Goal: Task Accomplishment & Management: Complete application form

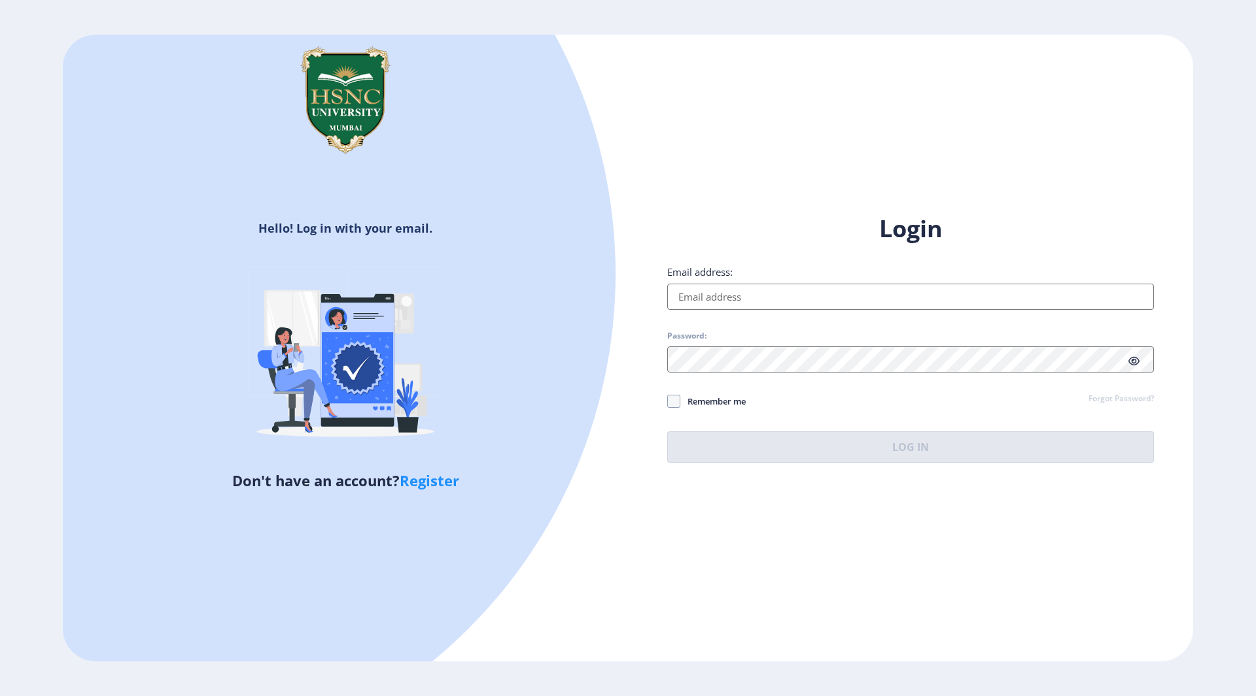
type input "[EMAIL_ADDRESS][DOMAIN_NAME]"
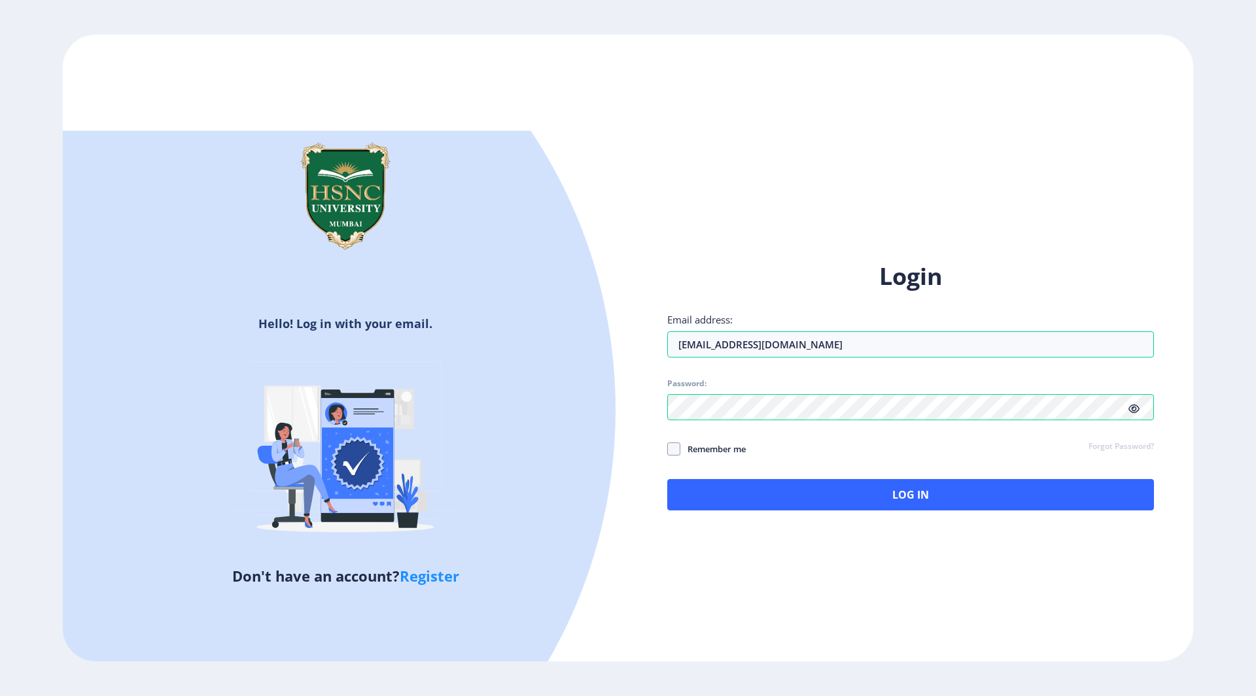
click at [717, 400] on div "Login Email address: [EMAIL_ADDRESS][DOMAIN_NAME] Password: Remember me Forgot …" at bounding box center [910, 386] width 487 height 250
click at [717, 453] on span "Remember me" at bounding box center [712, 449] width 65 height 16
click at [668, 449] on input "Remember me" at bounding box center [667, 449] width 1 height 1
checkbox input "true"
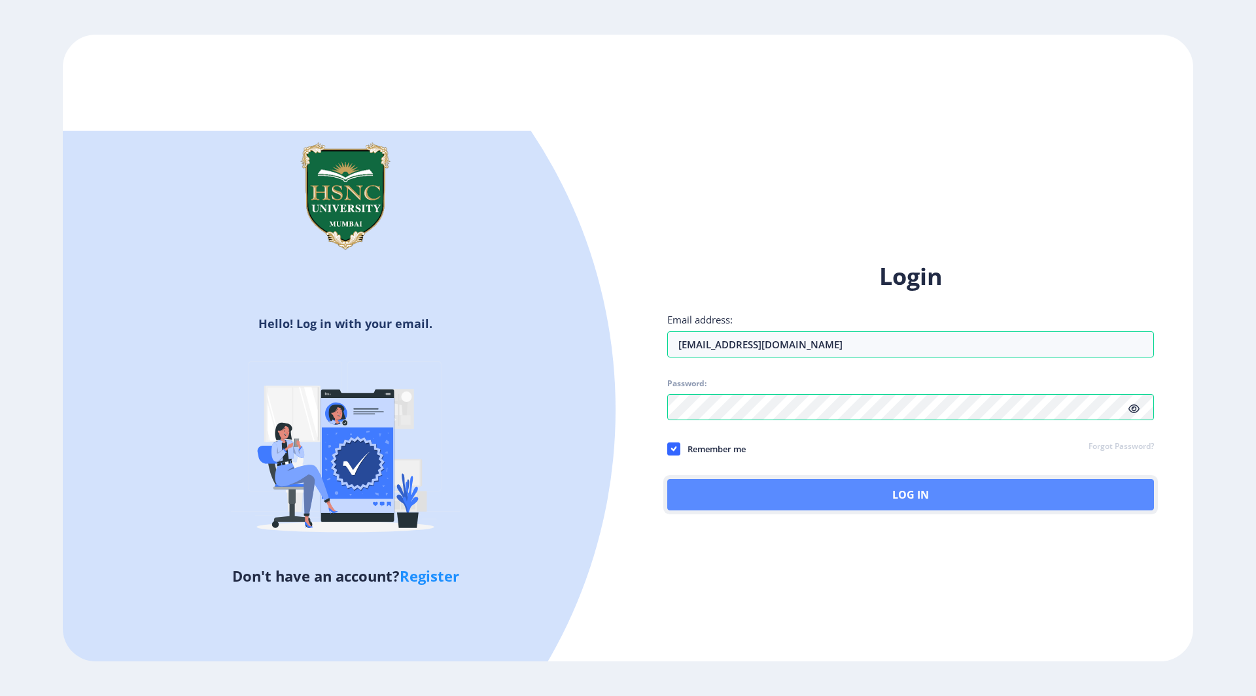
click at [725, 485] on button "Log In" at bounding box center [910, 494] width 487 height 31
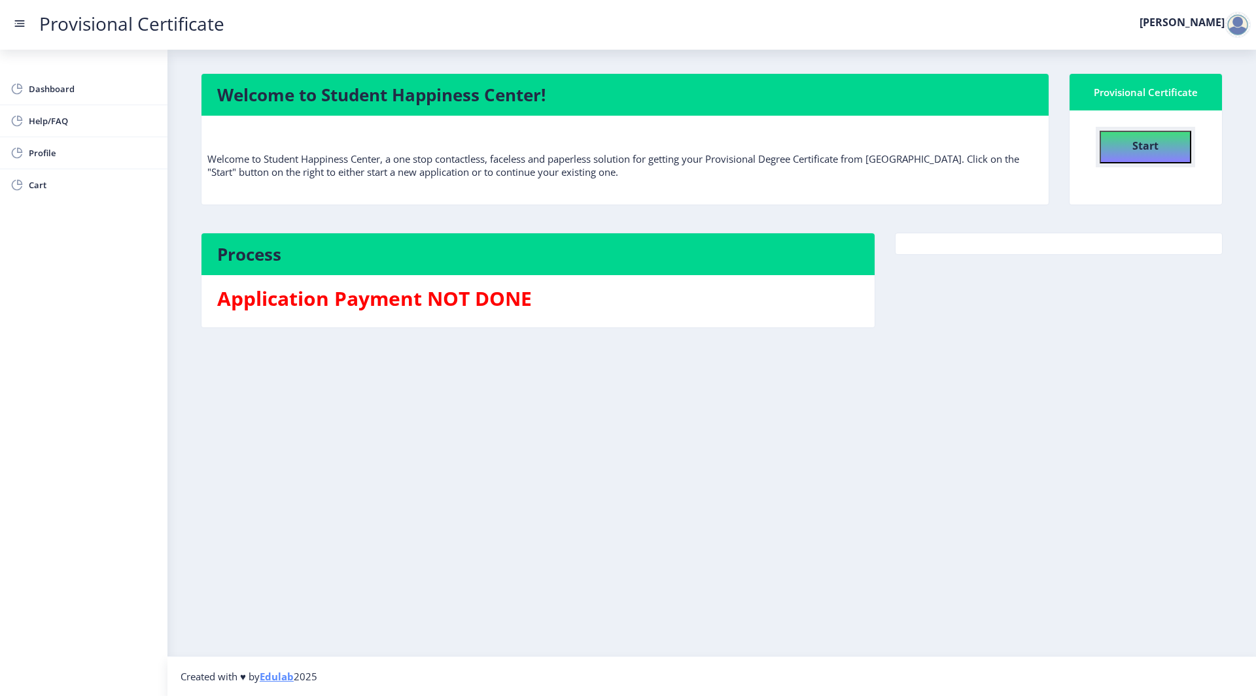
click at [1112, 145] on button "Start" at bounding box center [1145, 147] width 92 height 33
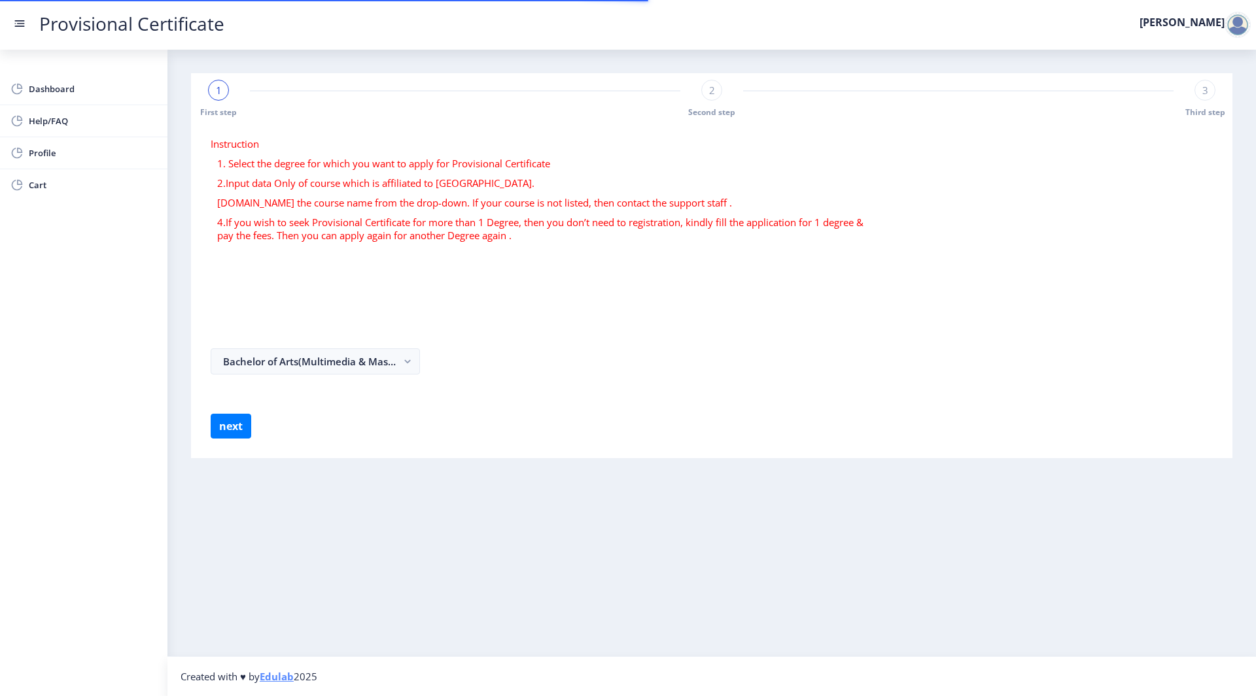
select select
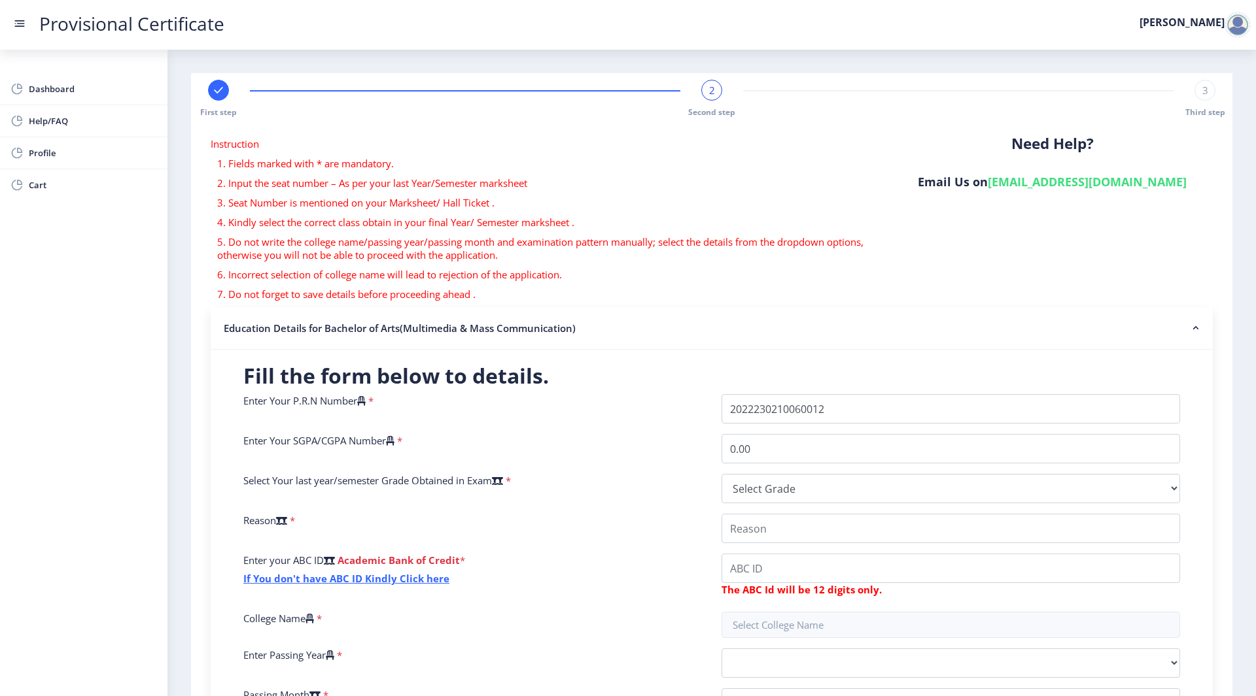
scroll to position [201, 0]
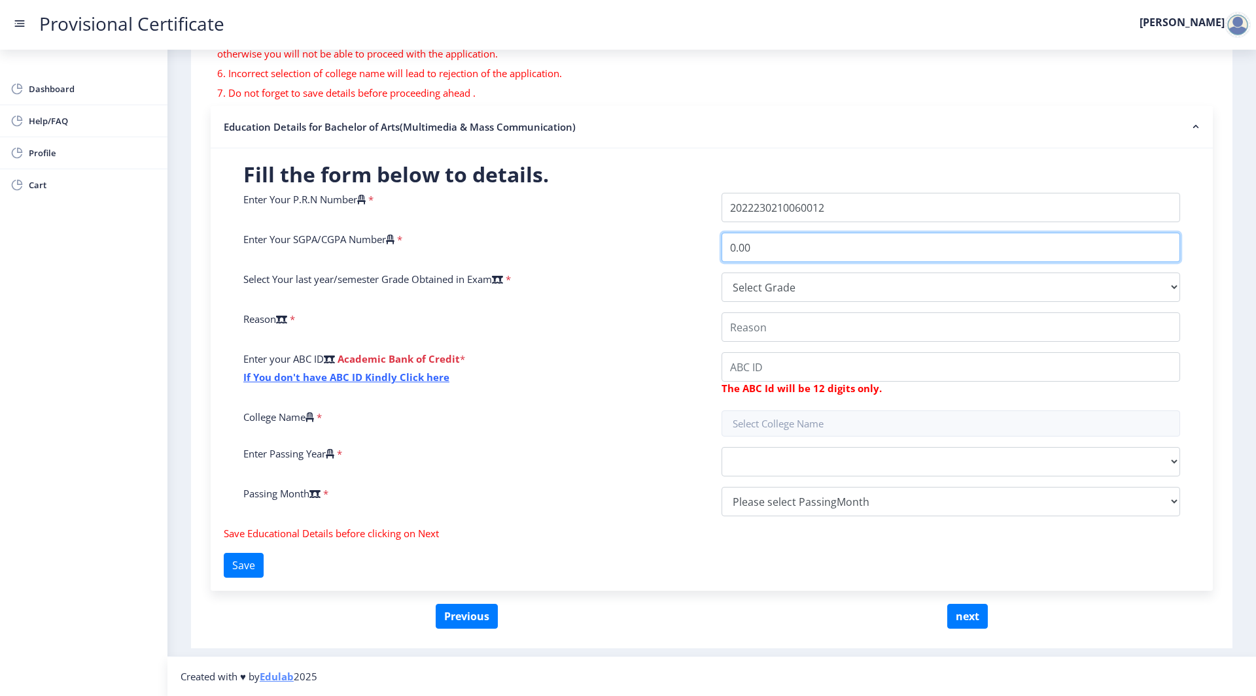
click at [779, 260] on input "0.00" at bounding box center [950, 247] width 458 height 29
type input "0"
type input "9.00"
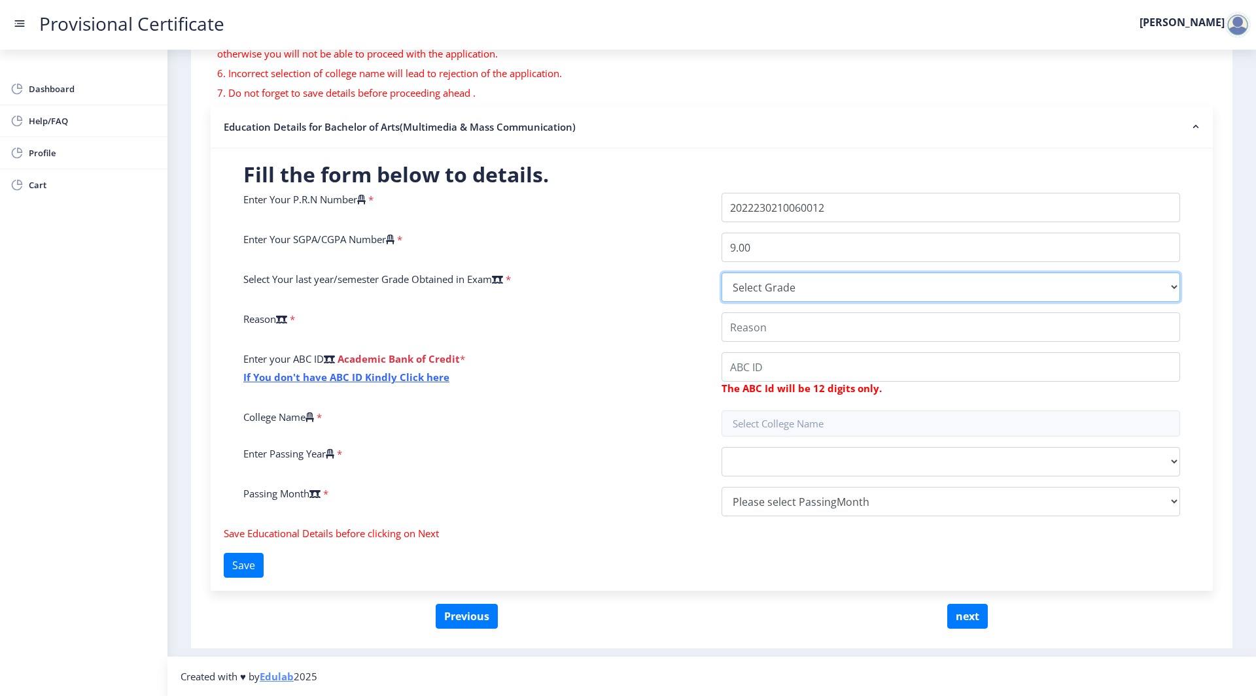
click at [817, 288] on select "Select Grade O A+ A B+ B C D F(Fail)" at bounding box center [950, 287] width 458 height 29
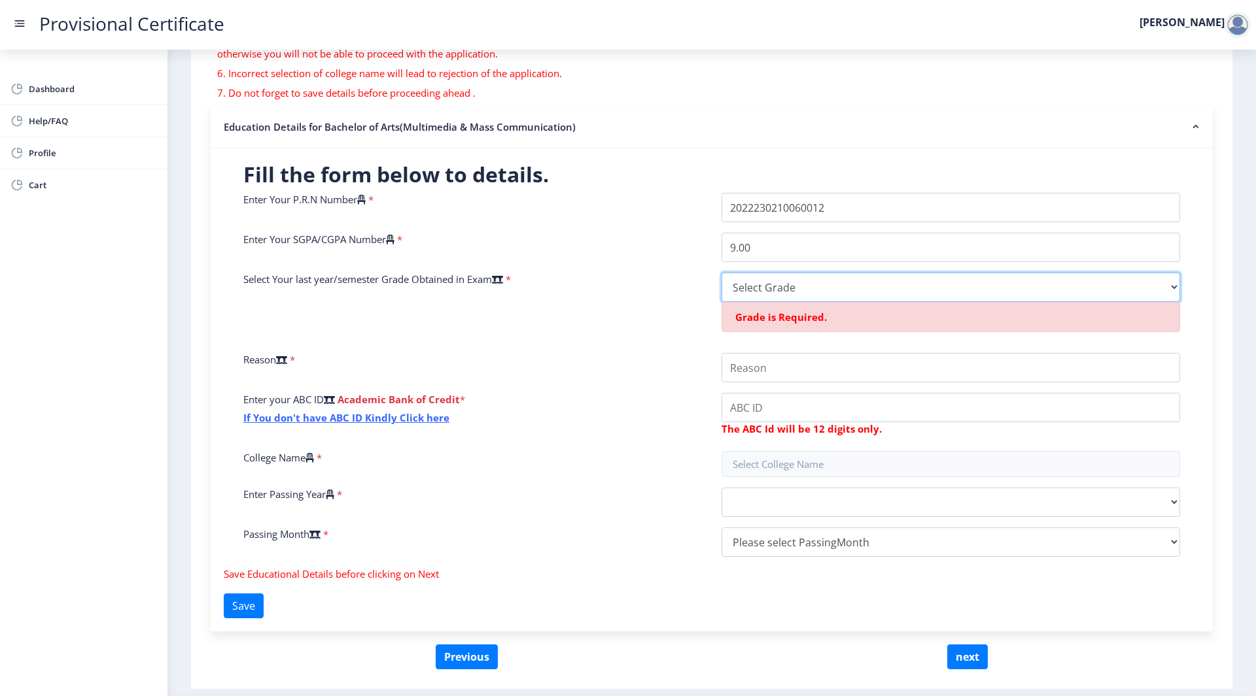
click at [833, 286] on select "Select Grade O A+ A B+ B C D F(Fail)" at bounding box center [950, 287] width 458 height 29
select select "A+"
click at [721, 273] on select "Select Grade O A+ A B+ B C D F(Fail)" at bounding box center [950, 287] width 458 height 29
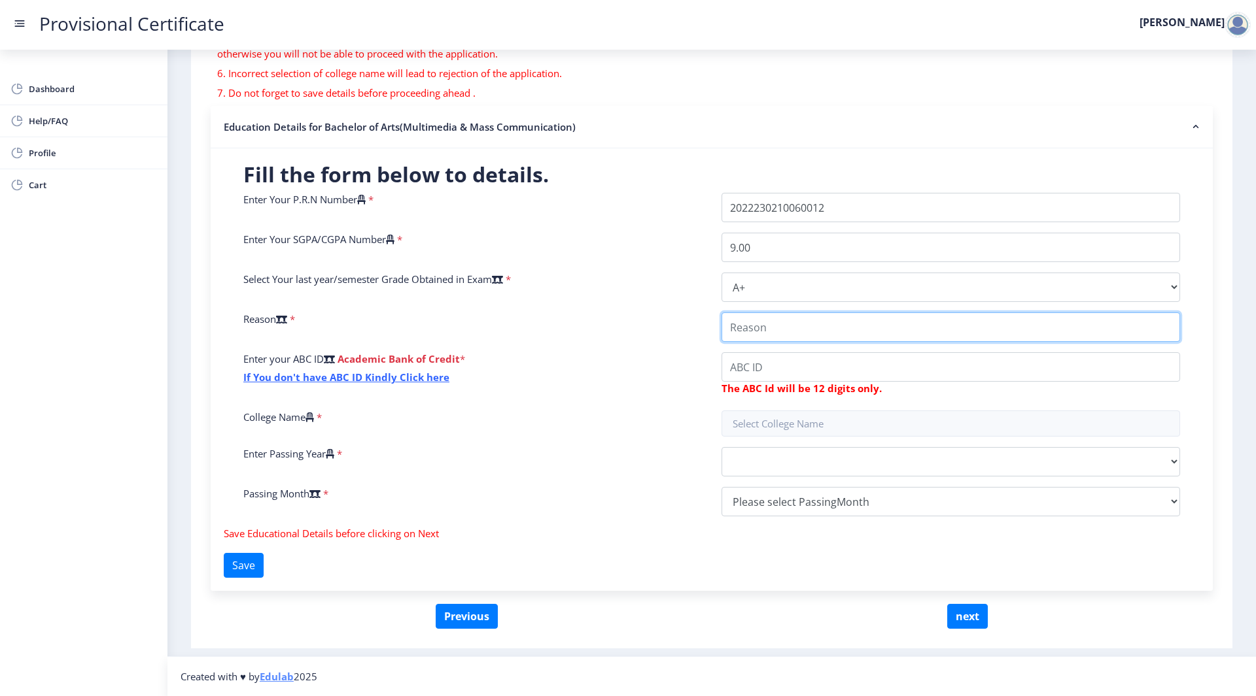
click at [789, 332] on input "College Name" at bounding box center [950, 327] width 458 height 29
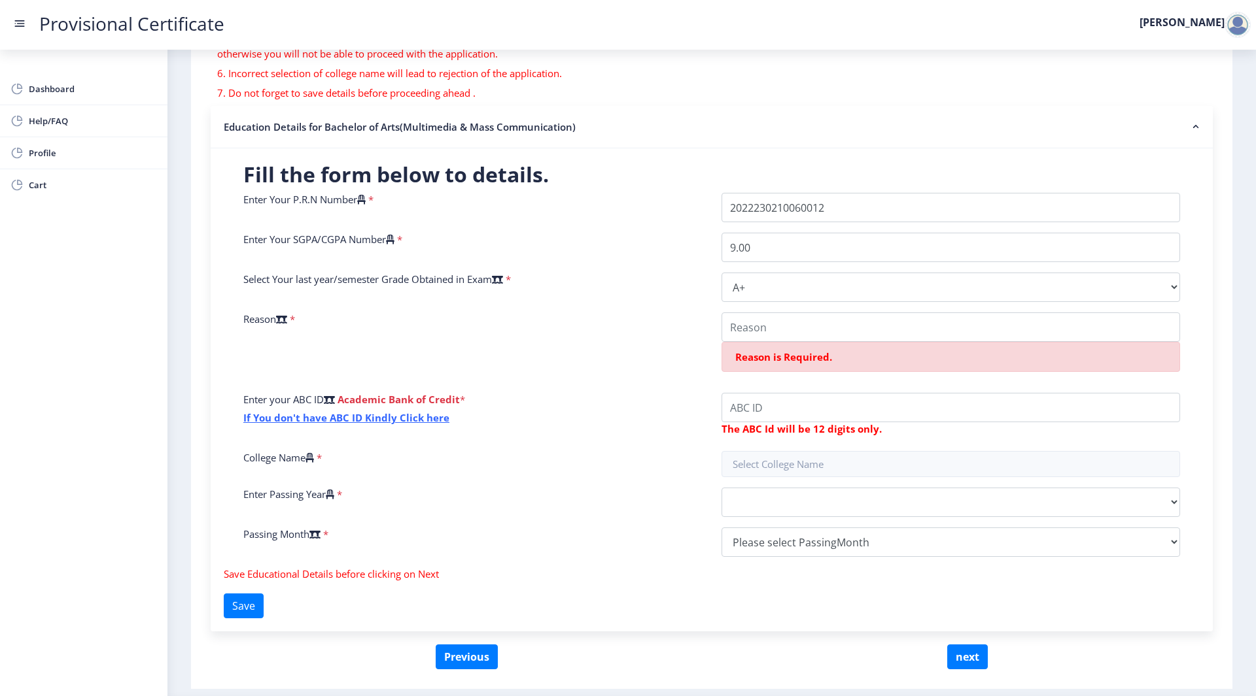
click at [295, 320] on span "*" at bounding box center [291, 319] width 8 height 13
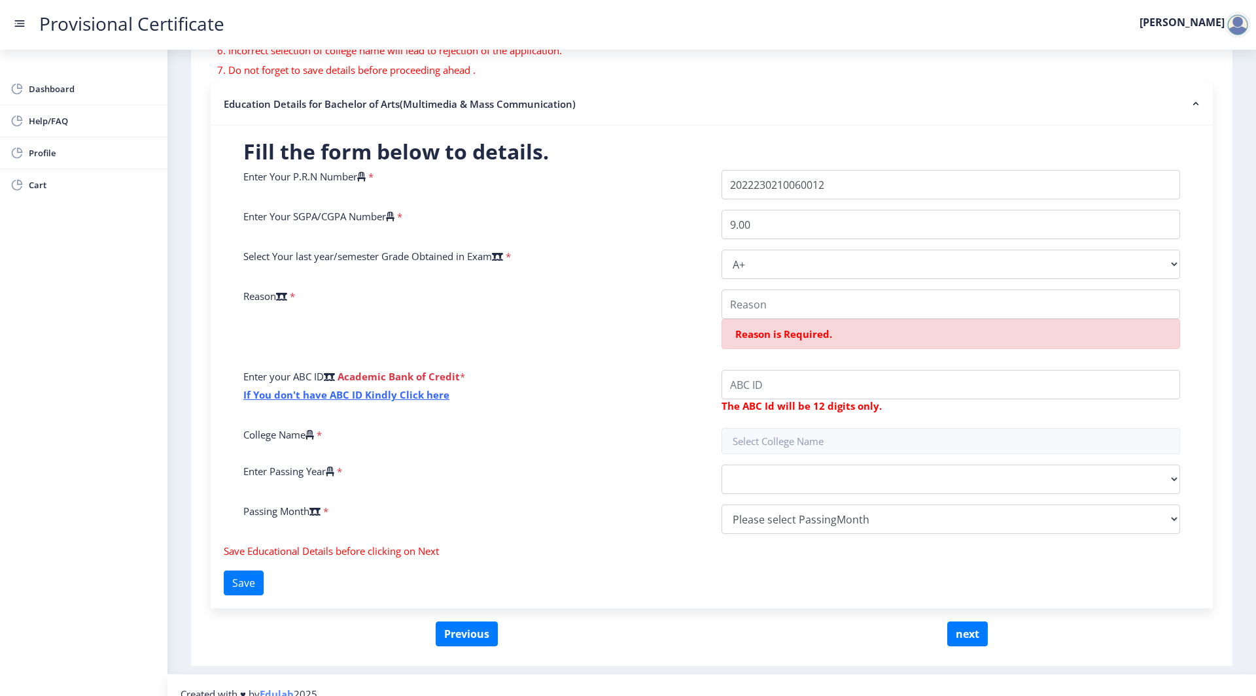
scroll to position [242, 0]
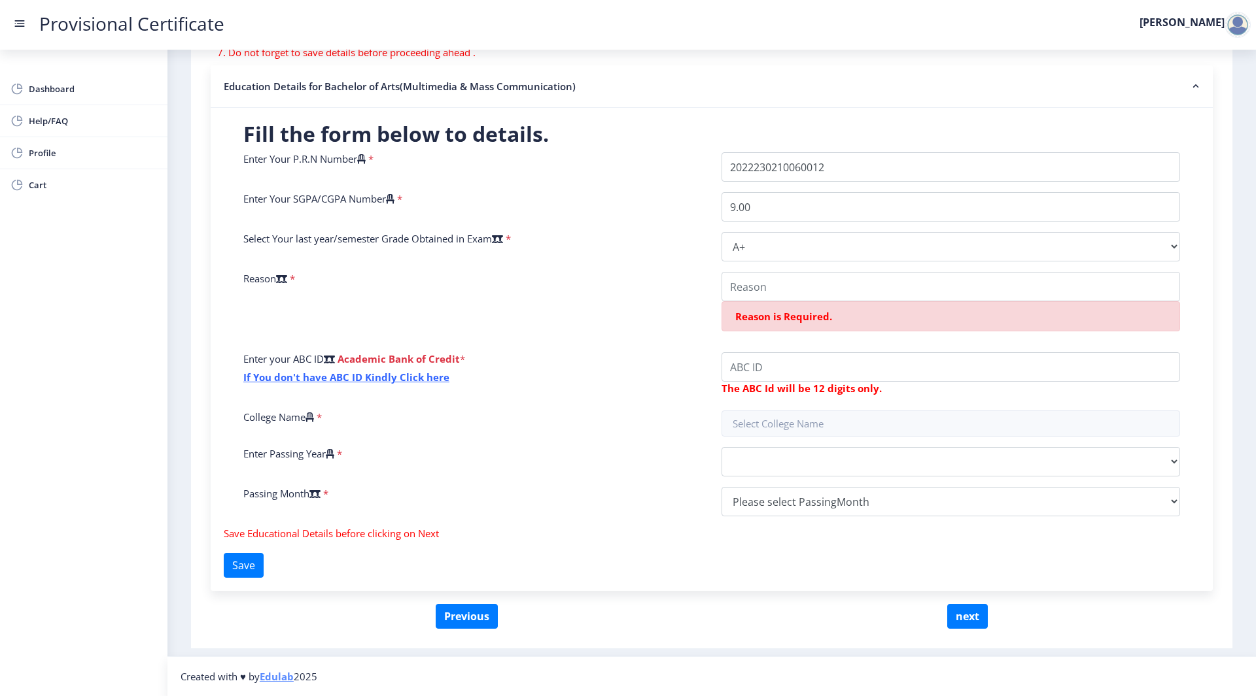
click at [287, 282] on icon at bounding box center [281, 279] width 11 height 10
click at [721, 262] on select "Select Grade O A+ A B+ B C D F(Fail)" at bounding box center [950, 246] width 458 height 29
click at [287, 281] on icon at bounding box center [281, 279] width 11 height 10
click at [721, 262] on select "Select Grade O A+ A B+ B C D F(Fail)" at bounding box center [950, 246] width 458 height 29
click at [287, 281] on icon at bounding box center [281, 279] width 11 height 10
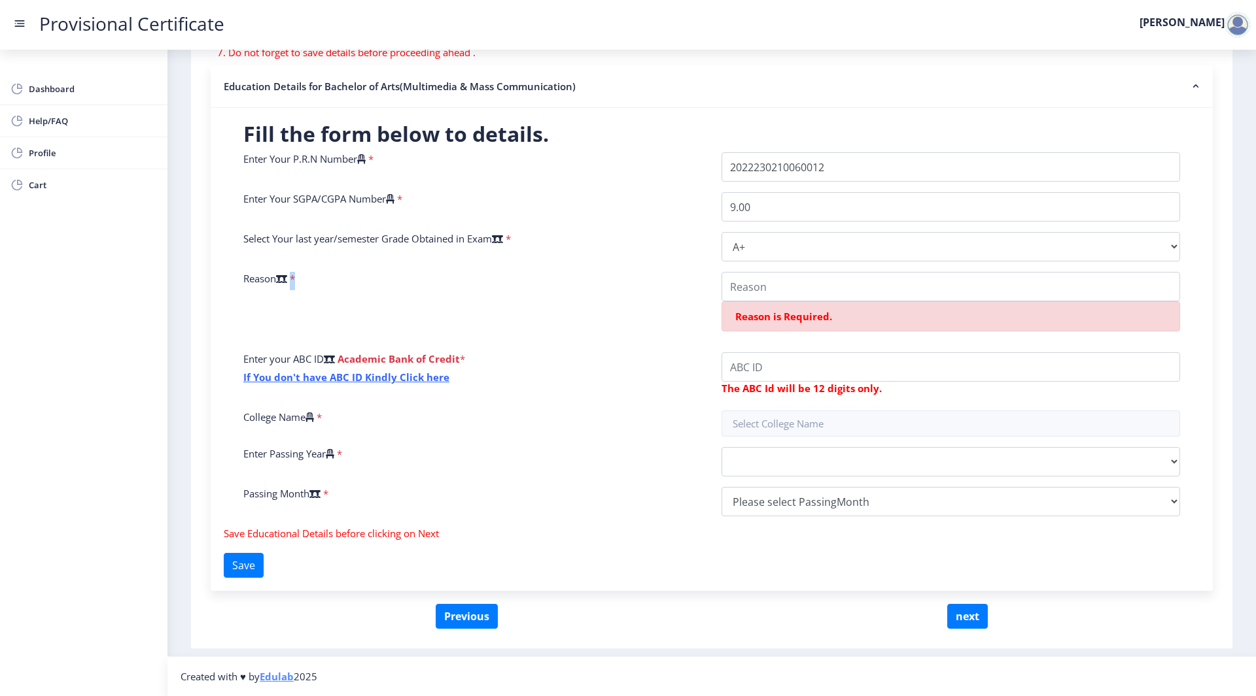
click at [721, 262] on select "Select Grade O A+ A B+ B C D F(Fail)" at bounding box center [950, 246] width 458 height 29
click at [287, 281] on icon at bounding box center [281, 279] width 11 height 10
click at [721, 262] on select "Select Grade O A+ A B+ B C D F(Fail)" at bounding box center [950, 246] width 458 height 29
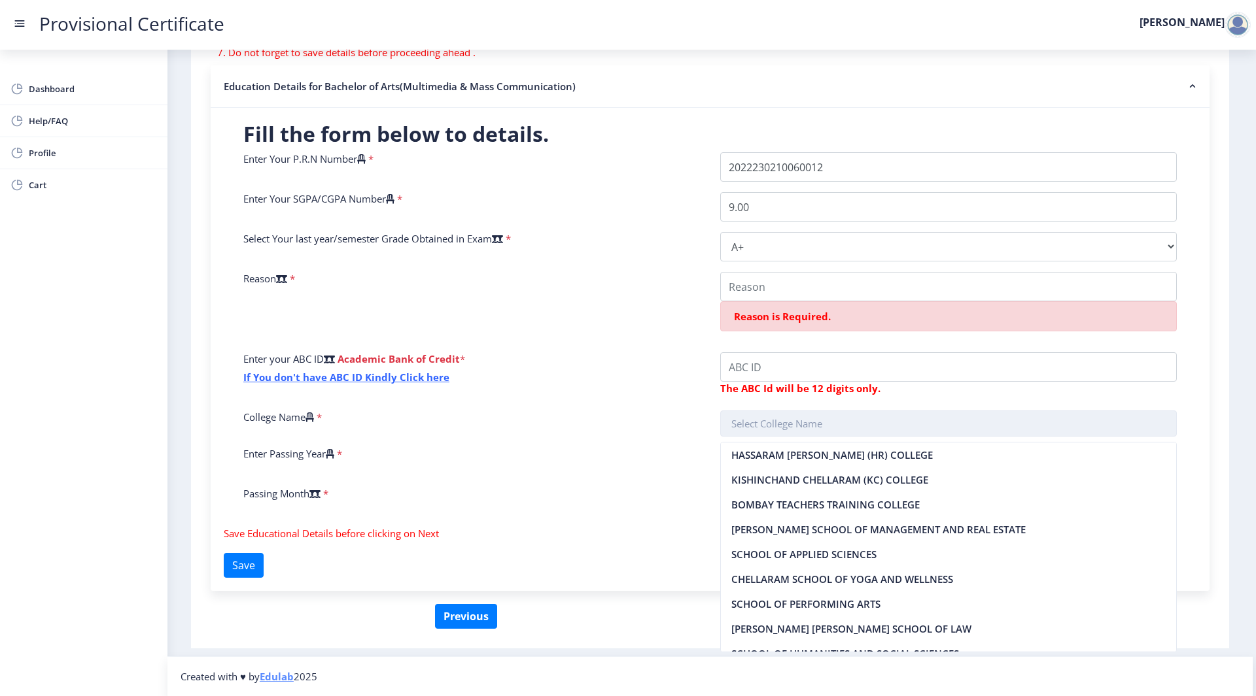
click at [827, 428] on input "text" at bounding box center [948, 424] width 457 height 26
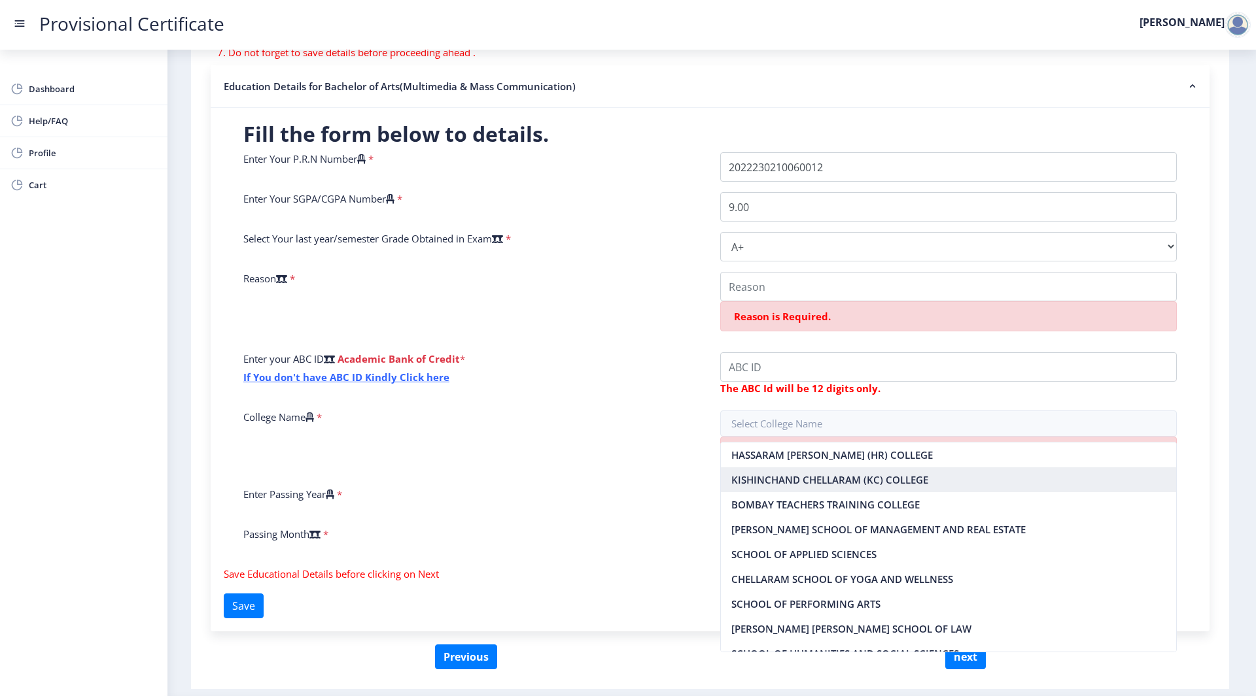
click at [793, 481] on nb-option "KISHINCHAND CHELLARAM (KC) COLLEGE" at bounding box center [949, 480] width 456 height 25
type input "KISHINCHAND CHELLARAM (KC) COLLEGE"
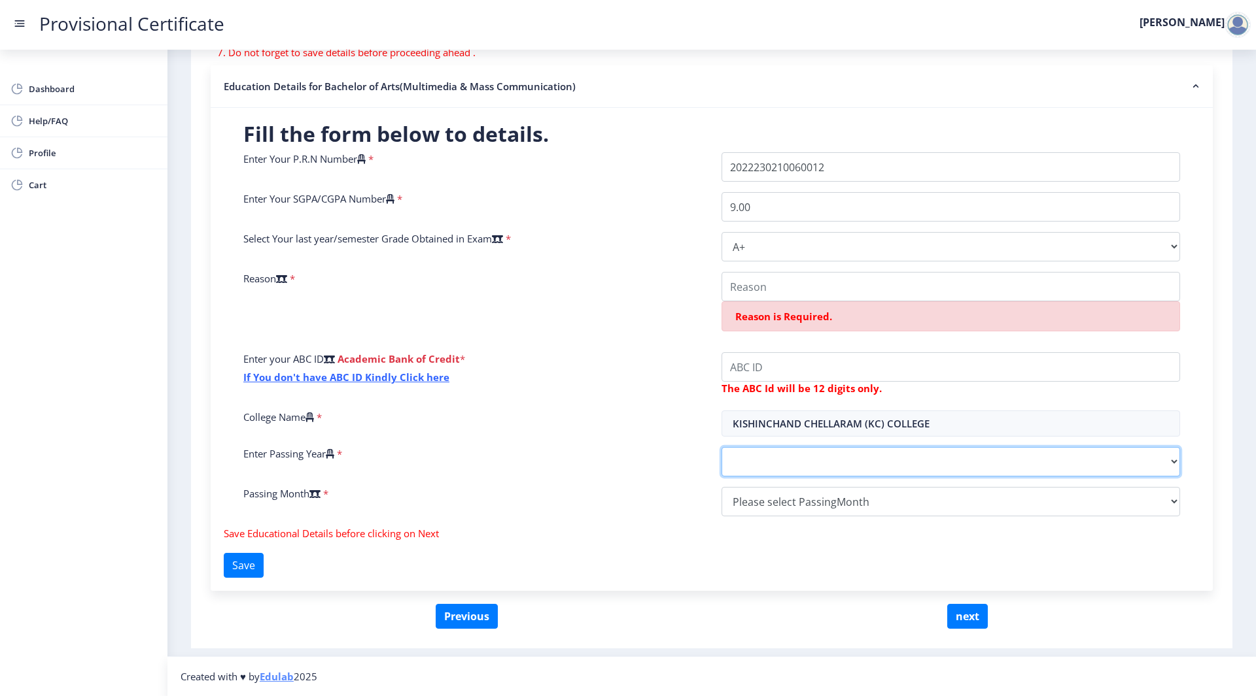
click at [787, 458] on select "2025 2024 2023 2022 2021 2020 2019 2018 2017 2016 2015 2014 2013 2012 2011 2010…" at bounding box center [950, 461] width 458 height 29
select select "2025"
click at [721, 447] on select "2025 2024 2023 2022 2021 2020 2019 2018 2017 2016 2015 2014 2013 2012 2011 2010…" at bounding box center [950, 461] width 458 height 29
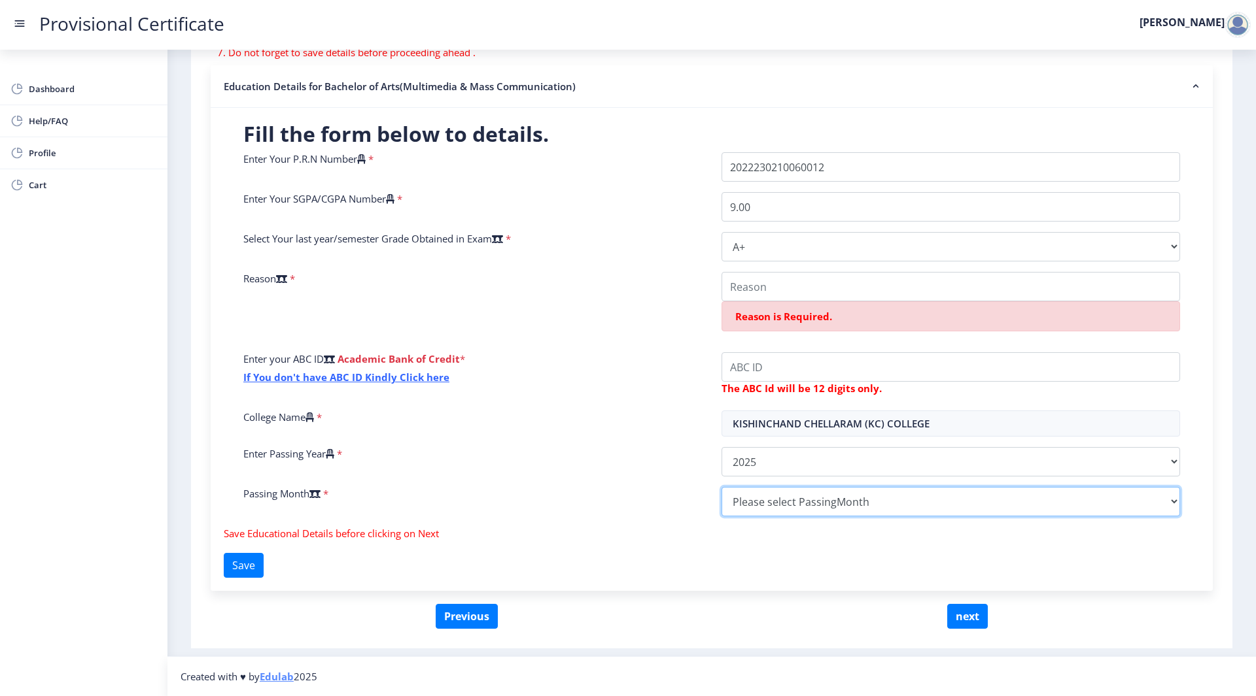
click at [789, 498] on select "Please select PassingMonth (01) January (02) February (03) March (04) April (05…" at bounding box center [950, 501] width 458 height 29
select select "March"
click at [721, 487] on select "Please select PassingMonth (01) January (02) February (03) March (04) April (05…" at bounding box center [950, 501] width 458 height 29
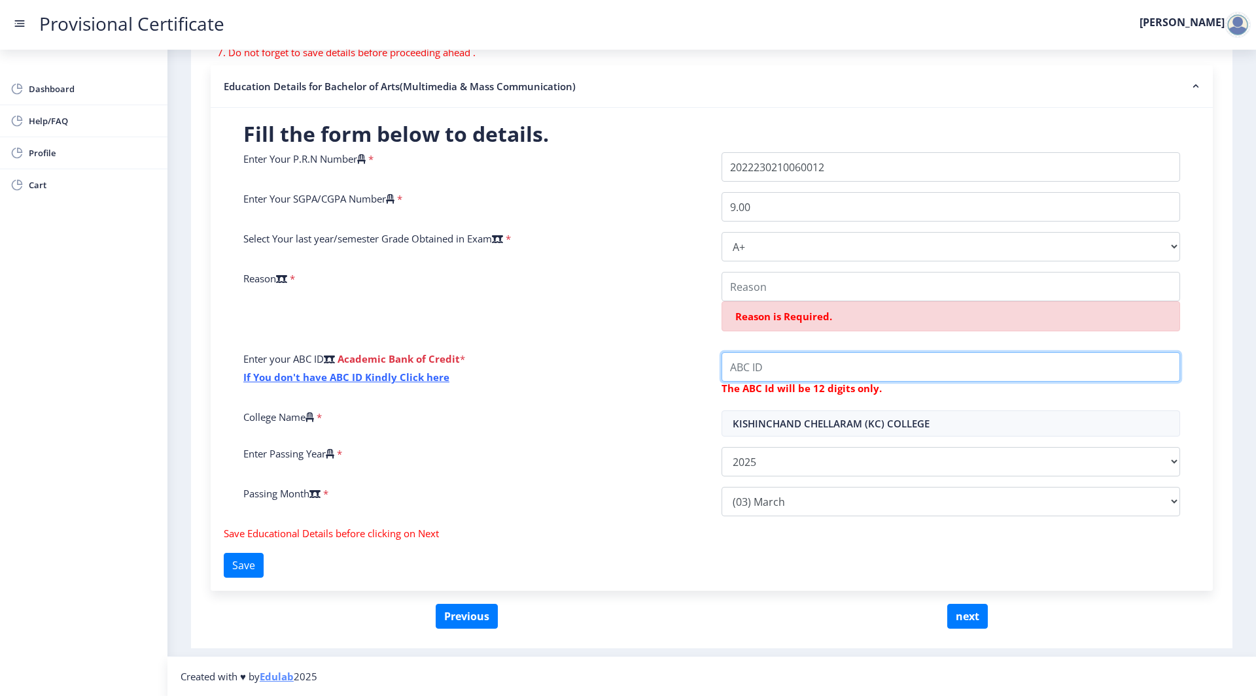
click at [752, 366] on input "College Name" at bounding box center [950, 366] width 458 height 29
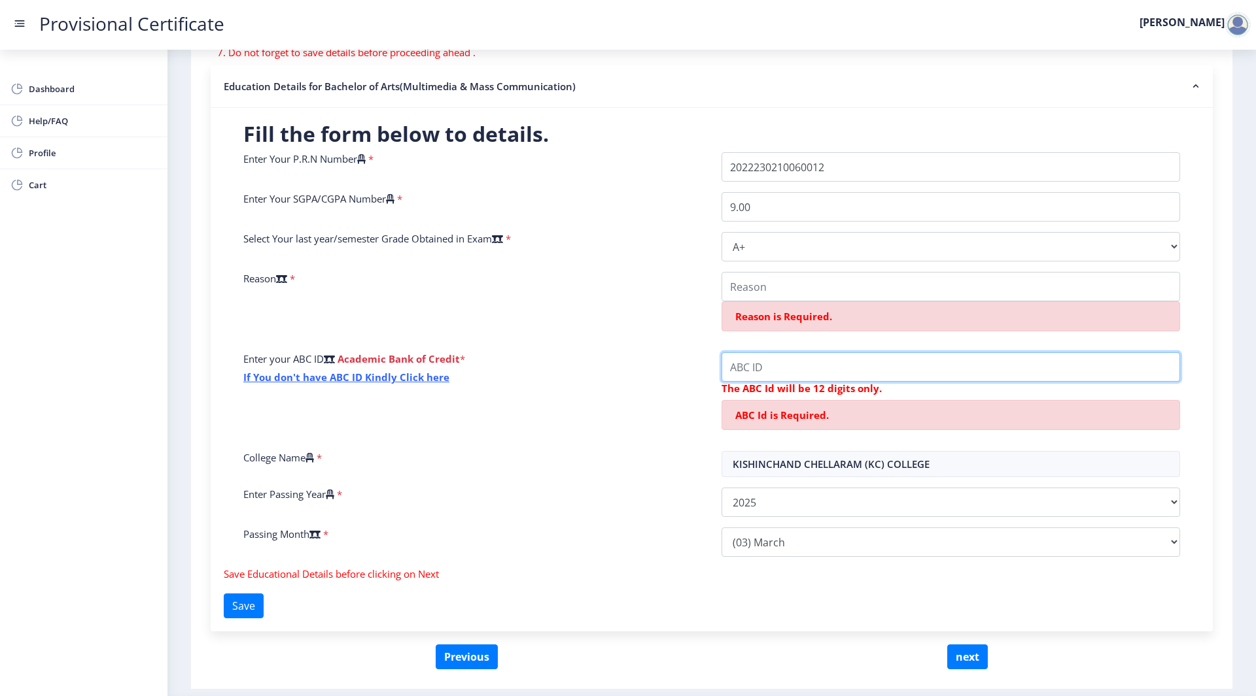
paste input "839633659843"
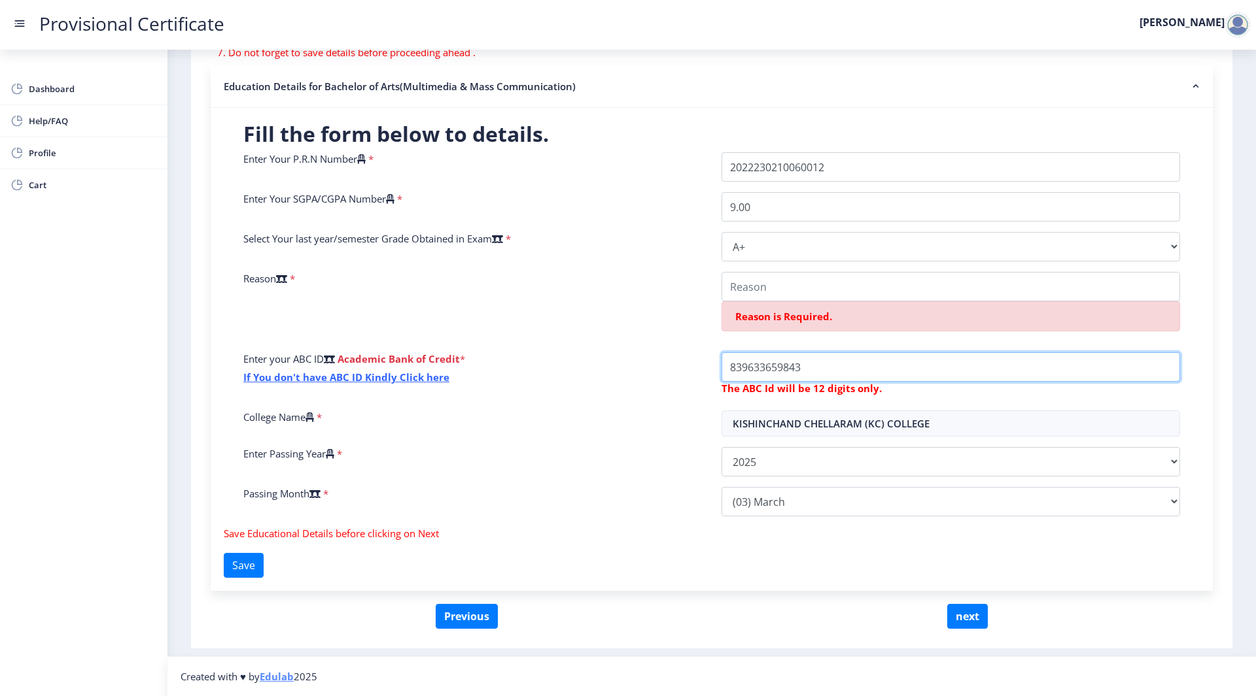
type input "839633659843"
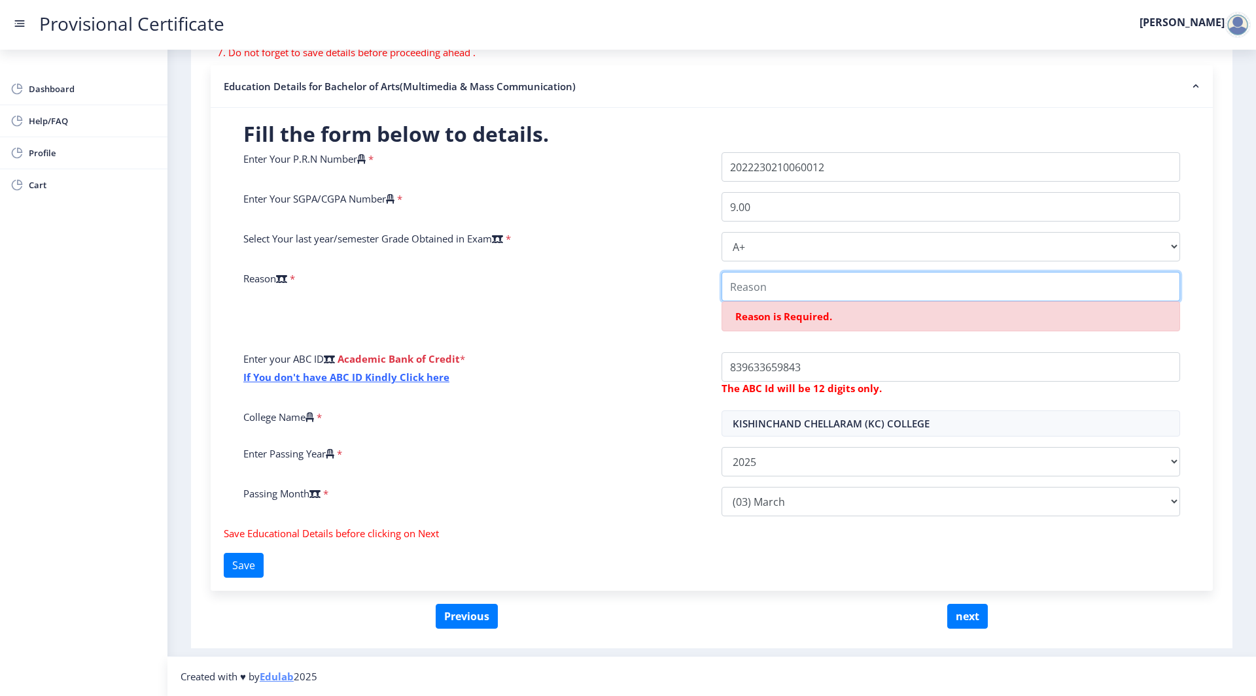
click at [828, 293] on input "College Name" at bounding box center [950, 286] width 458 height 29
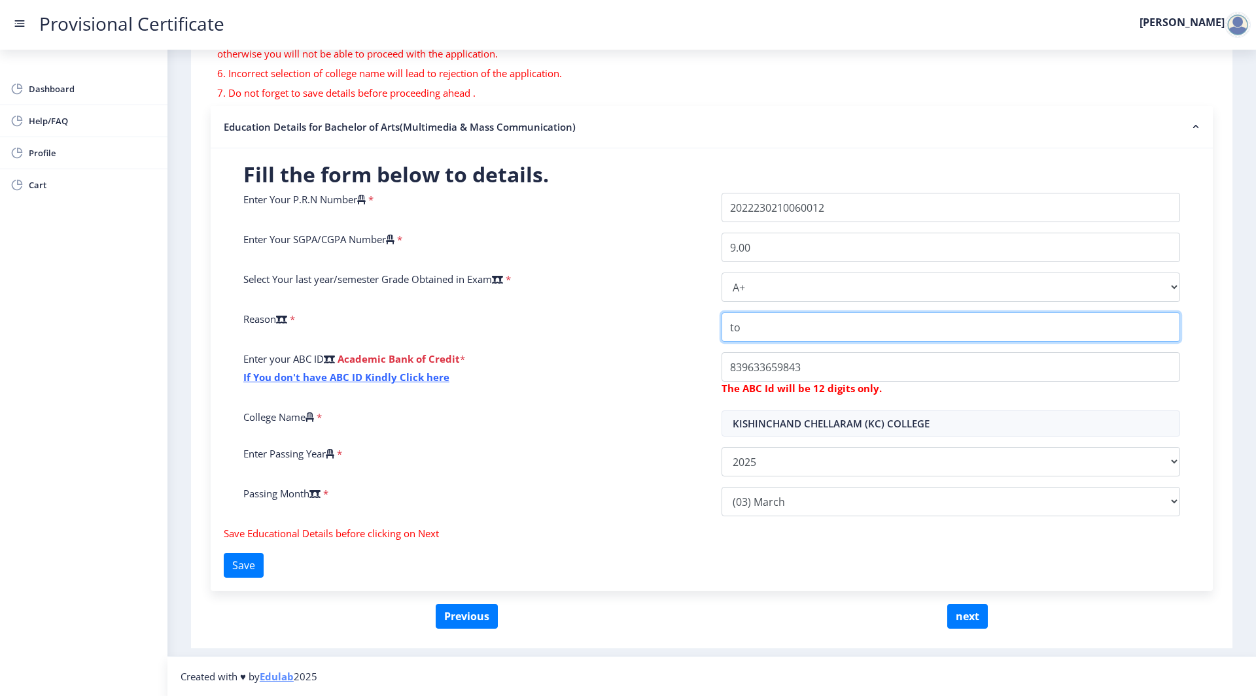
type input "t"
type input "Pursuing higher education"
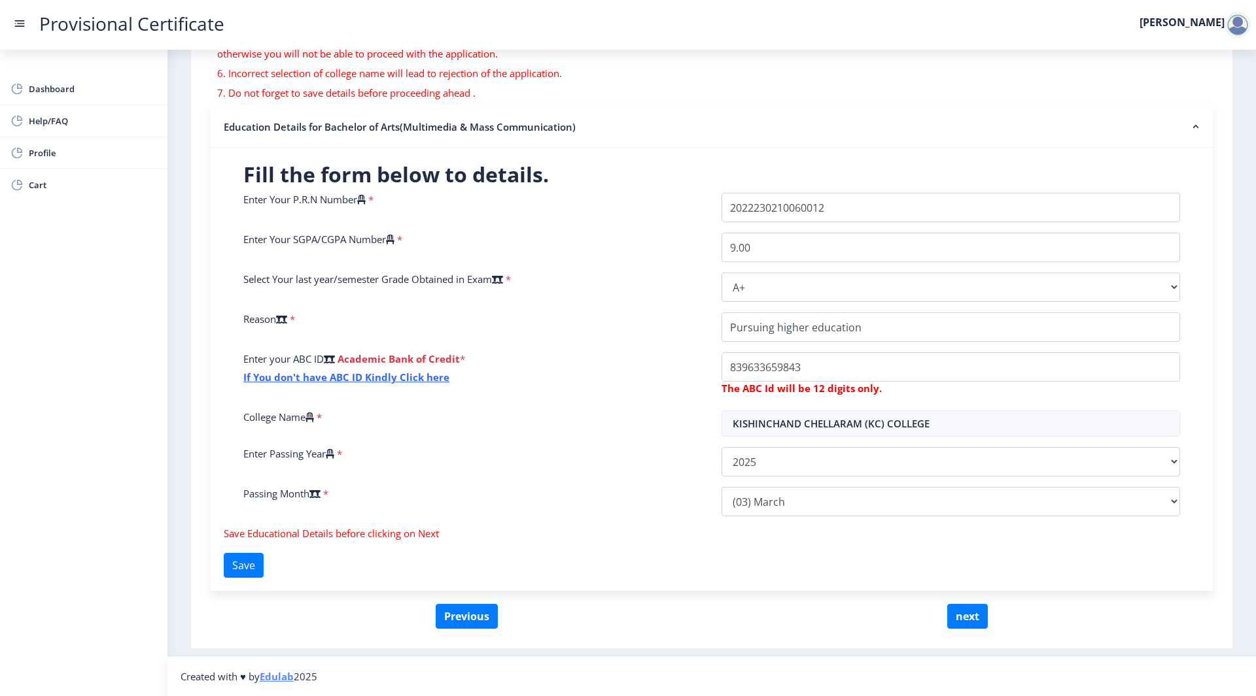
click at [476, 474] on div "Enter Passing Year *" at bounding box center [472, 461] width 478 height 29
click at [959, 617] on button "next" at bounding box center [967, 616] width 41 height 25
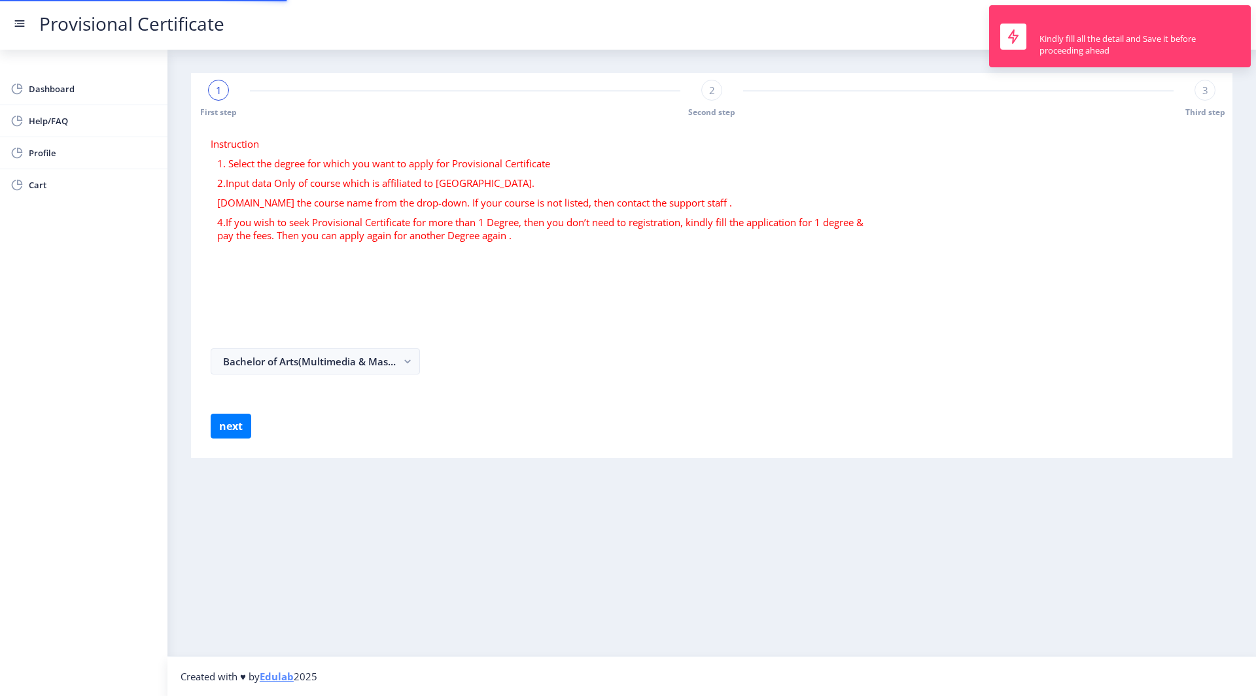
scroll to position [0, 0]
select select
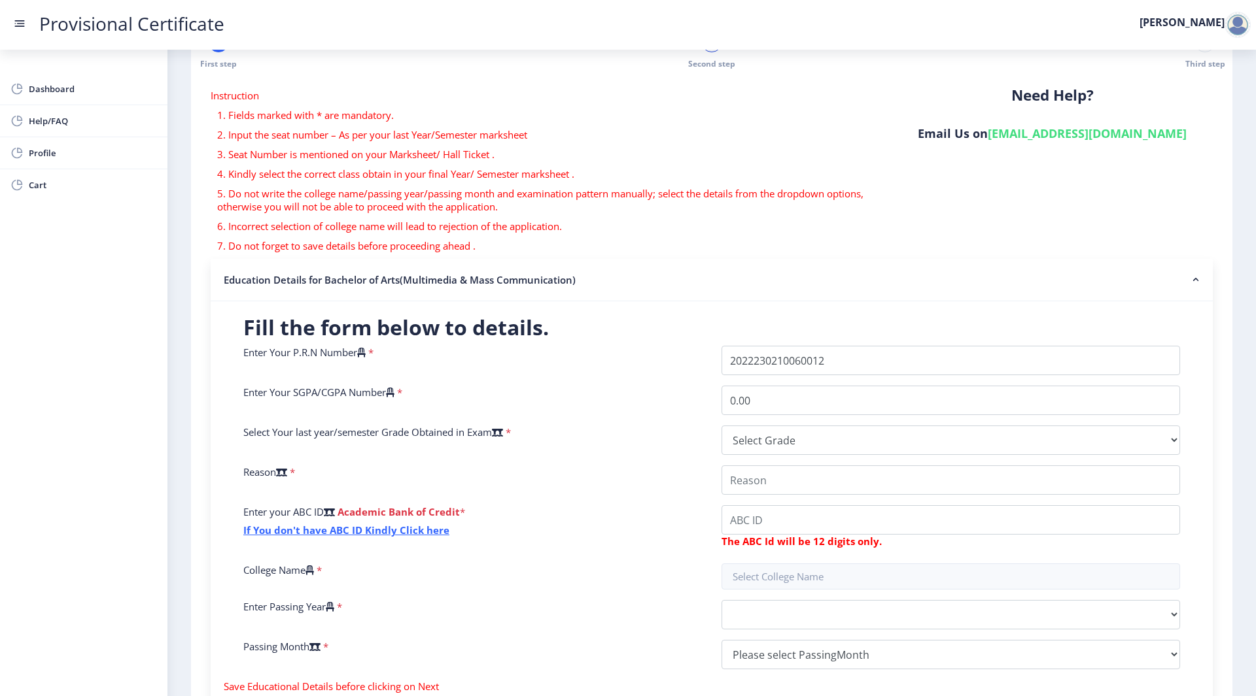
scroll to position [46, 0]
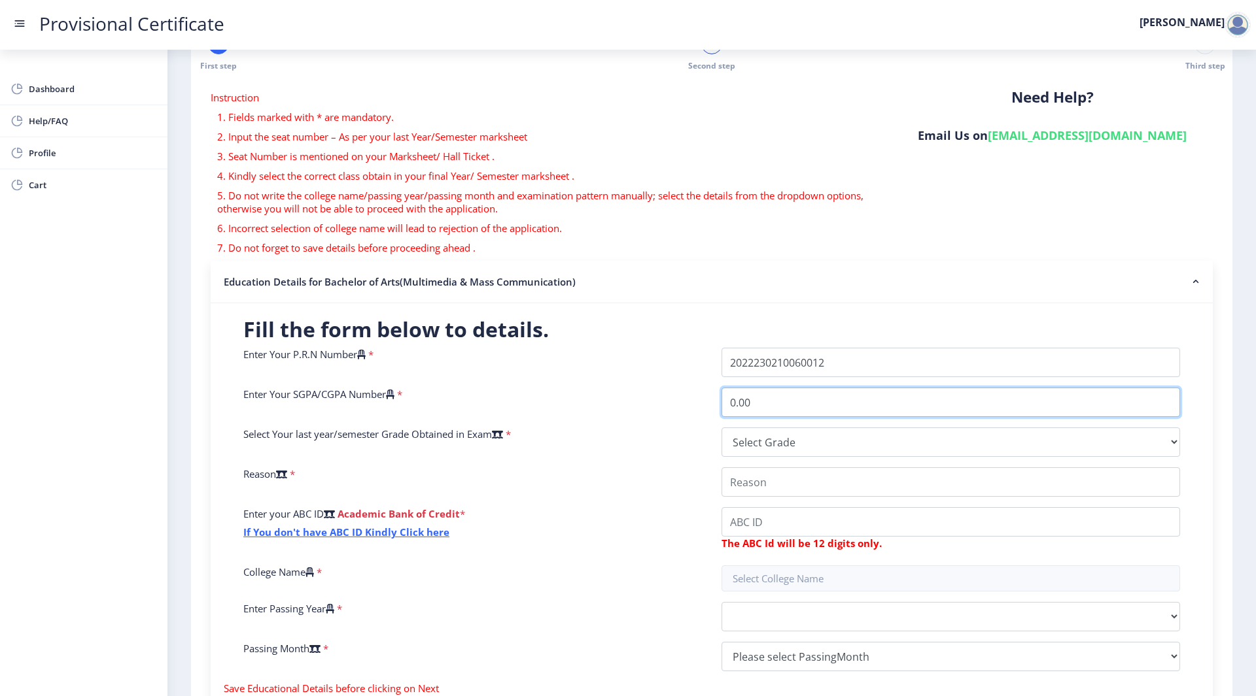
click at [751, 402] on input "0.00" at bounding box center [950, 402] width 458 height 29
type input "0"
type input "9.00"
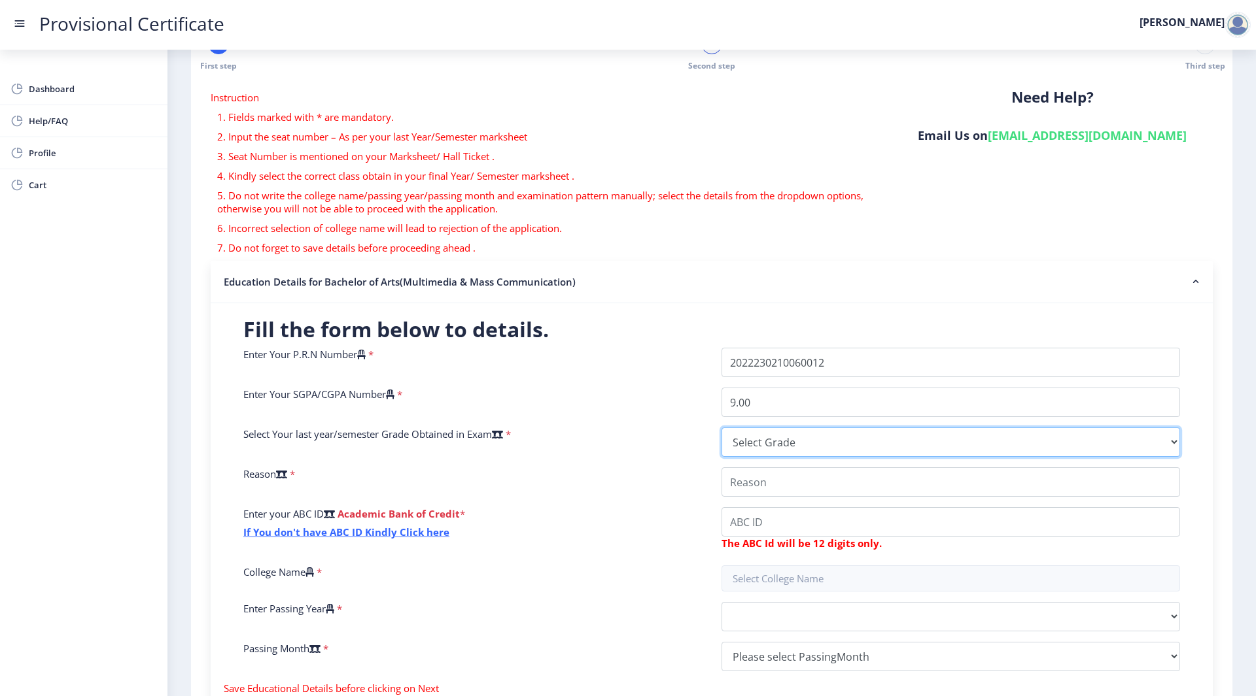
click at [742, 438] on select "Select Grade O A+ A B+ B C D F(Fail)" at bounding box center [950, 442] width 458 height 29
select select "A+"
click at [721, 428] on select "Select Grade O A+ A B+ B C D F(Fail)" at bounding box center [950, 442] width 458 height 29
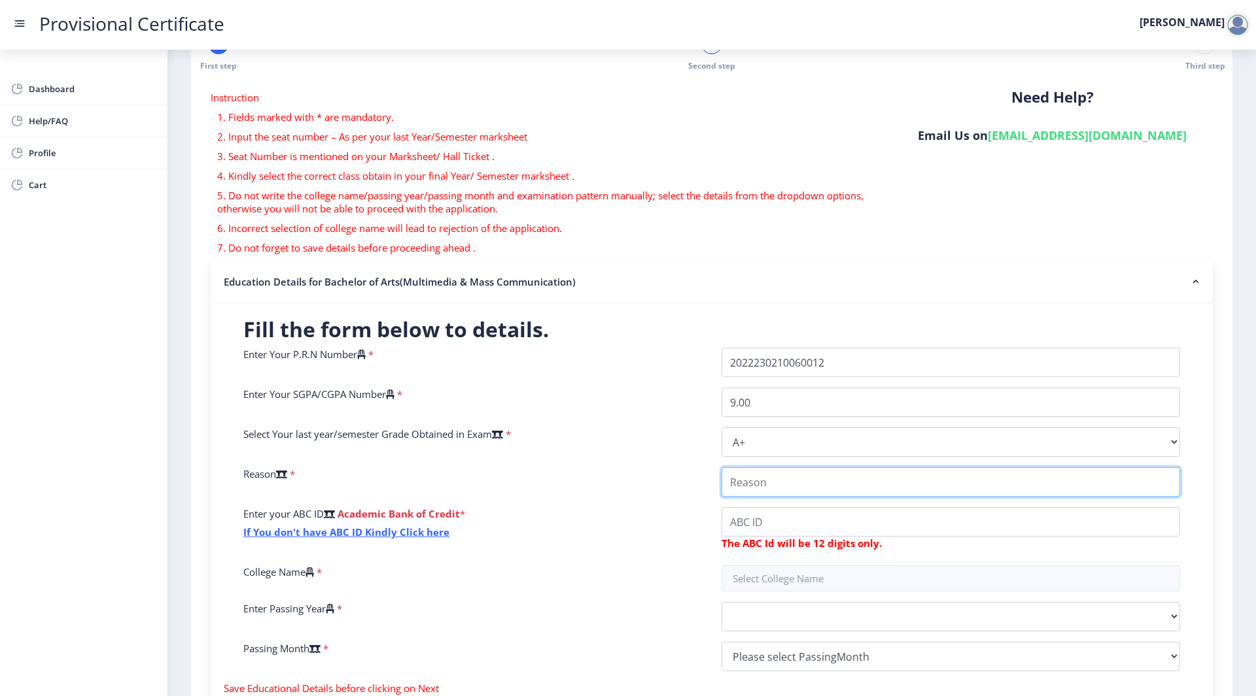
click at [772, 472] on input "College Name" at bounding box center [950, 482] width 458 height 29
type input "Pursuing higher education"
click at [795, 515] on input "College Name" at bounding box center [950, 521] width 458 height 29
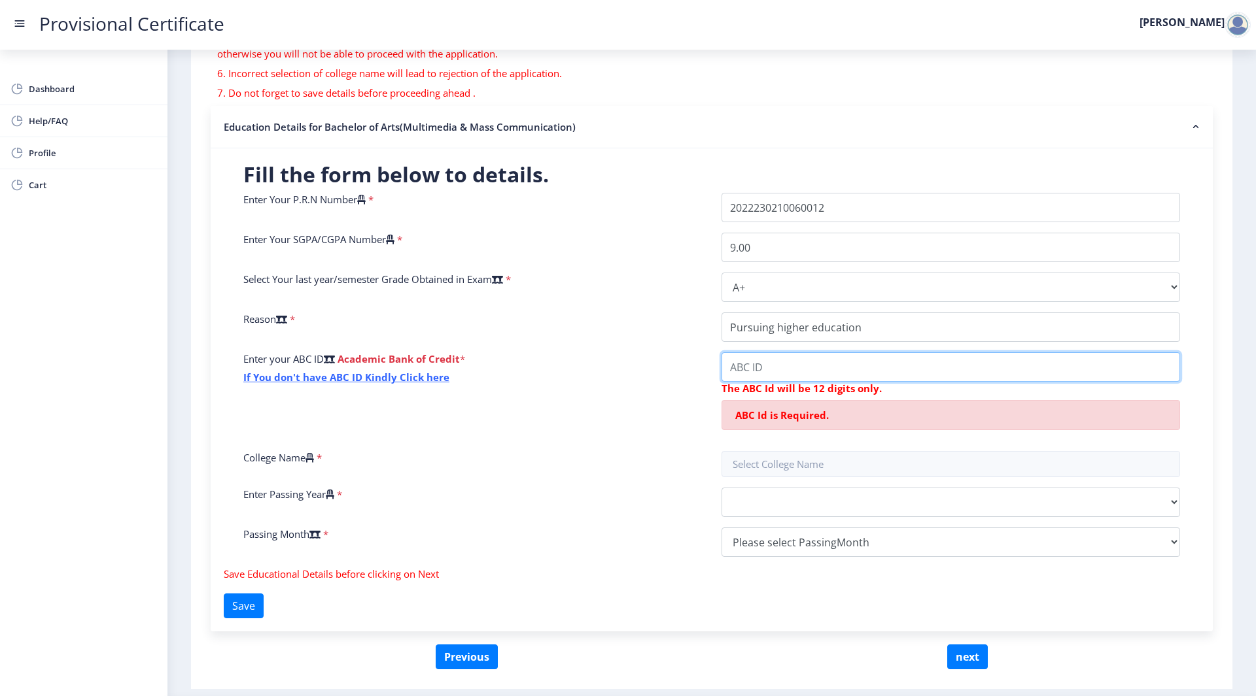
paste input "839633659843"
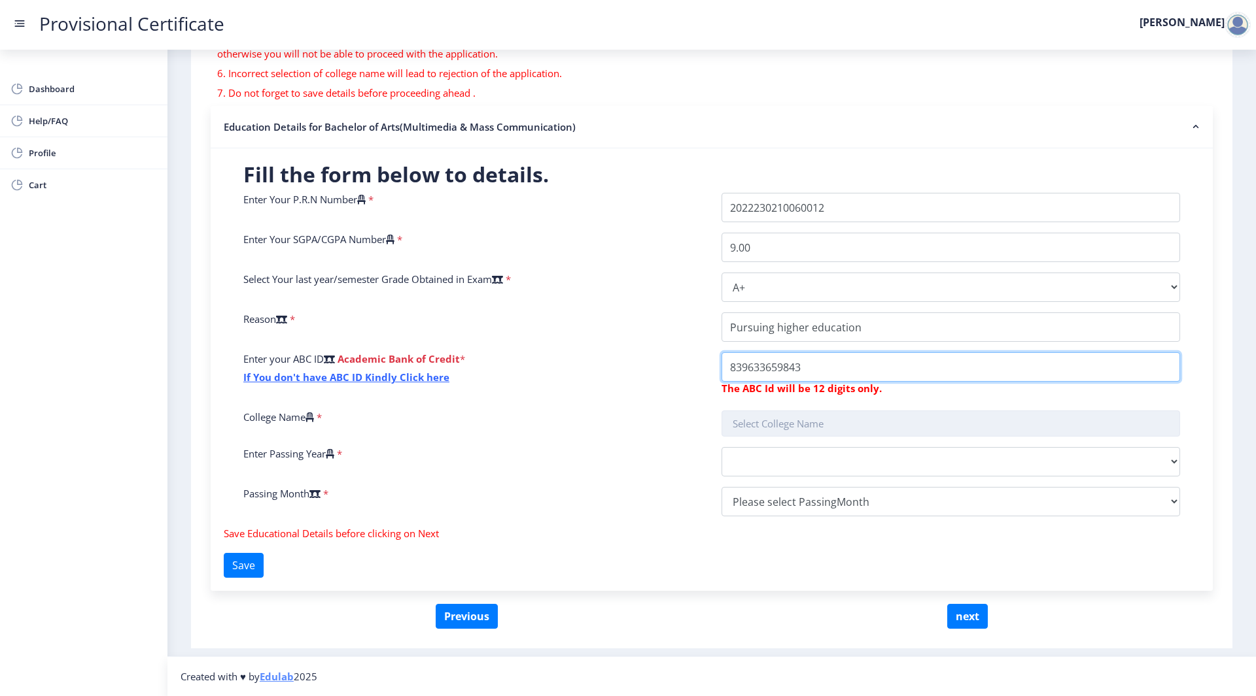
type input "839633659843"
click at [829, 421] on input "text" at bounding box center [950, 424] width 458 height 26
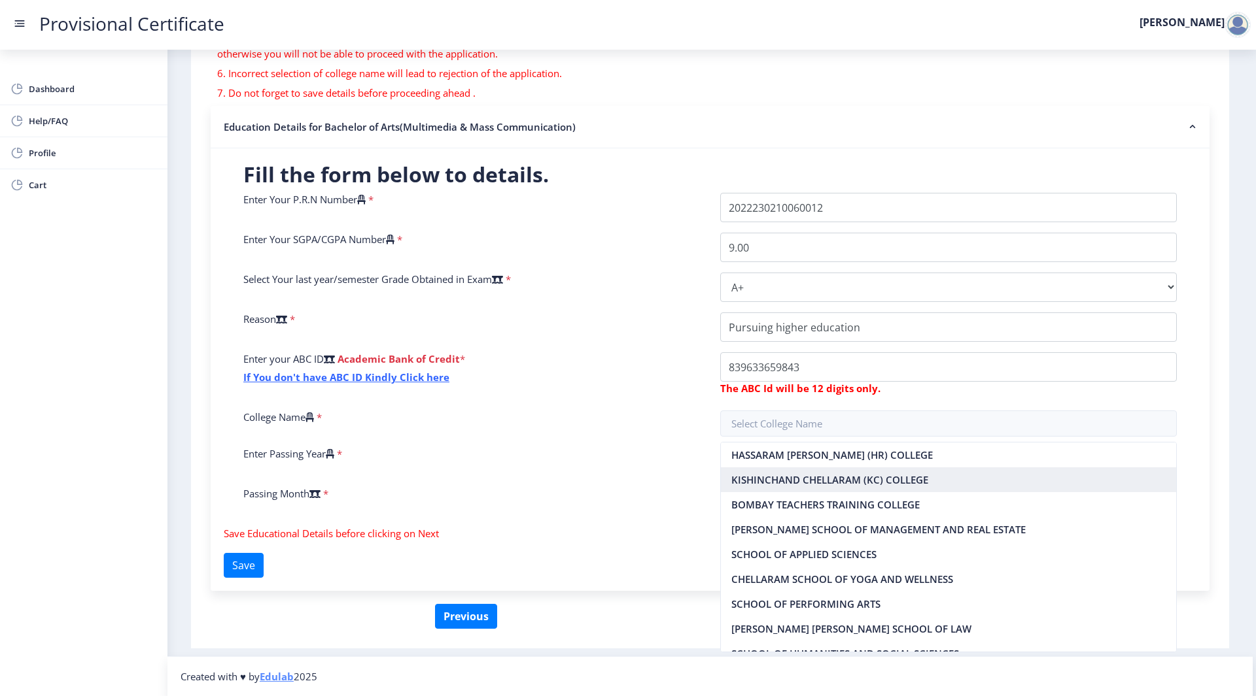
click at [798, 479] on nb-option "KISHINCHAND CHELLARAM (KC) COLLEGE" at bounding box center [949, 480] width 456 height 25
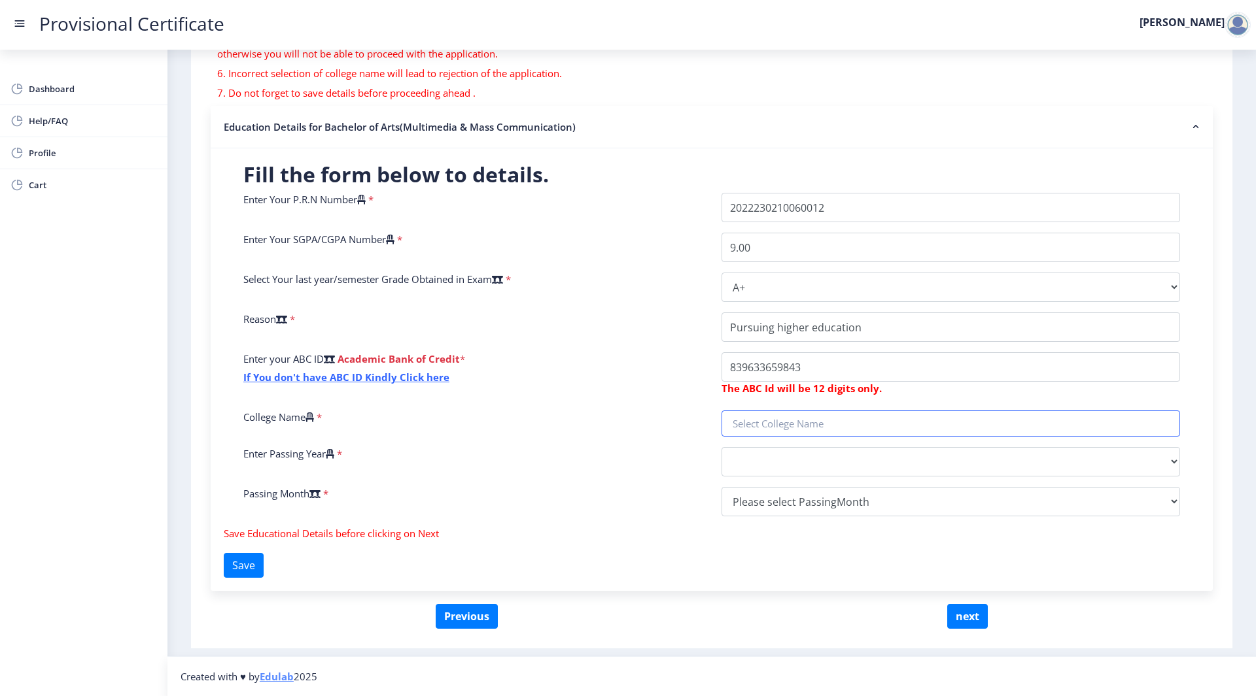
type input "KISHINCHAND CHELLARAM (KC) COLLEGE"
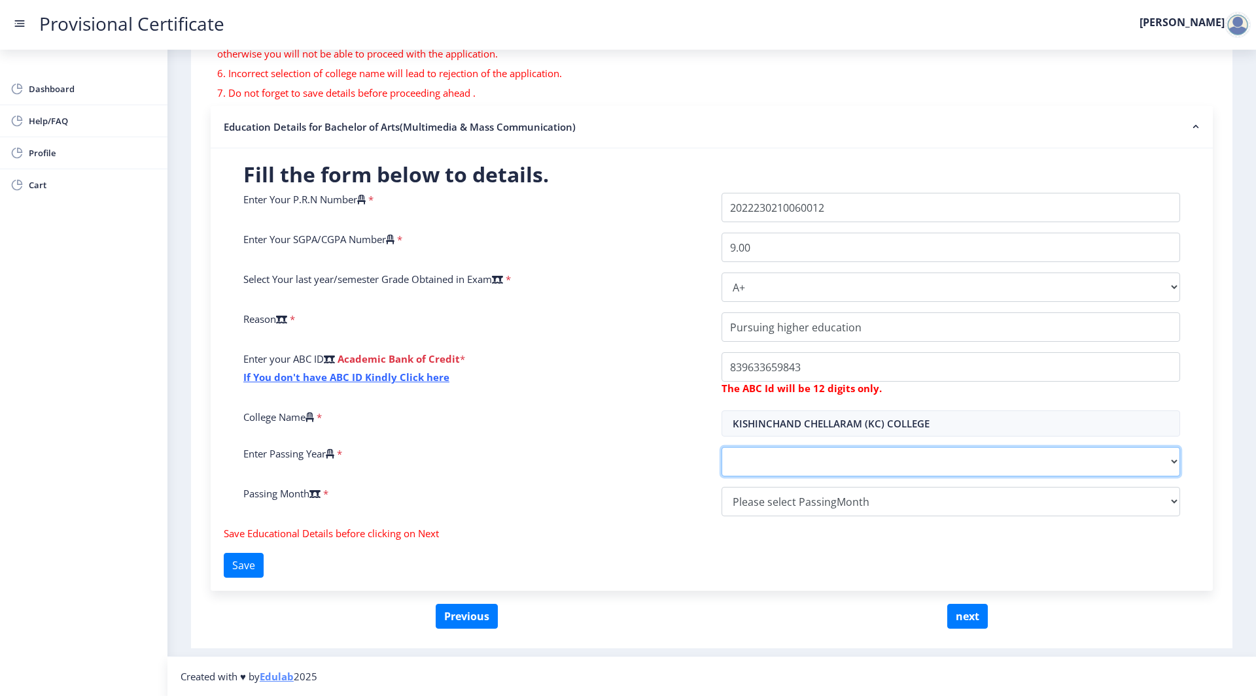
click at [802, 465] on select "2025 2024 2023 2022 2021 2020 2019 2018 2017 2016 2015 2014 2013 2012 2011 2010…" at bounding box center [950, 461] width 458 height 29
select select "2025"
click at [721, 447] on select "2025 2024 2023 2022 2021 2020 2019 2018 2017 2016 2015 2014 2013 2012 2011 2010…" at bounding box center [950, 461] width 458 height 29
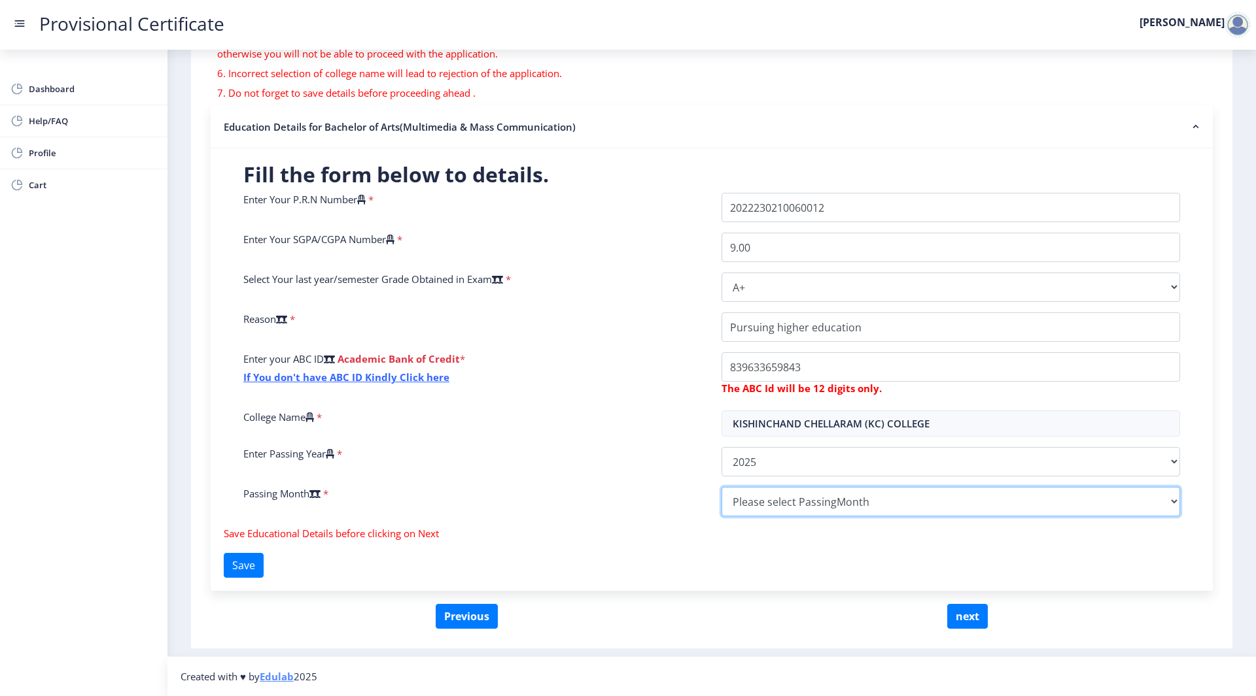
click at [740, 502] on select "Please select PassingMonth (01) January (02) February (03) March (04) April (05…" at bounding box center [950, 501] width 458 height 29
select select "March"
click at [721, 487] on select "Please select PassingMonth (01) January (02) February (03) March (04) April (05…" at bounding box center [950, 501] width 458 height 29
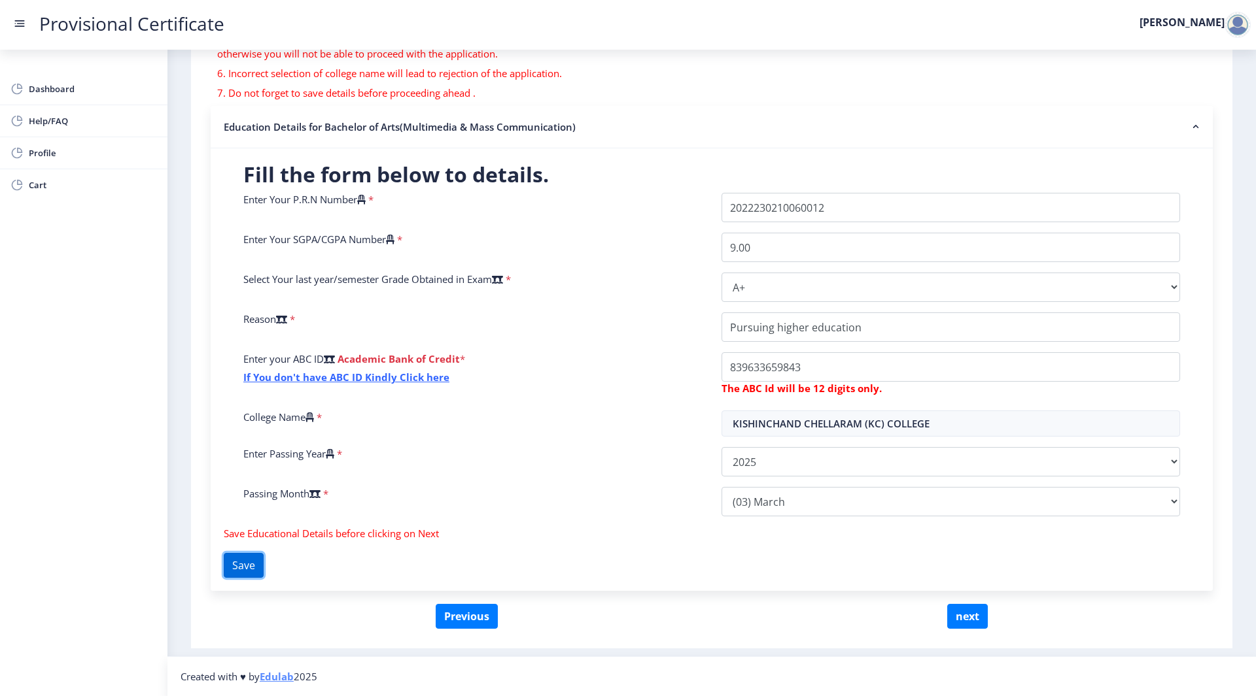
click at [242, 563] on button "Save" at bounding box center [244, 565] width 40 height 25
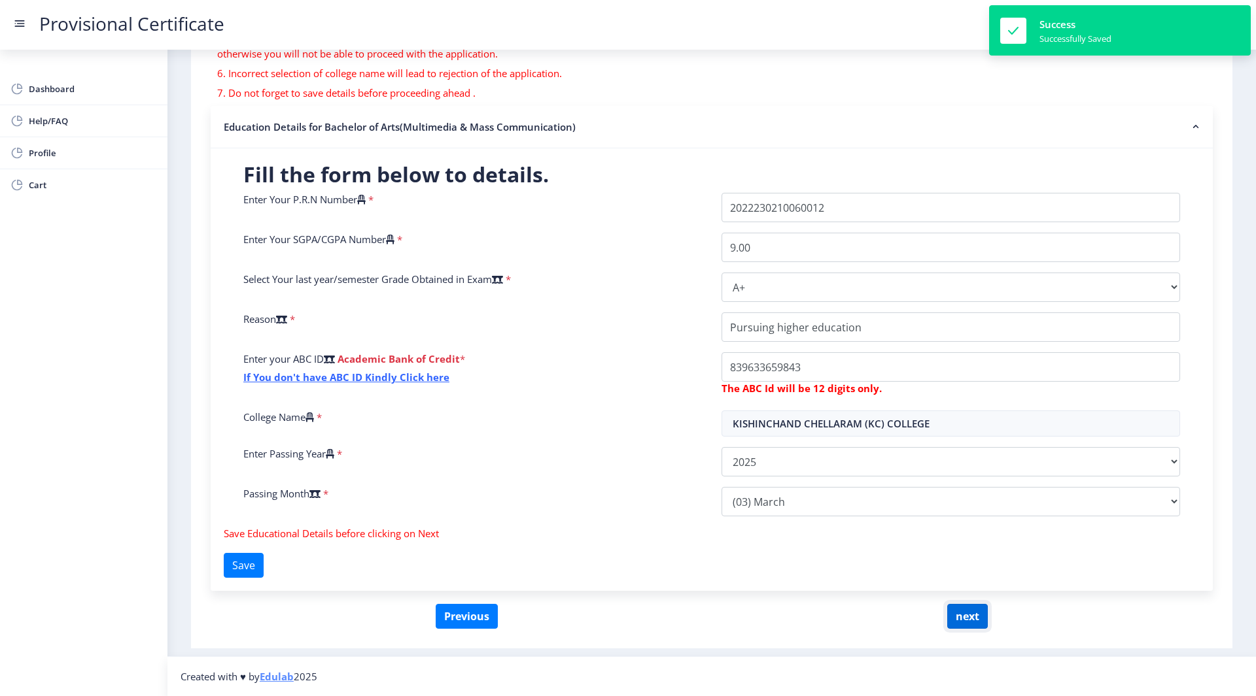
click at [965, 618] on button "next" at bounding box center [967, 616] width 41 height 25
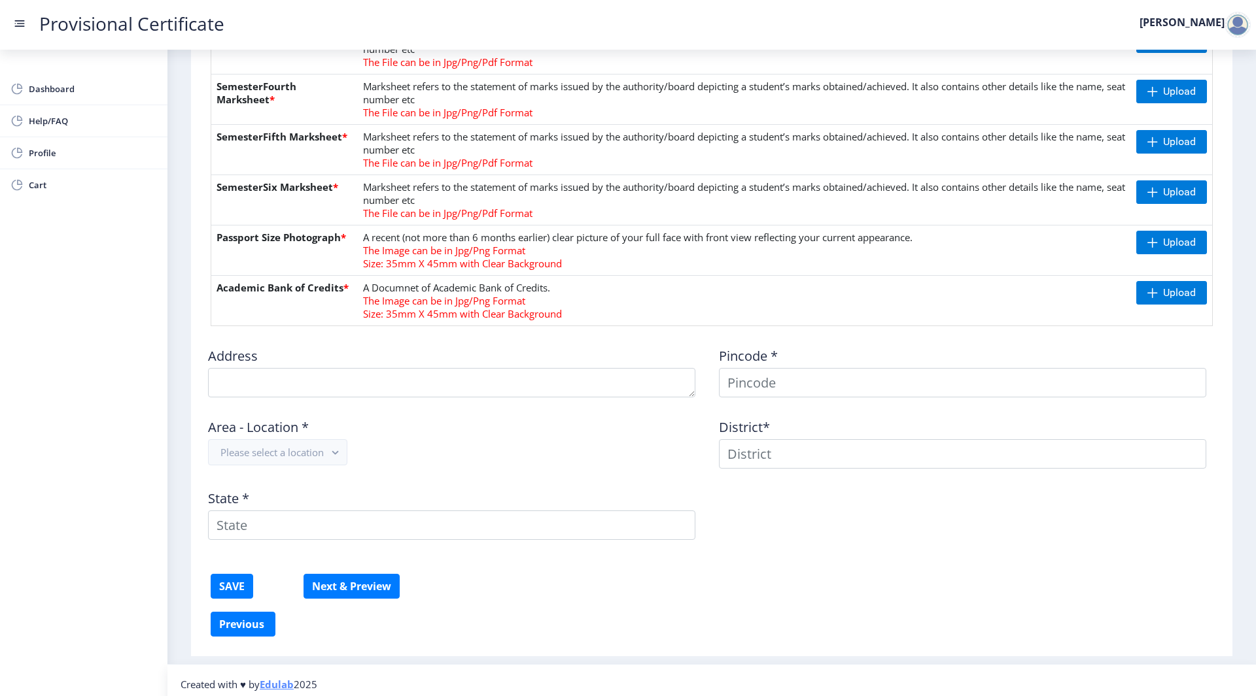
scroll to position [467, 0]
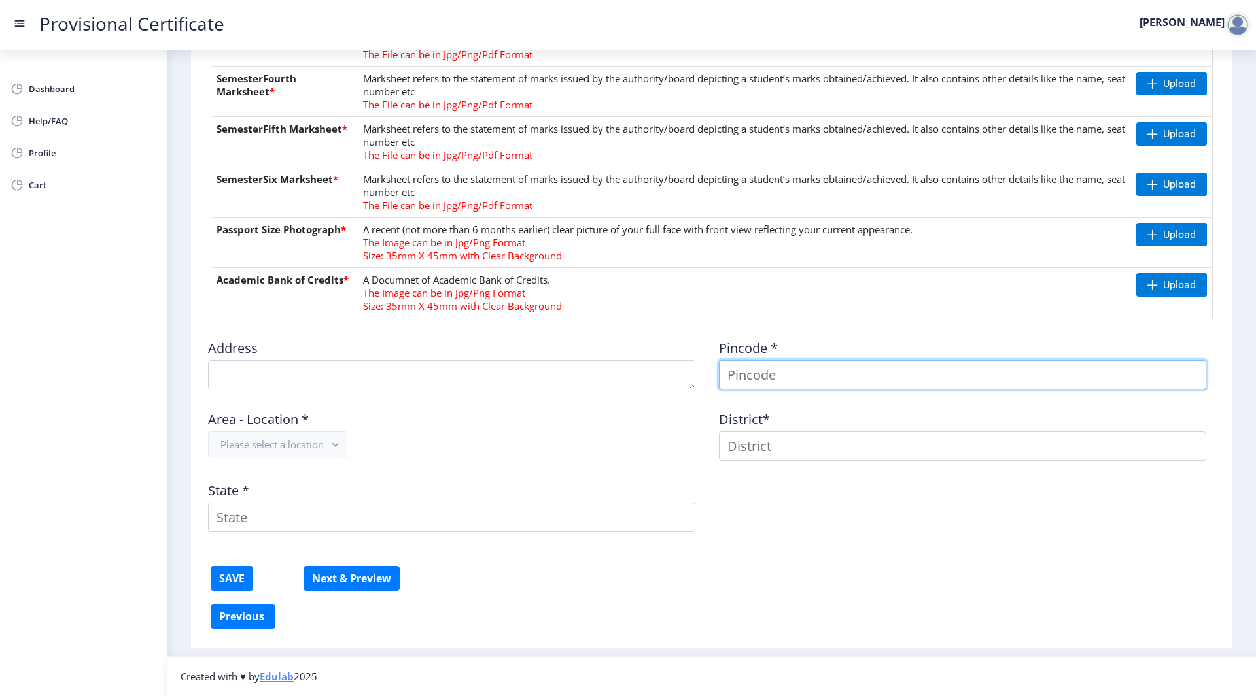
click at [766, 375] on input at bounding box center [962, 374] width 487 height 29
type input "[PERSON_NAME]"
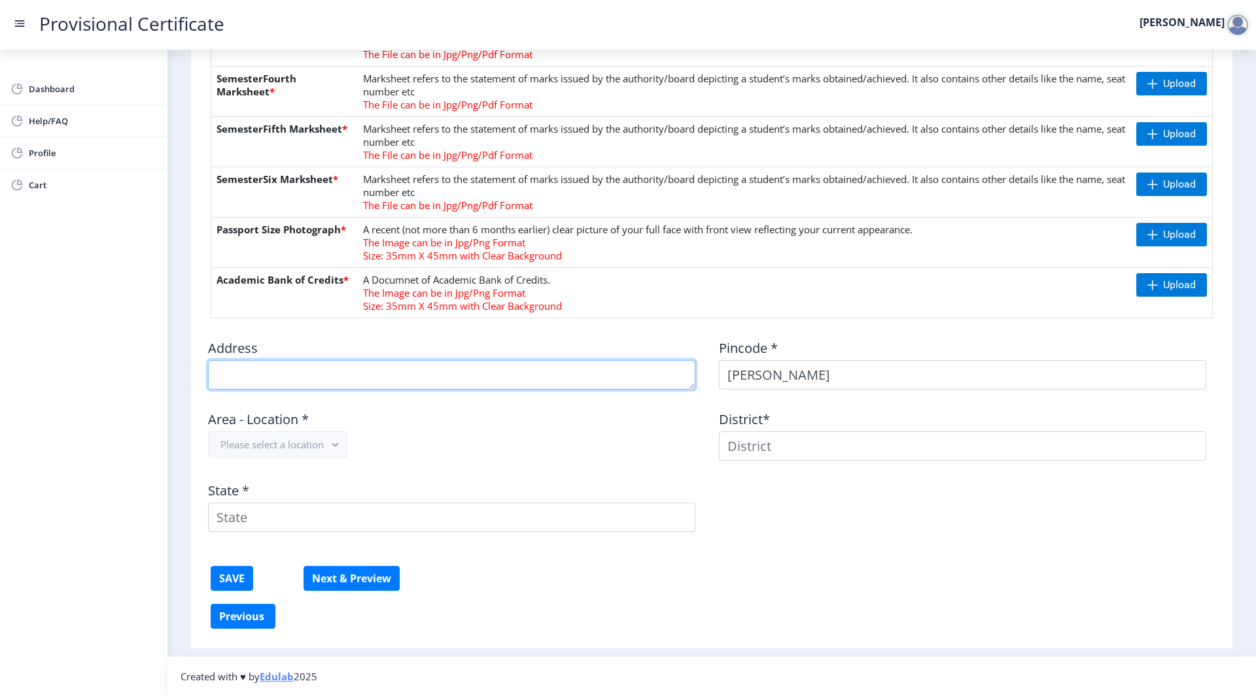
type textarea "[STREET_ADDRESS]"
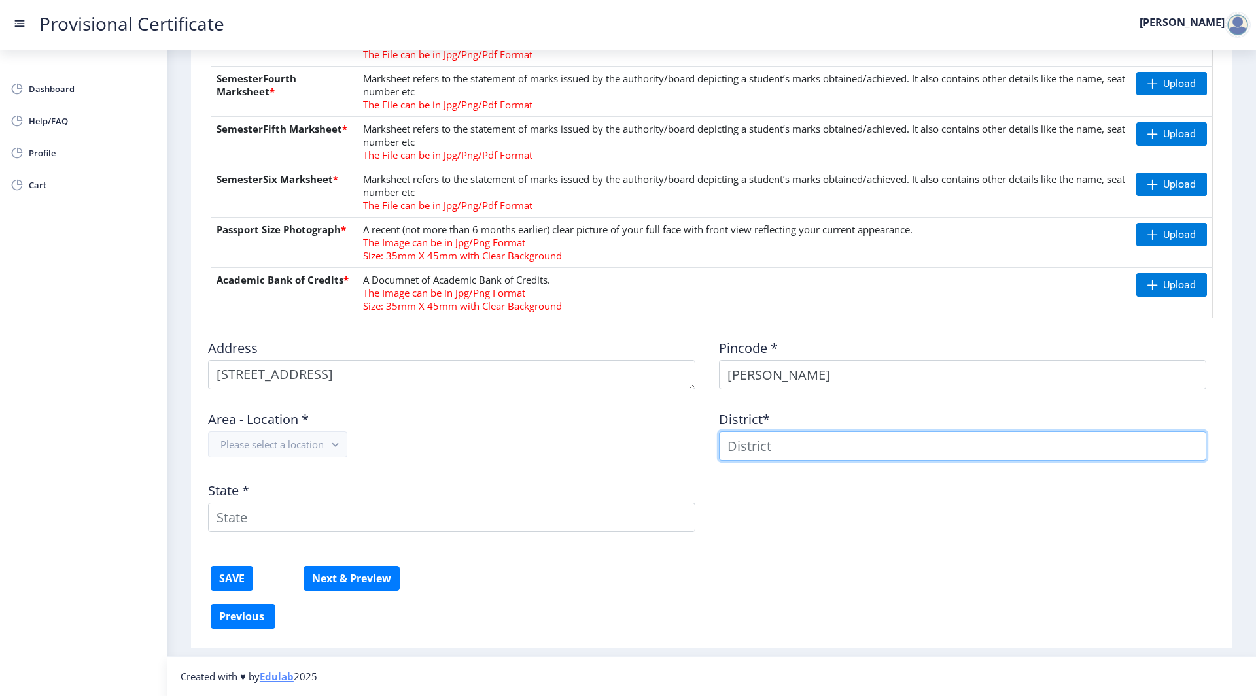
type input "[PERSON_NAME]"
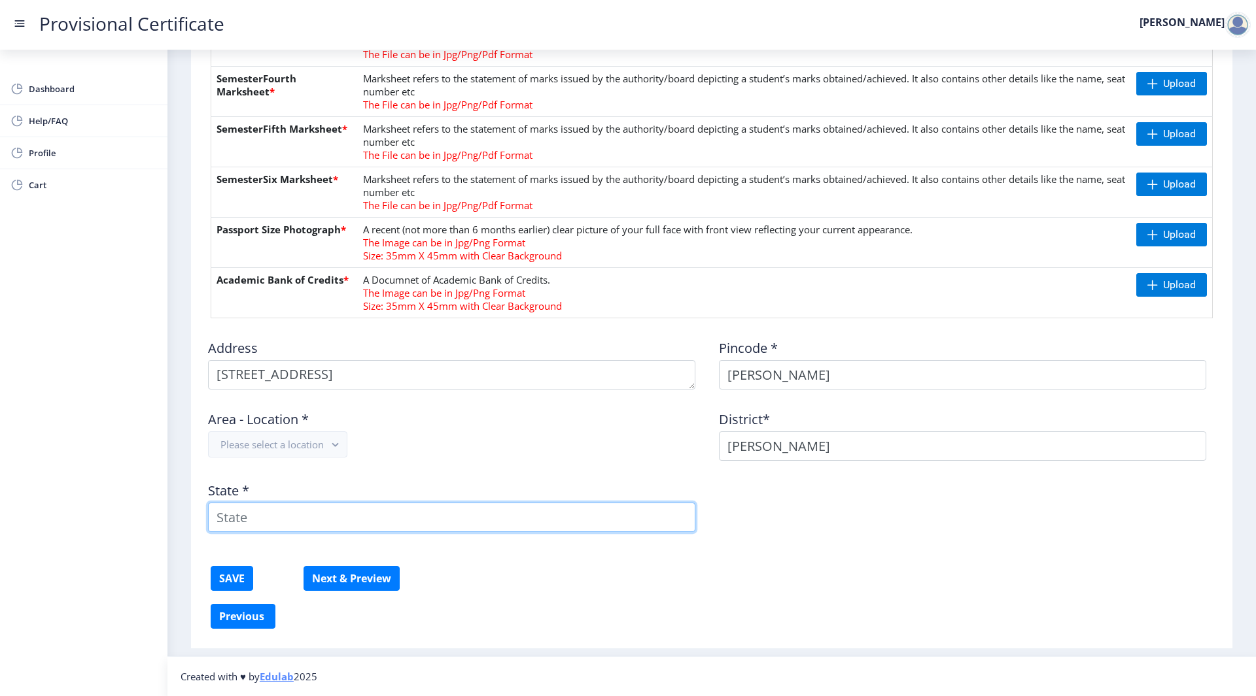
type input "[GEOGRAPHIC_DATA]"
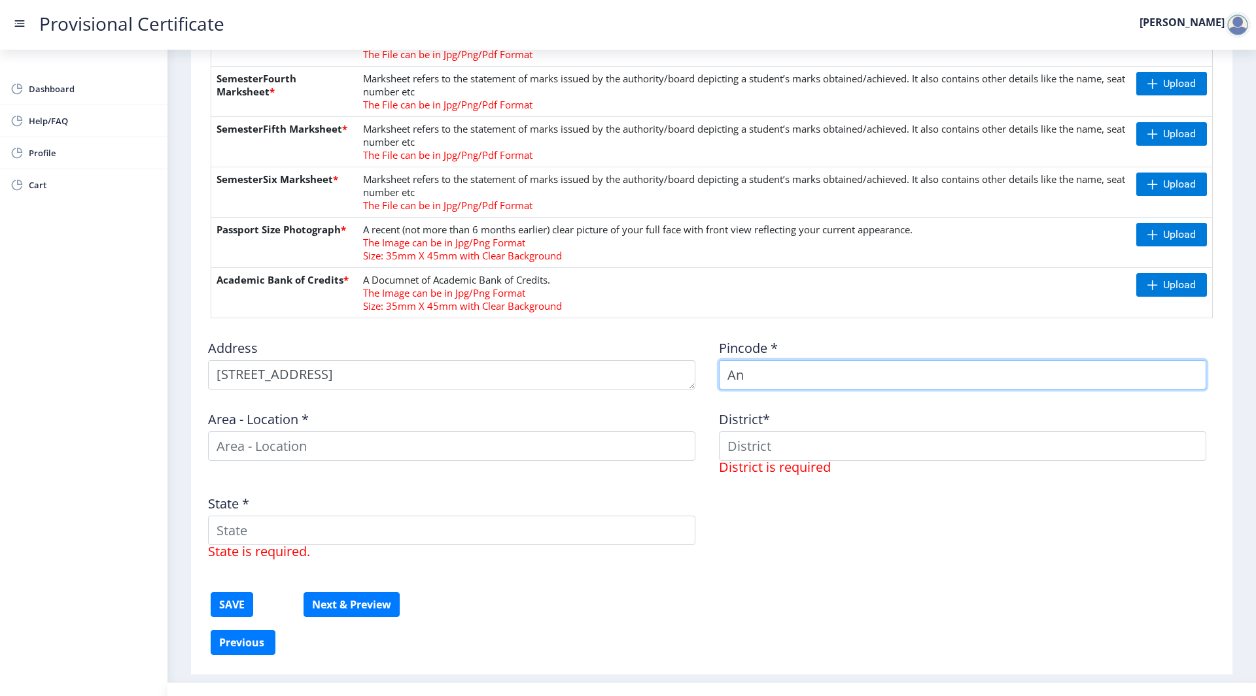
type input "A"
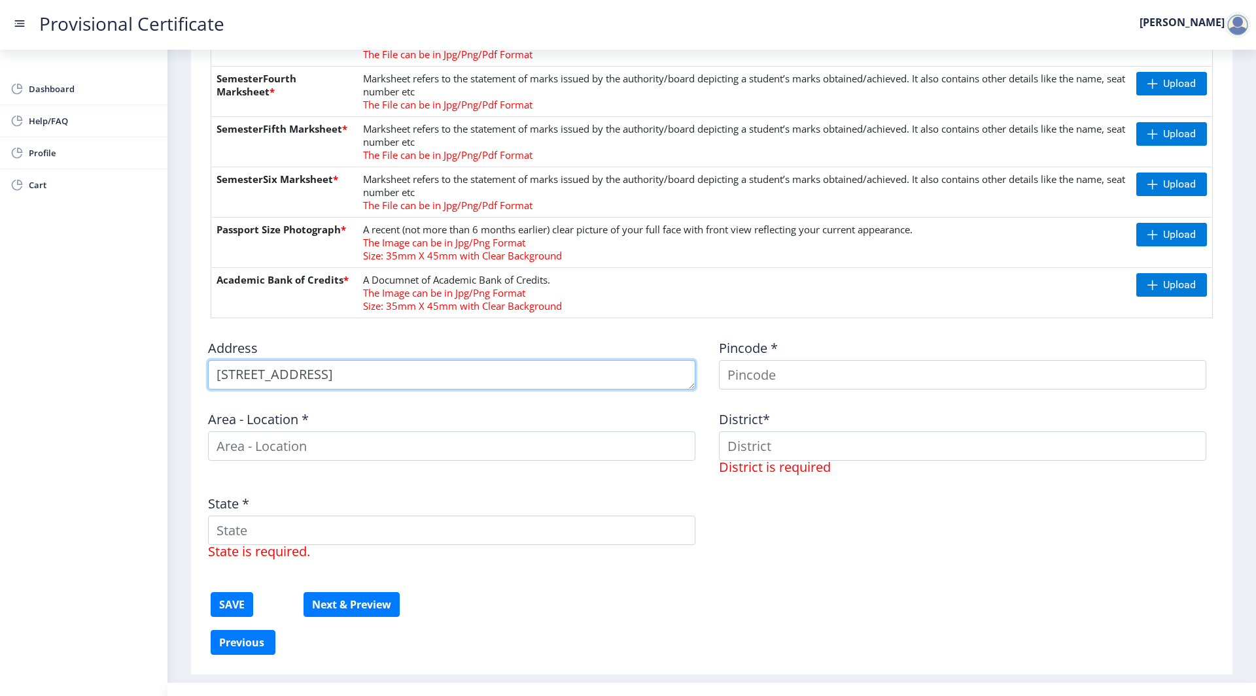
click at [474, 385] on textarea at bounding box center [451, 374] width 487 height 29
click at [505, 369] on textarea at bounding box center [451, 374] width 487 height 29
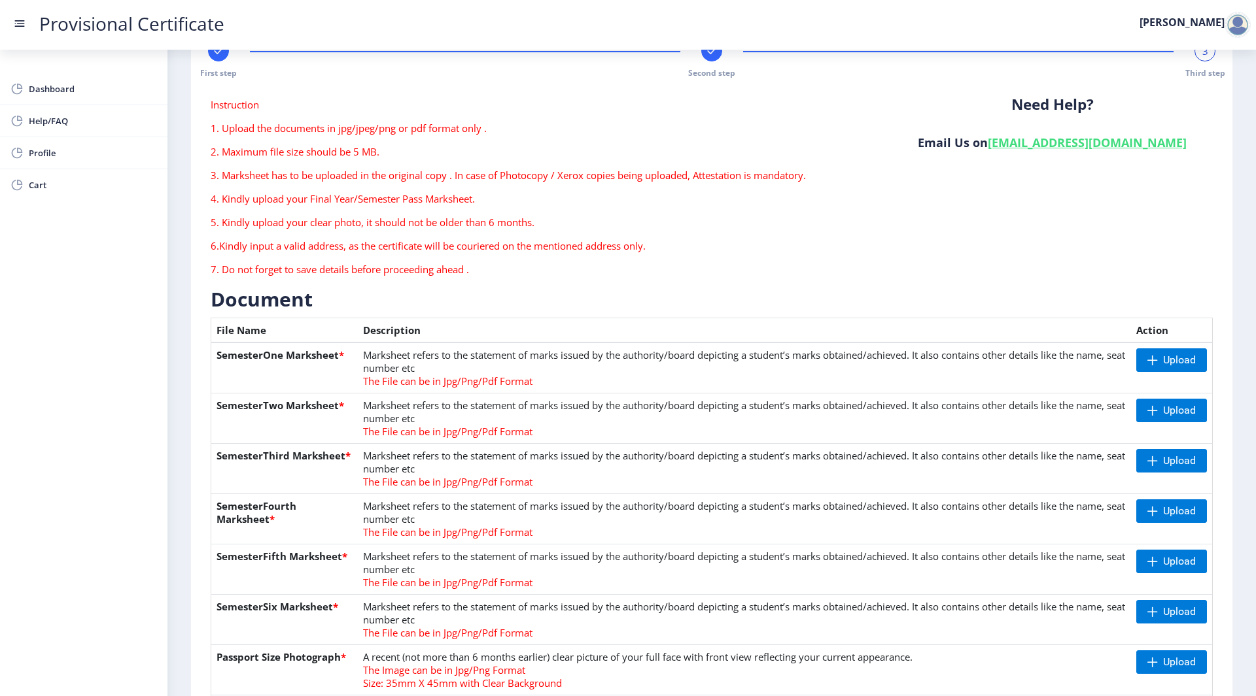
scroll to position [0, 0]
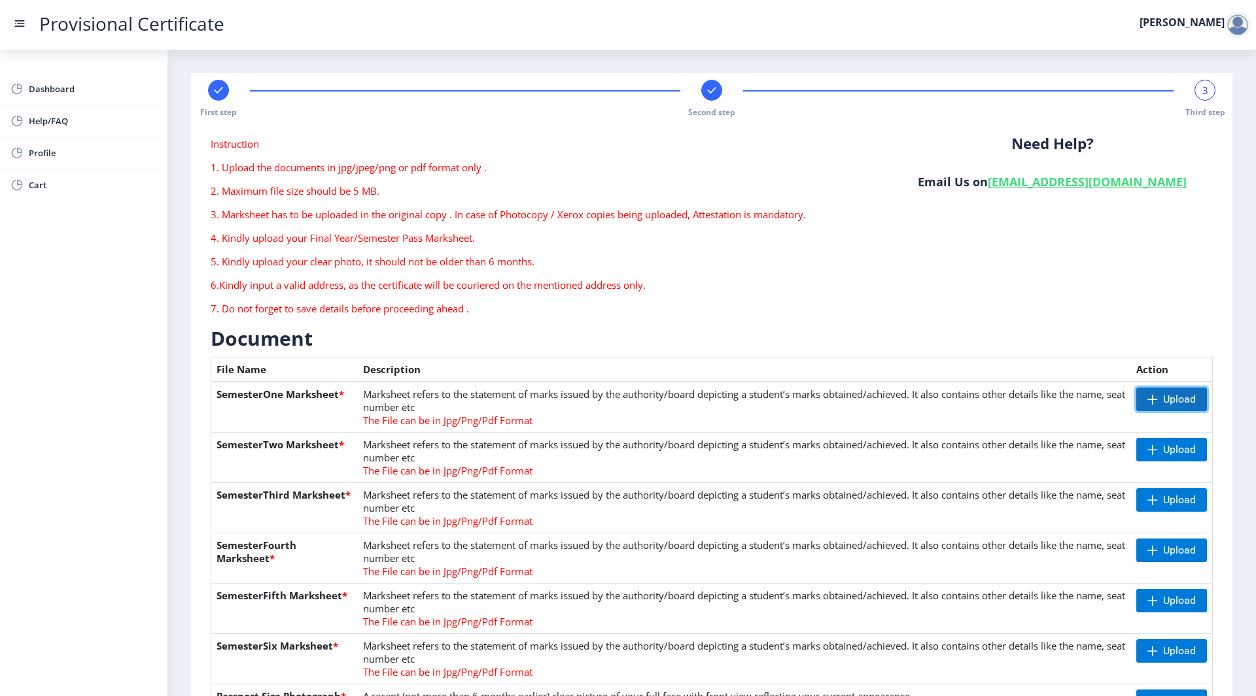
click at [1172, 400] on span "Upload" at bounding box center [1179, 399] width 33 height 13
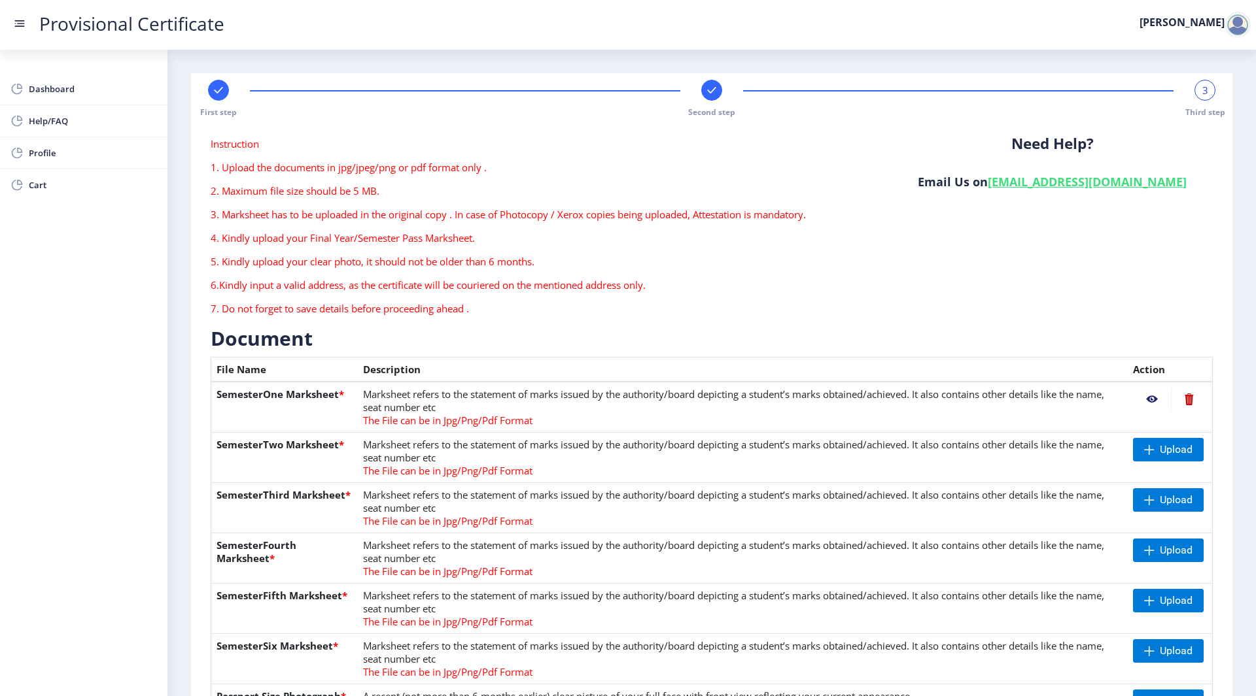
click at [1146, 398] on nb-action at bounding box center [1152, 400] width 38 height 24
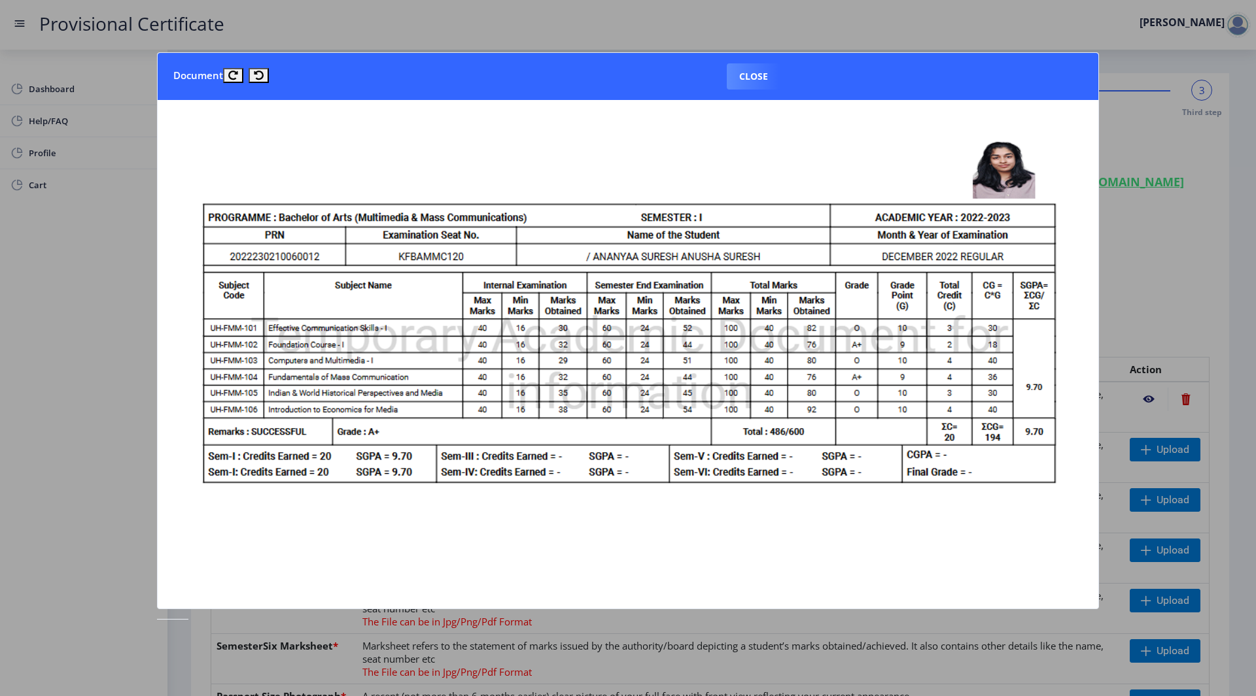
click at [1146, 398] on div at bounding box center [628, 348] width 1256 height 696
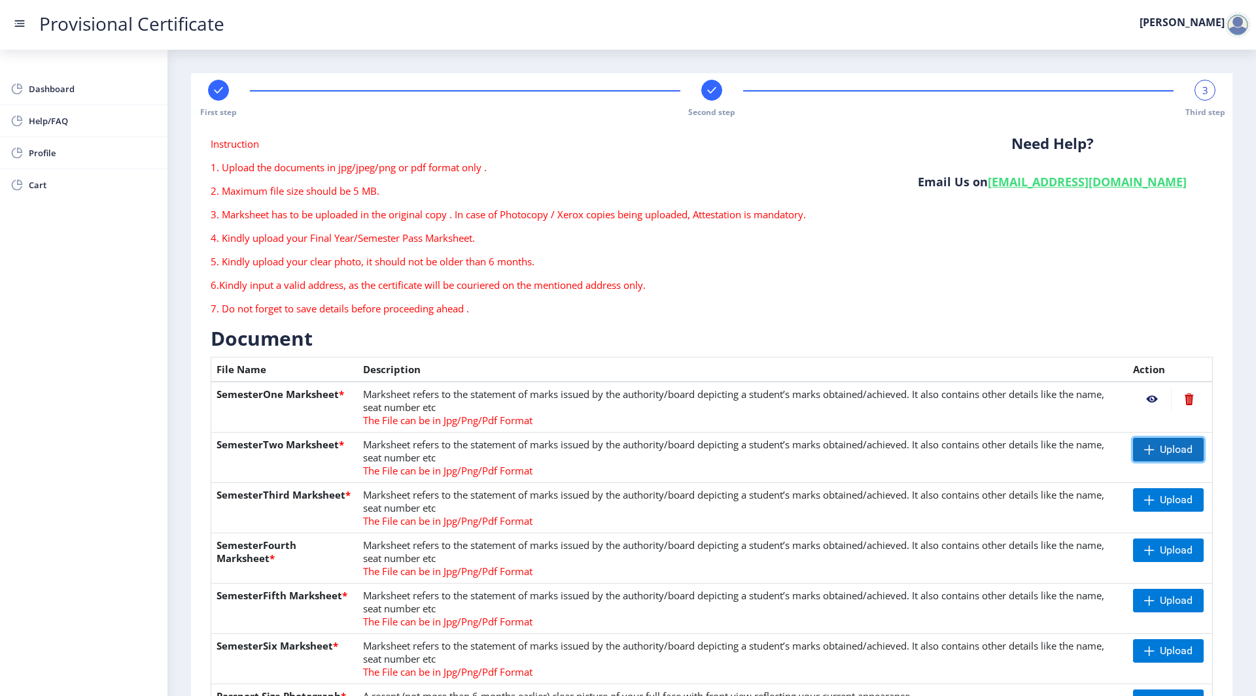
click at [1165, 444] on span "Upload" at bounding box center [1175, 449] width 33 height 13
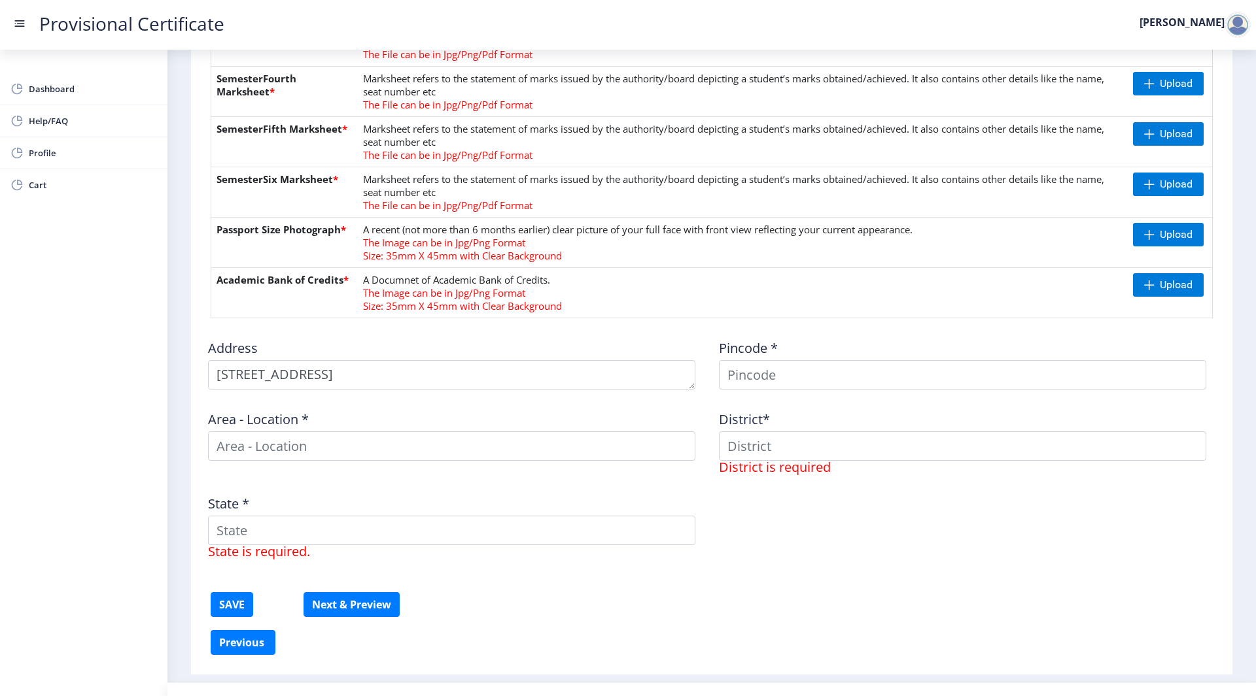
scroll to position [493, 0]
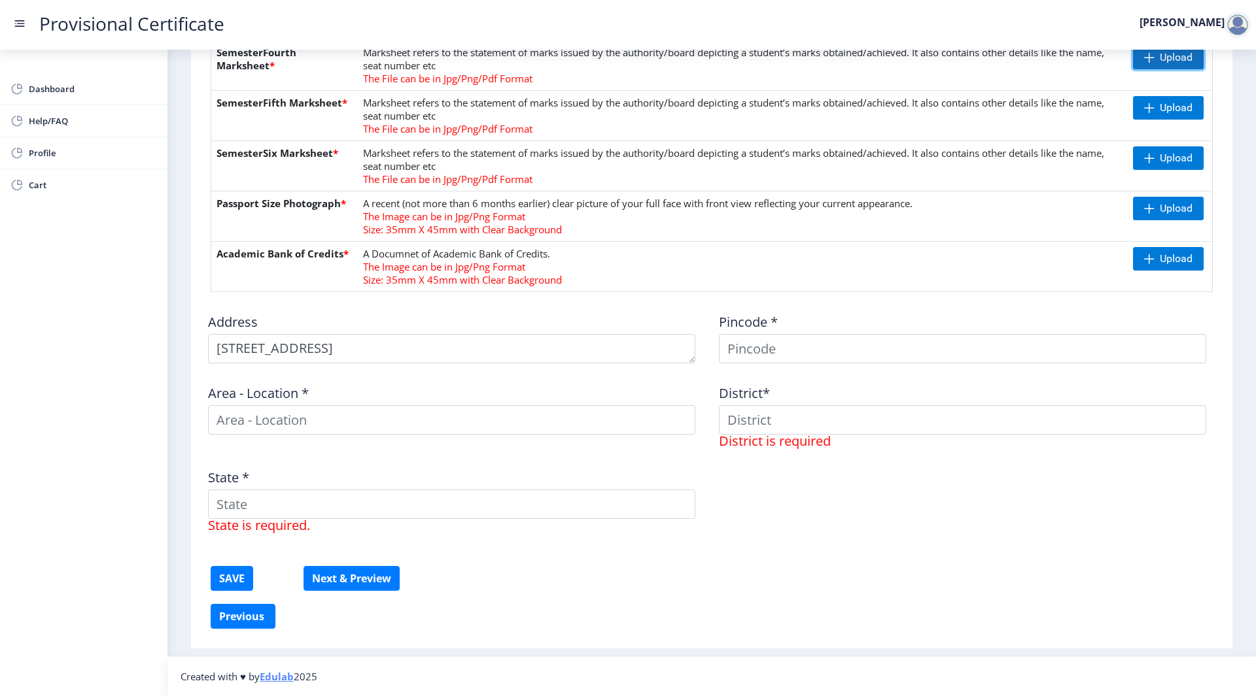
click at [1163, 65] on span "Upload" at bounding box center [1168, 58] width 71 height 24
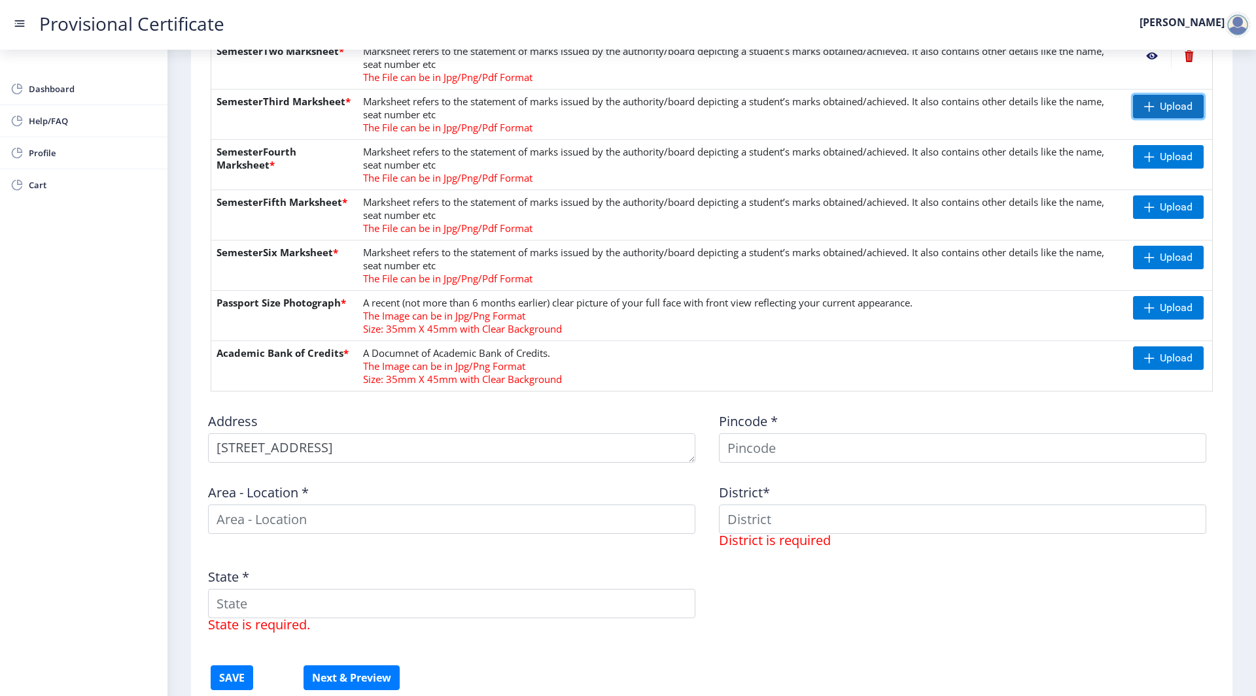
click at [1172, 104] on span "Upload" at bounding box center [1175, 106] width 33 height 13
click at [1150, 106] on nb-action at bounding box center [1152, 107] width 38 height 24
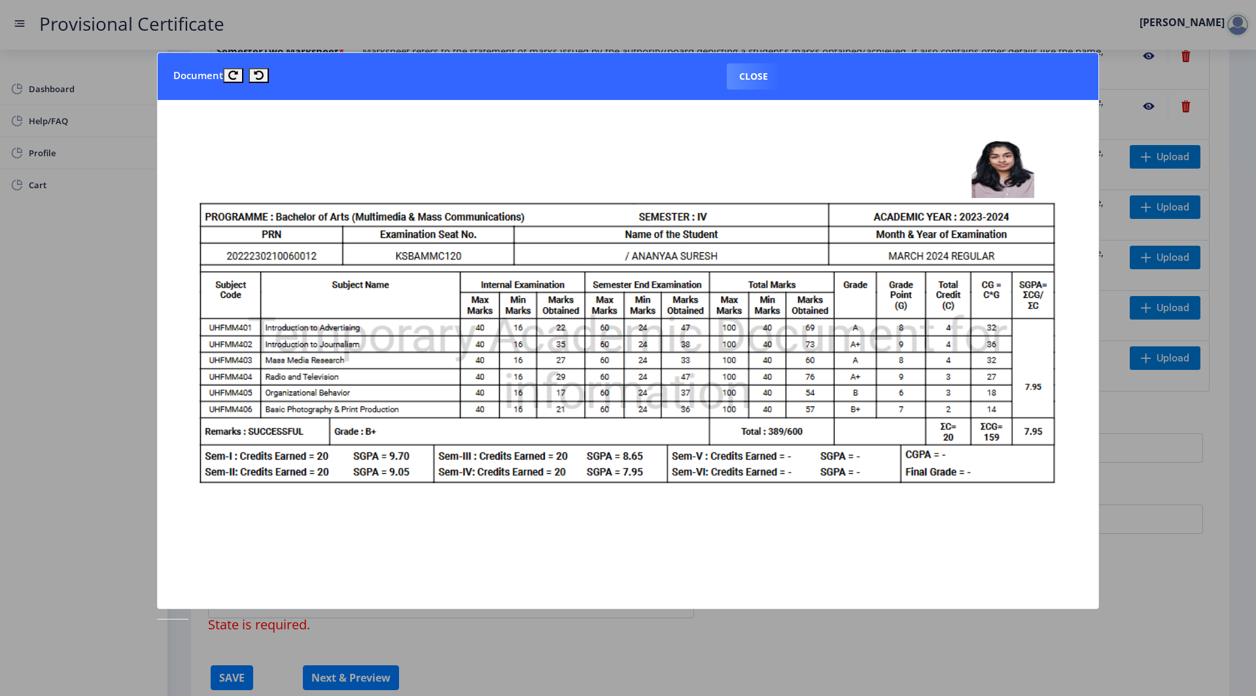
click at [1141, 82] on div at bounding box center [628, 348] width 1256 height 696
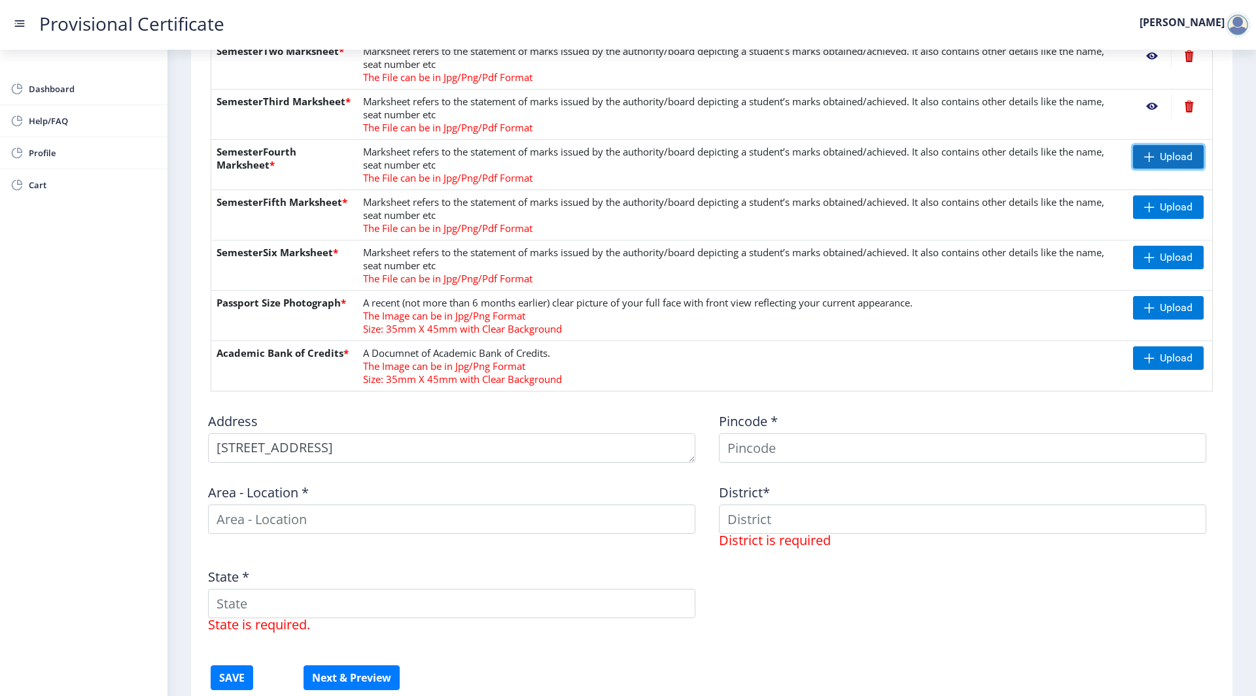
click at [1155, 158] on span "Upload" at bounding box center [1168, 157] width 71 height 24
click at [1149, 153] on nb-action at bounding box center [1152, 157] width 38 height 24
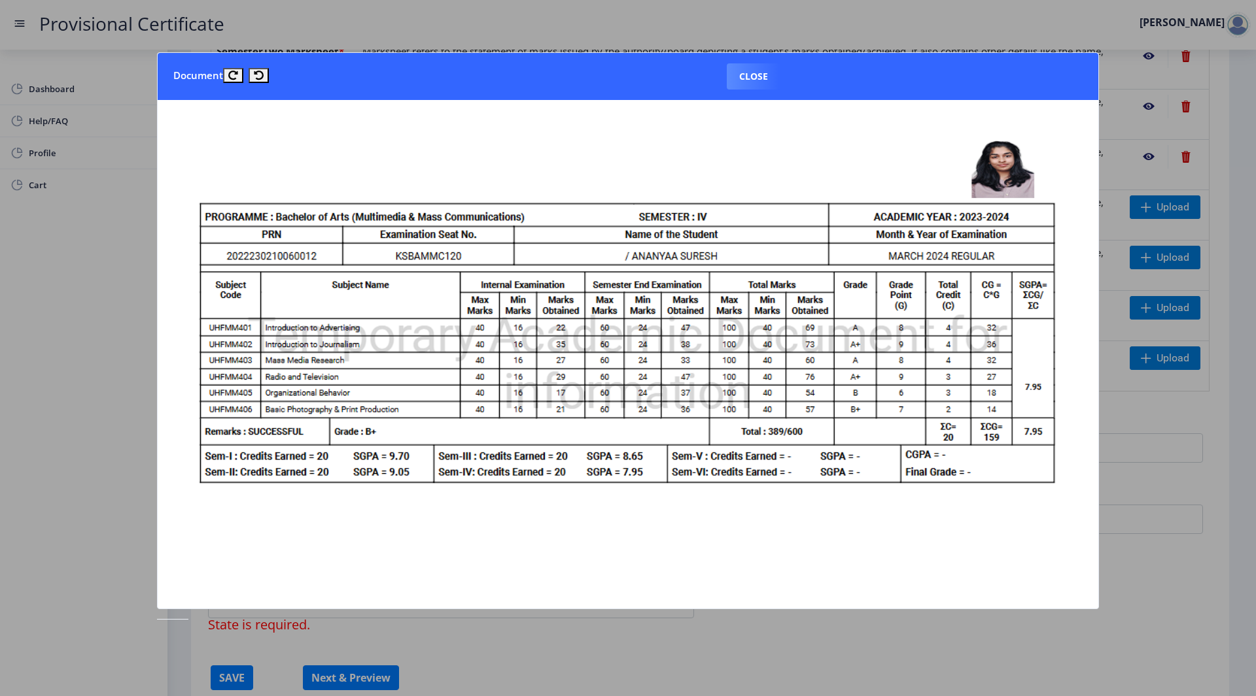
click at [1101, 126] on div at bounding box center [628, 348] width 1256 height 696
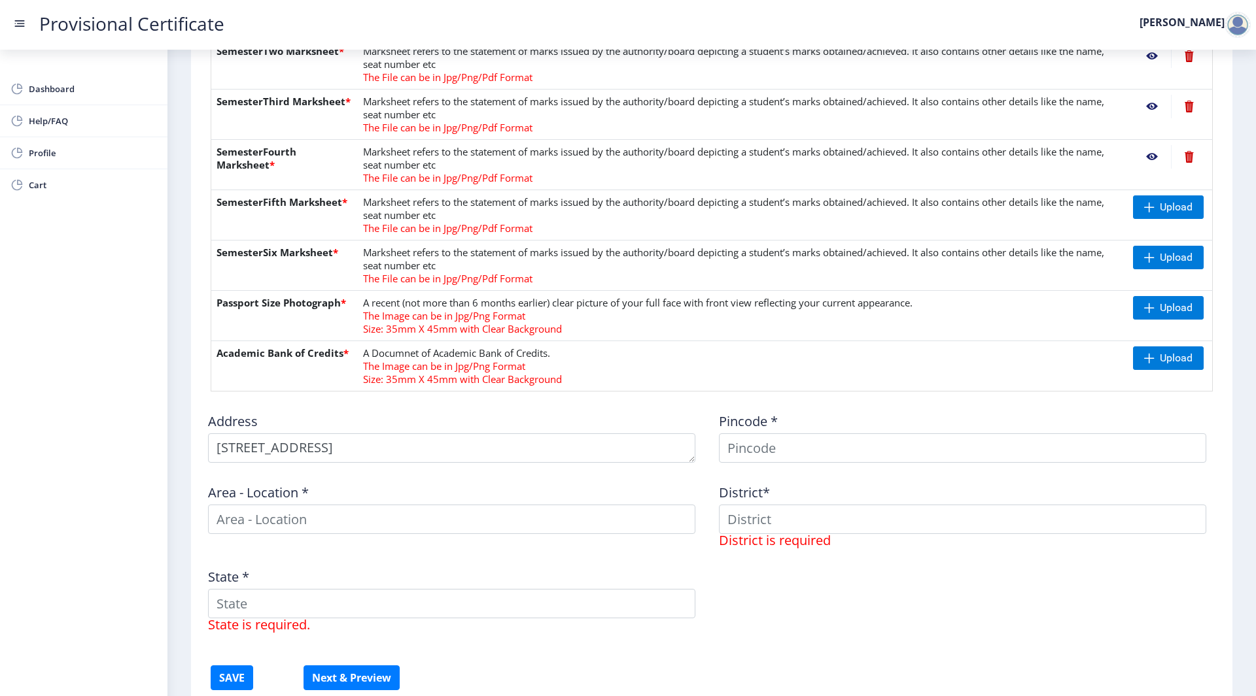
click at [1153, 58] on nb-action at bounding box center [1152, 56] width 38 height 24
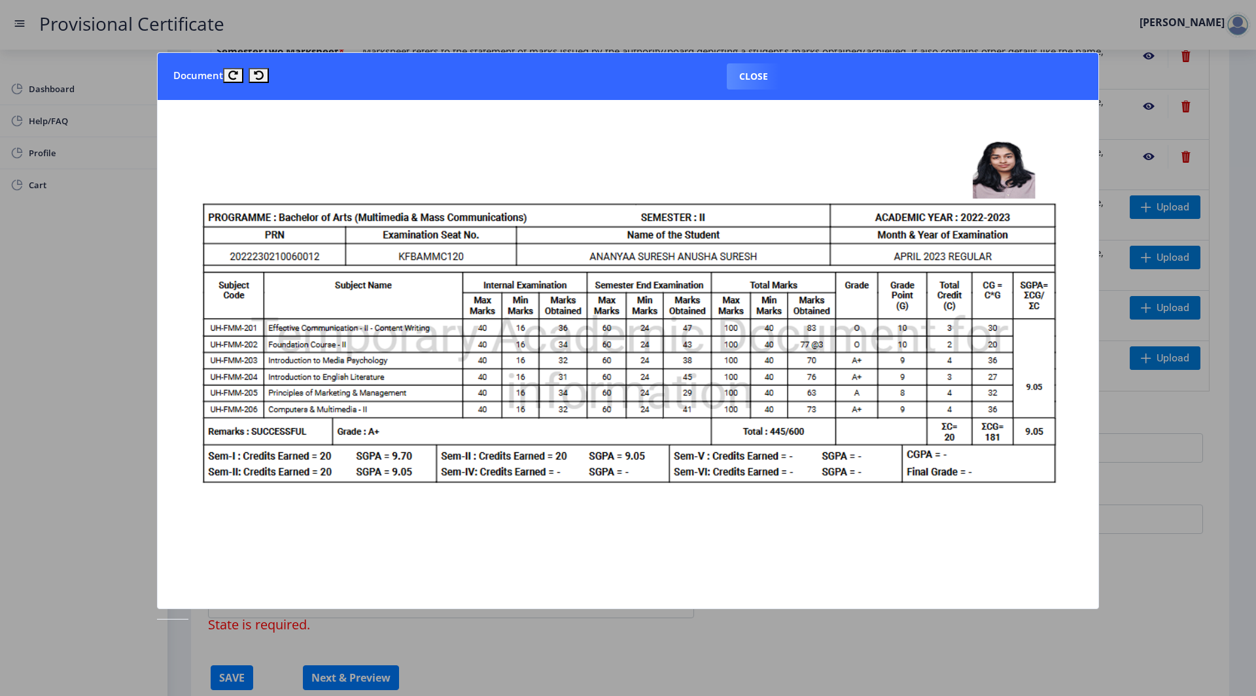
click at [1153, 58] on div at bounding box center [628, 348] width 1256 height 696
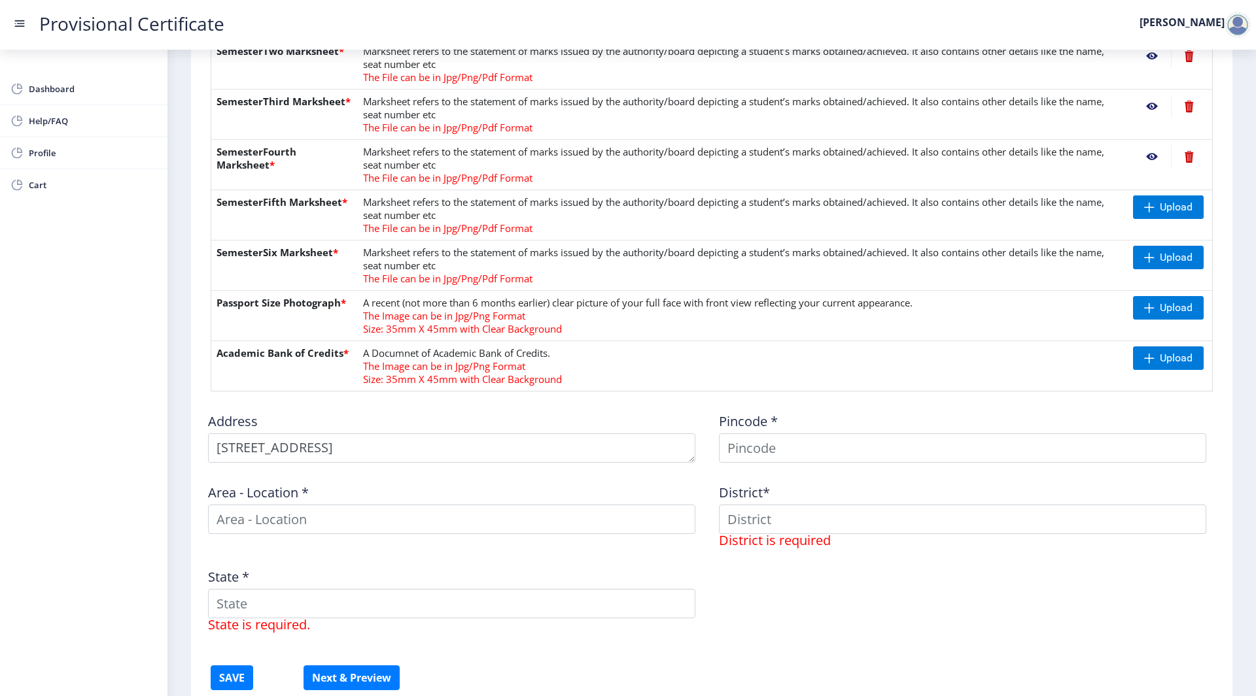
click at [1189, 99] on nb-action at bounding box center [1189, 107] width 36 height 24
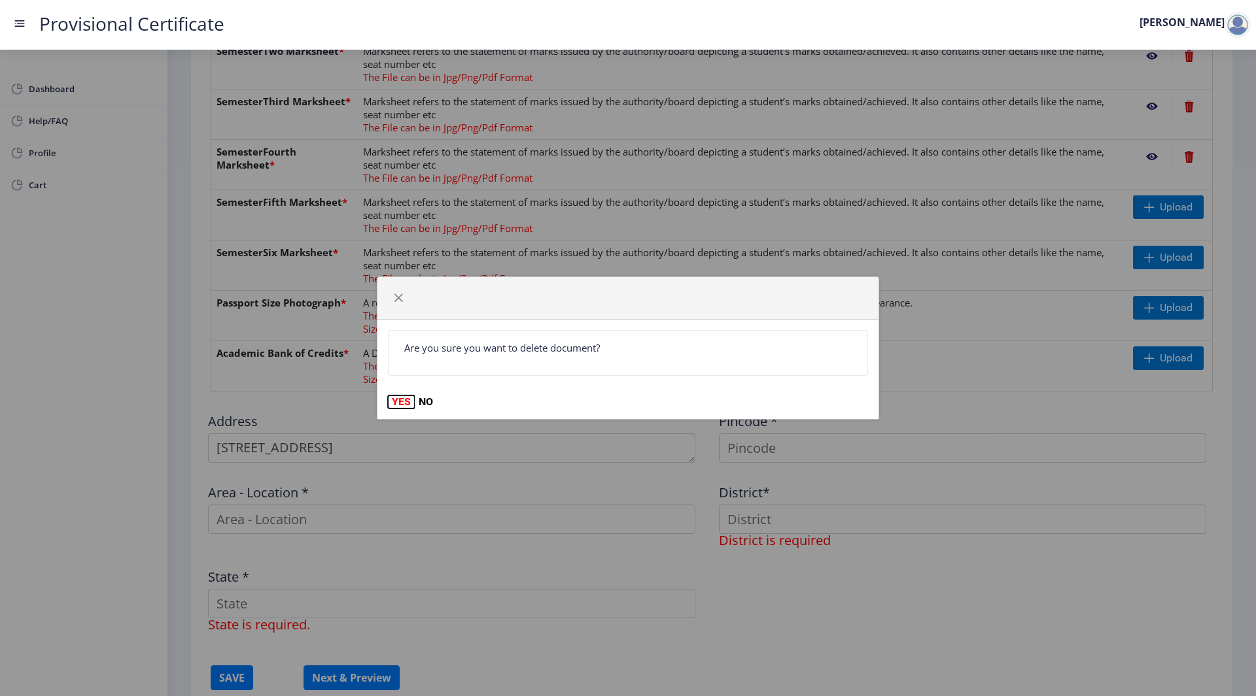
click at [399, 405] on button "YES" at bounding box center [401, 402] width 27 height 13
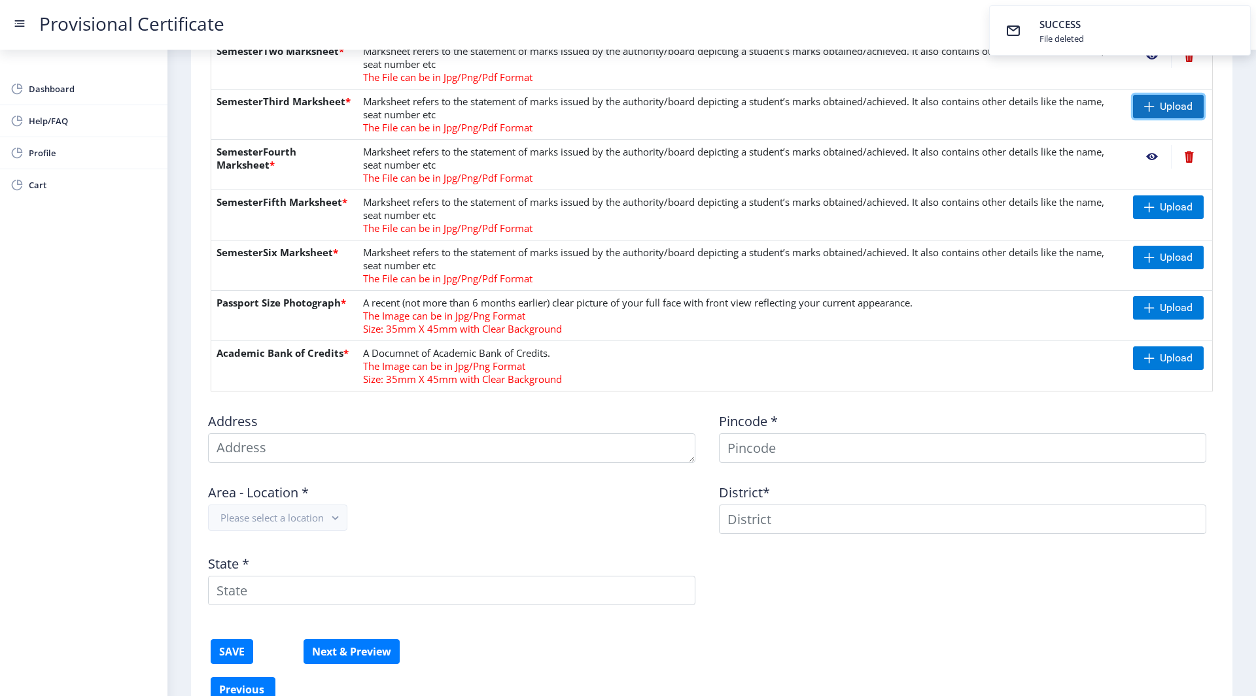
click at [1146, 109] on span at bounding box center [1149, 106] width 10 height 10
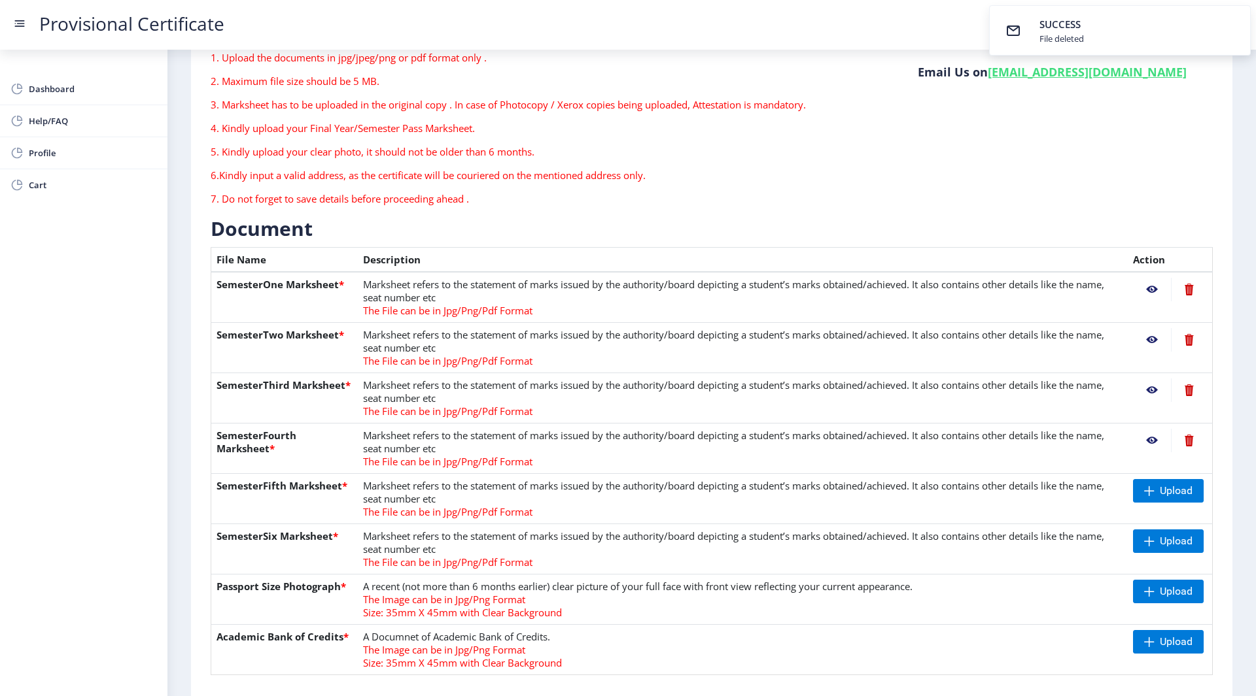
scroll to position [93, 0]
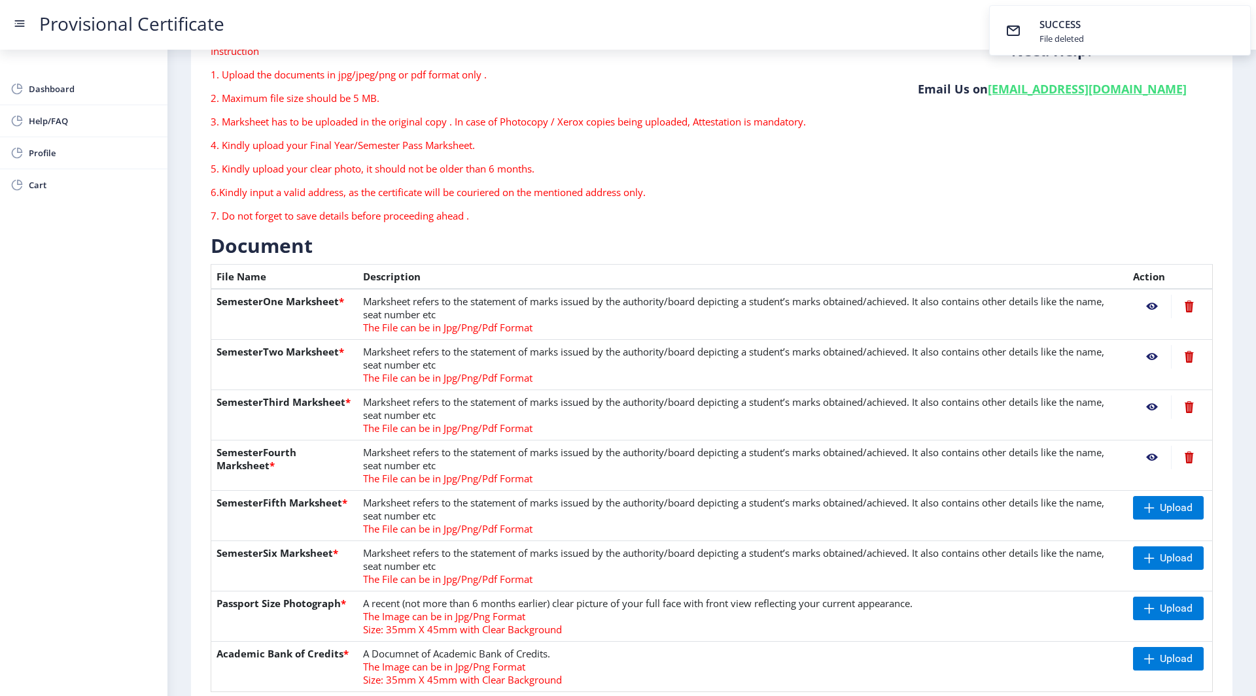
click at [1148, 313] on nb-action at bounding box center [1152, 307] width 38 height 24
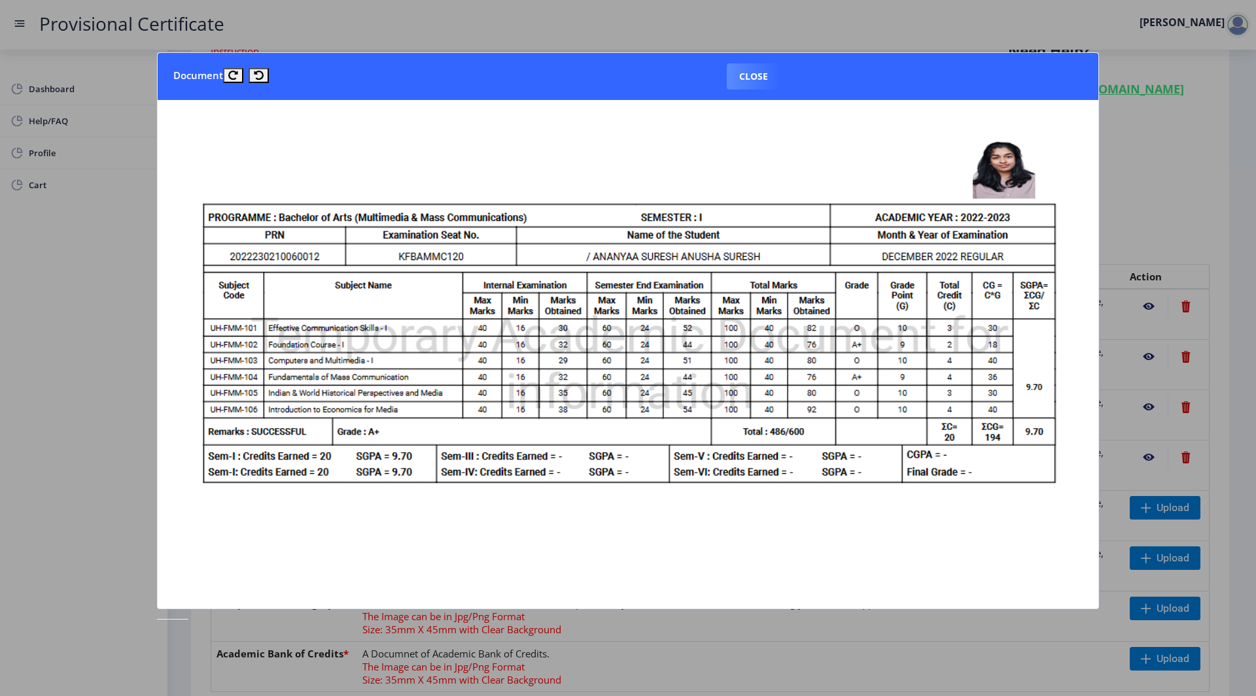
click at [1148, 339] on div at bounding box center [628, 348] width 1256 height 696
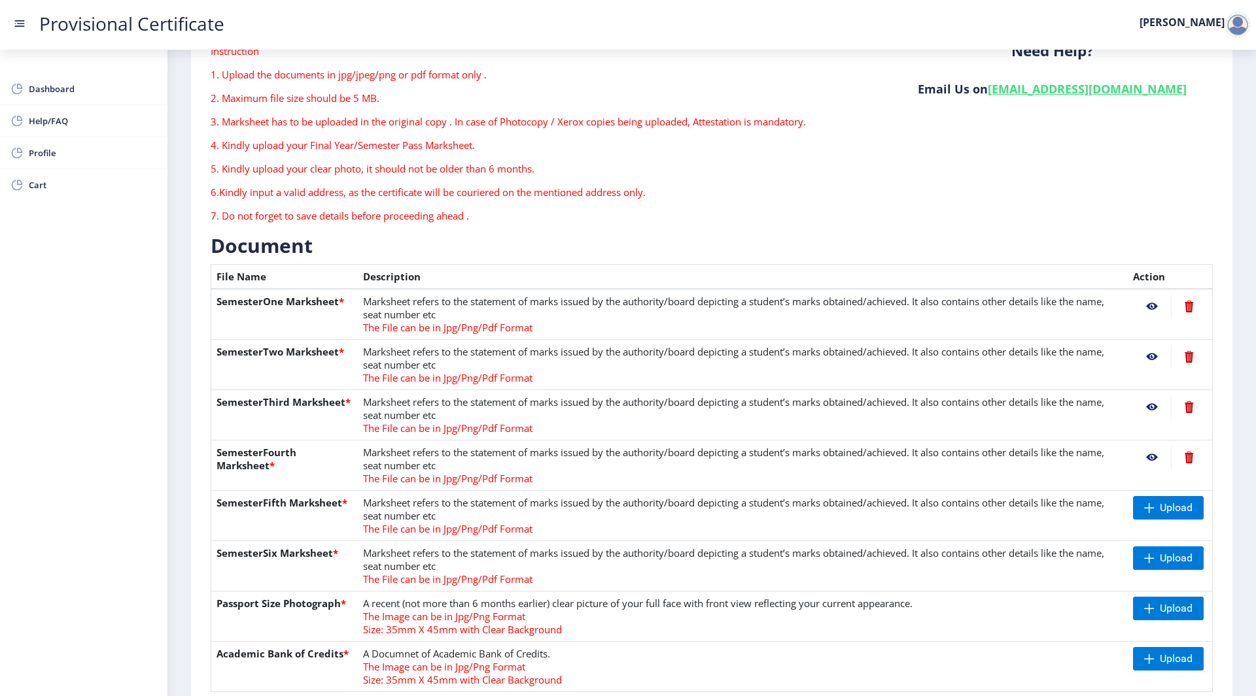
click at [1153, 360] on nb-action at bounding box center [1152, 357] width 38 height 24
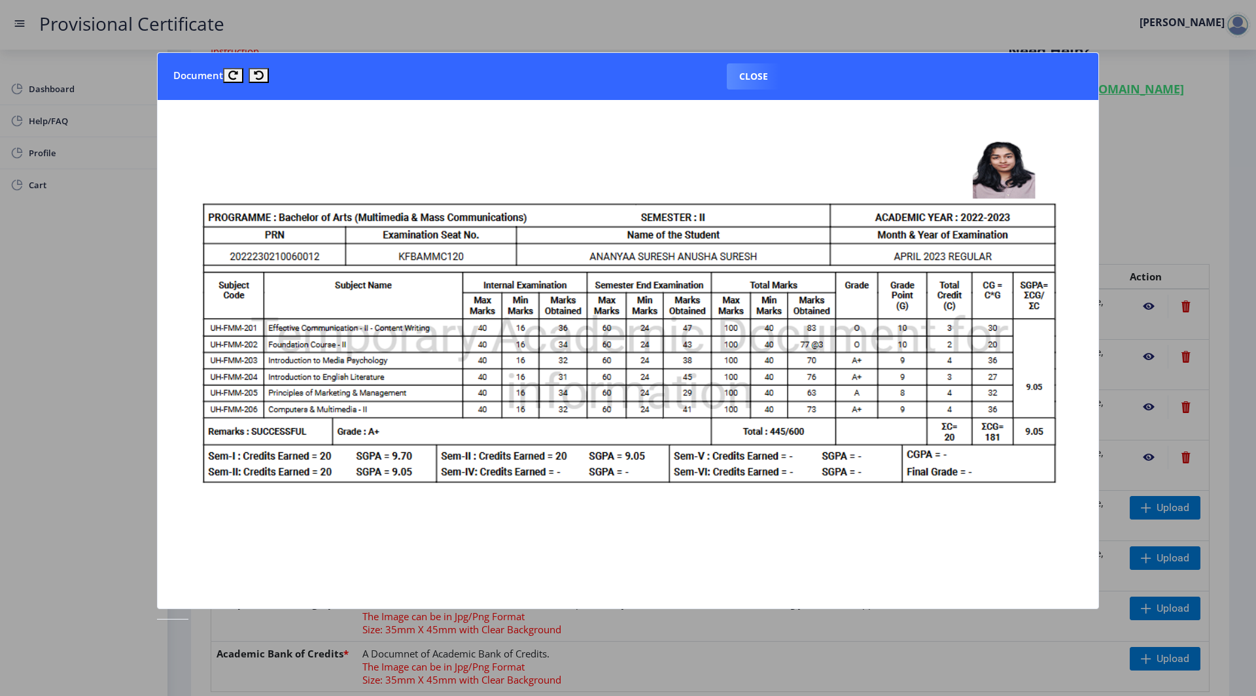
click at [1153, 360] on div at bounding box center [628, 348] width 1256 height 696
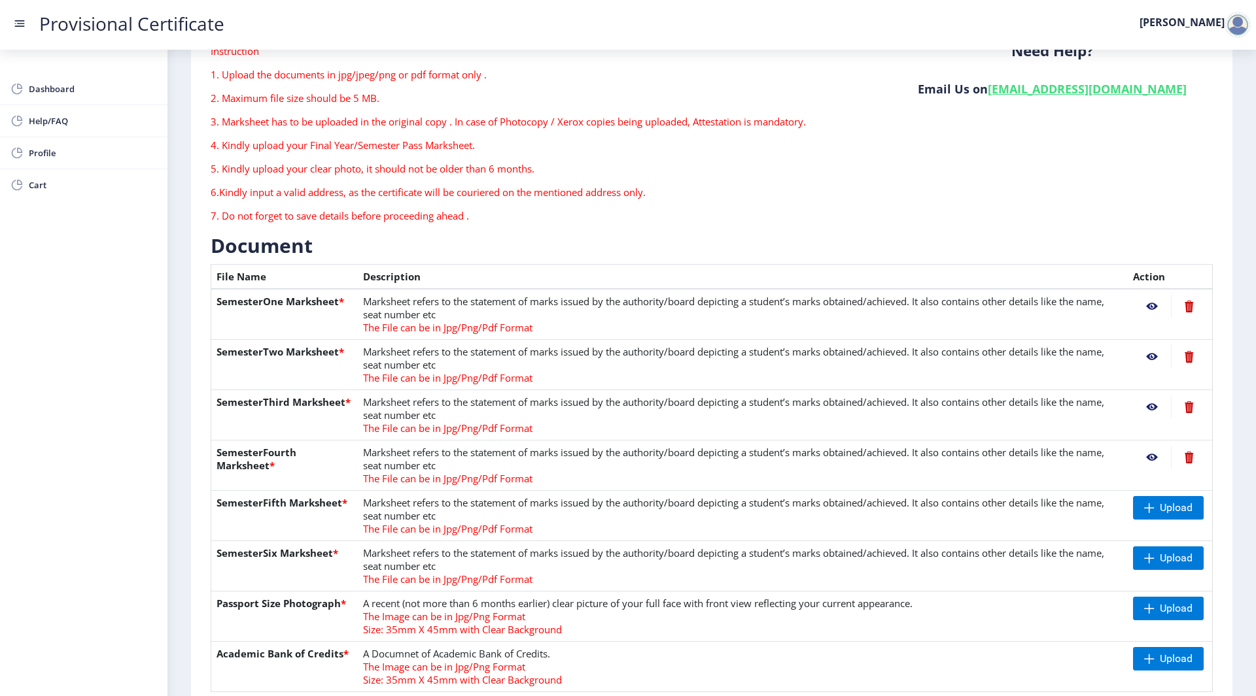
click at [1152, 402] on nb-action at bounding box center [1152, 408] width 38 height 24
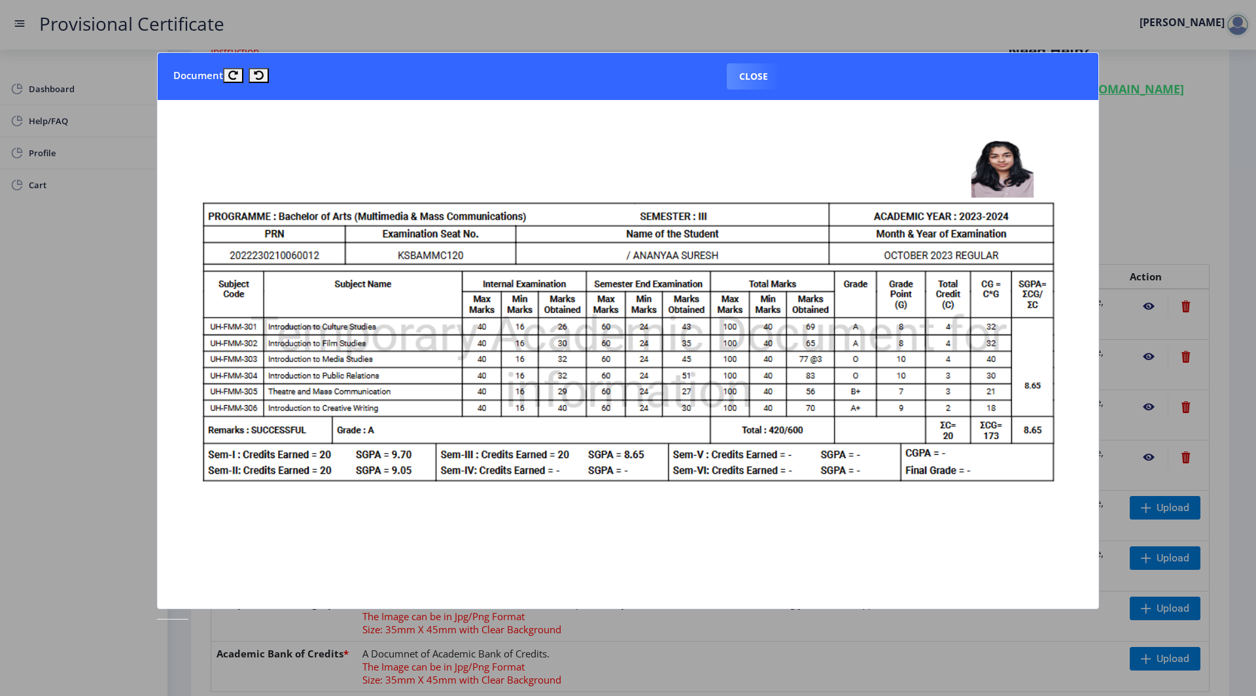
click at [1152, 402] on div at bounding box center [628, 348] width 1256 height 696
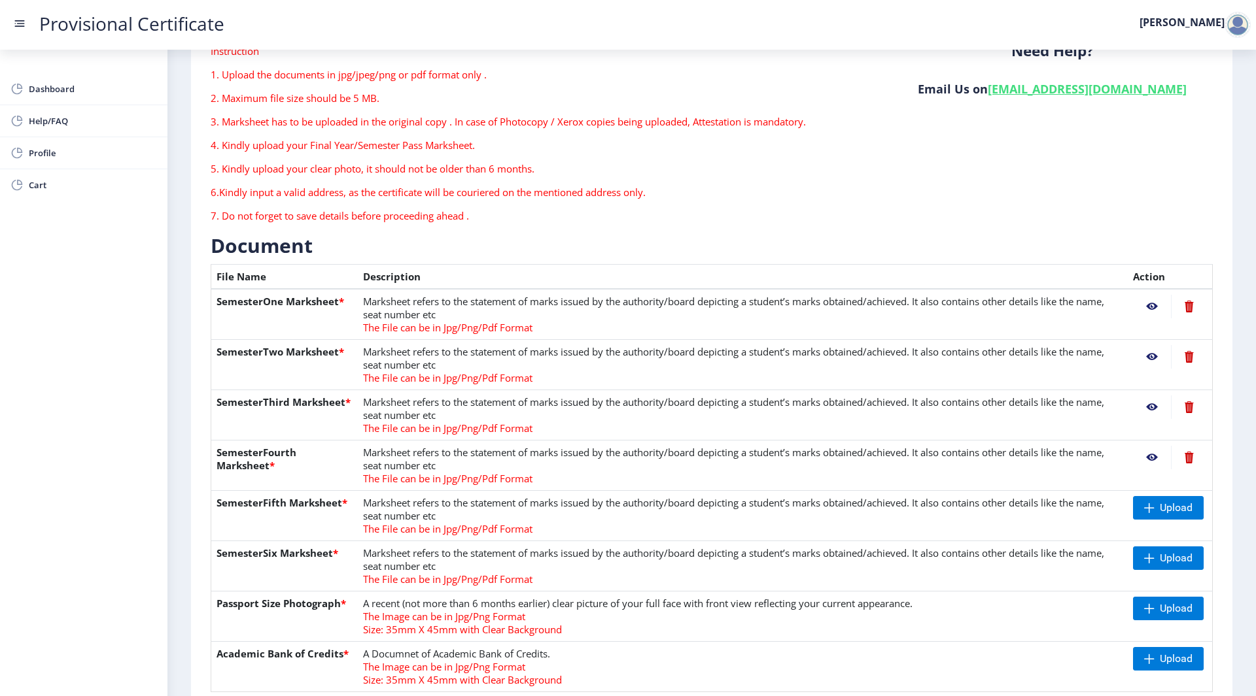
click at [1152, 453] on nb-action at bounding box center [1152, 458] width 38 height 24
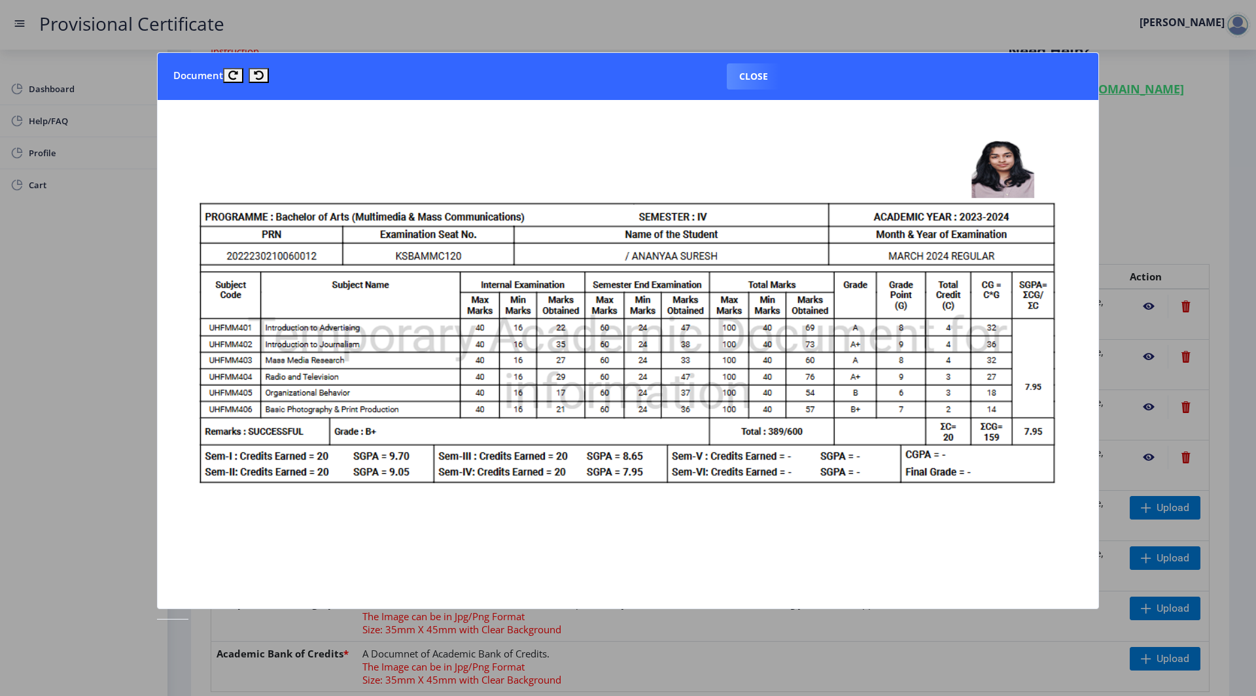
click at [1152, 453] on div at bounding box center [628, 348] width 1256 height 696
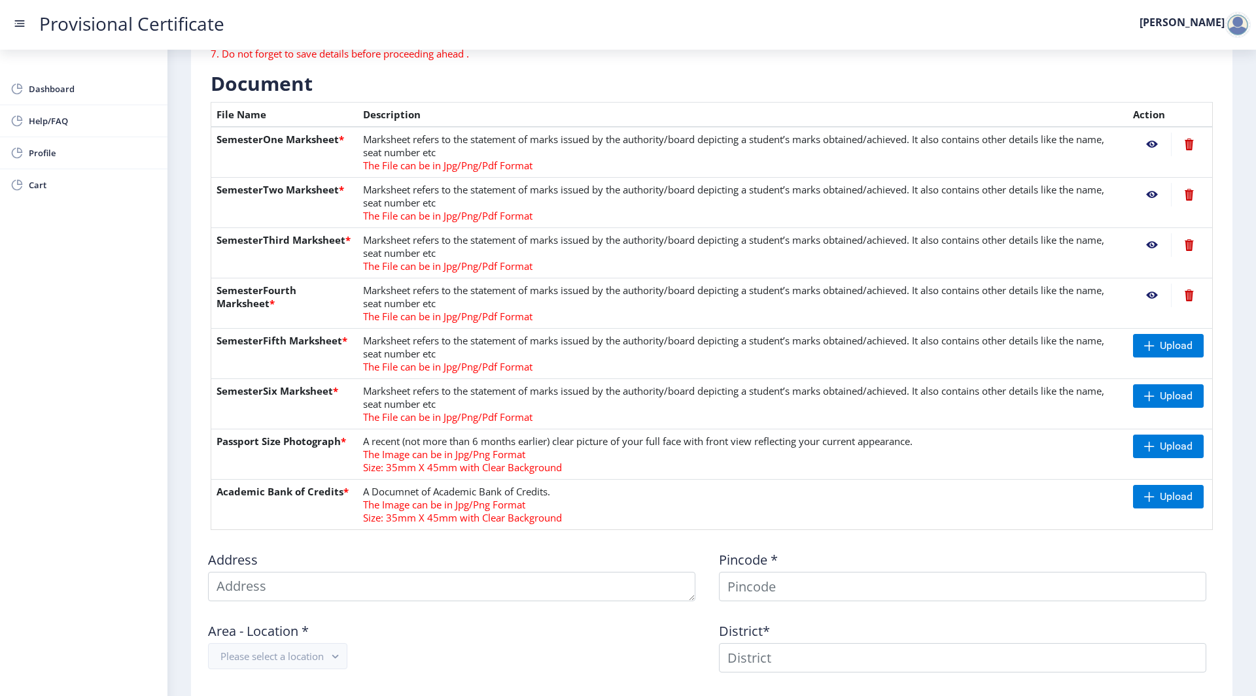
scroll to position [467, 0]
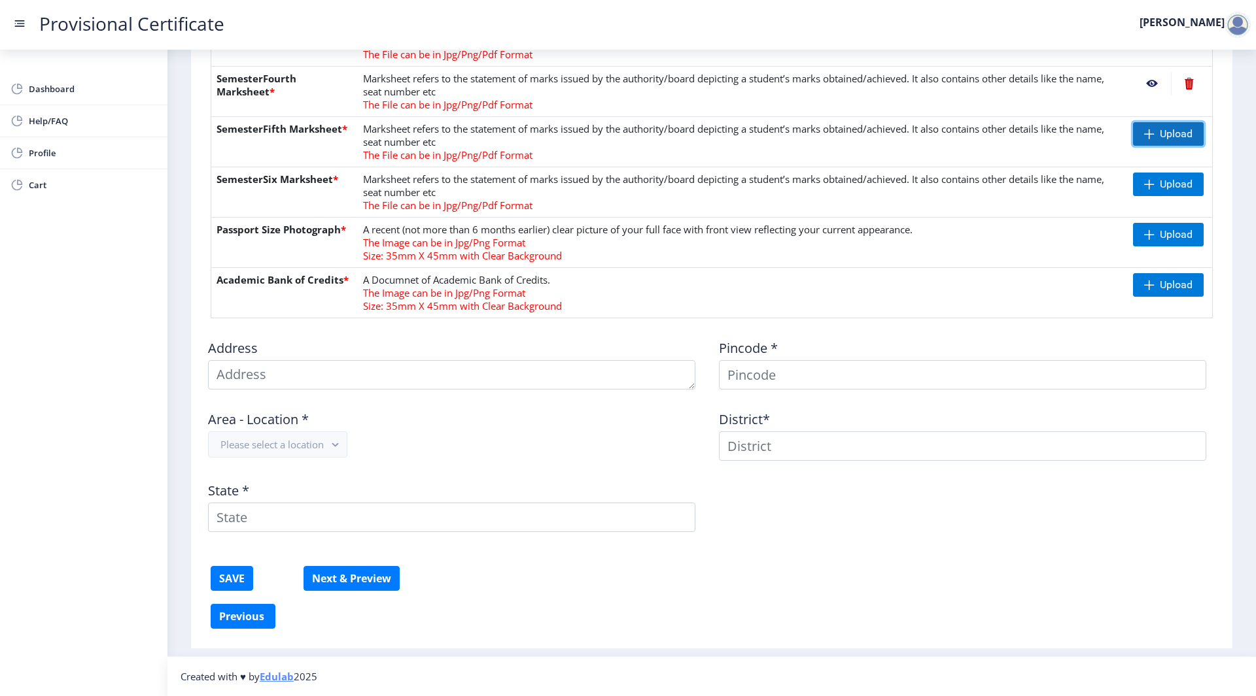
click at [1166, 143] on span "Upload" at bounding box center [1168, 134] width 71 height 24
click at [1169, 189] on span "Upload" at bounding box center [1175, 184] width 33 height 13
click at [1148, 131] on nb-action at bounding box center [1152, 134] width 38 height 24
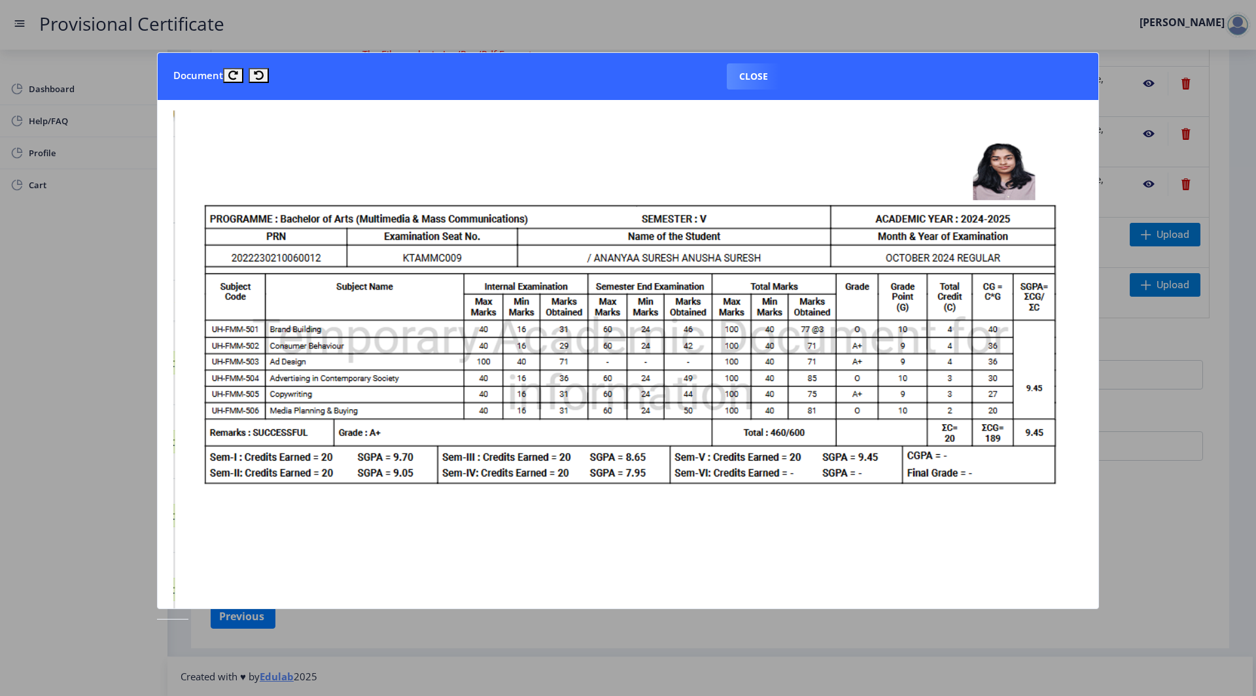
click at [1185, 157] on div at bounding box center [628, 348] width 1256 height 696
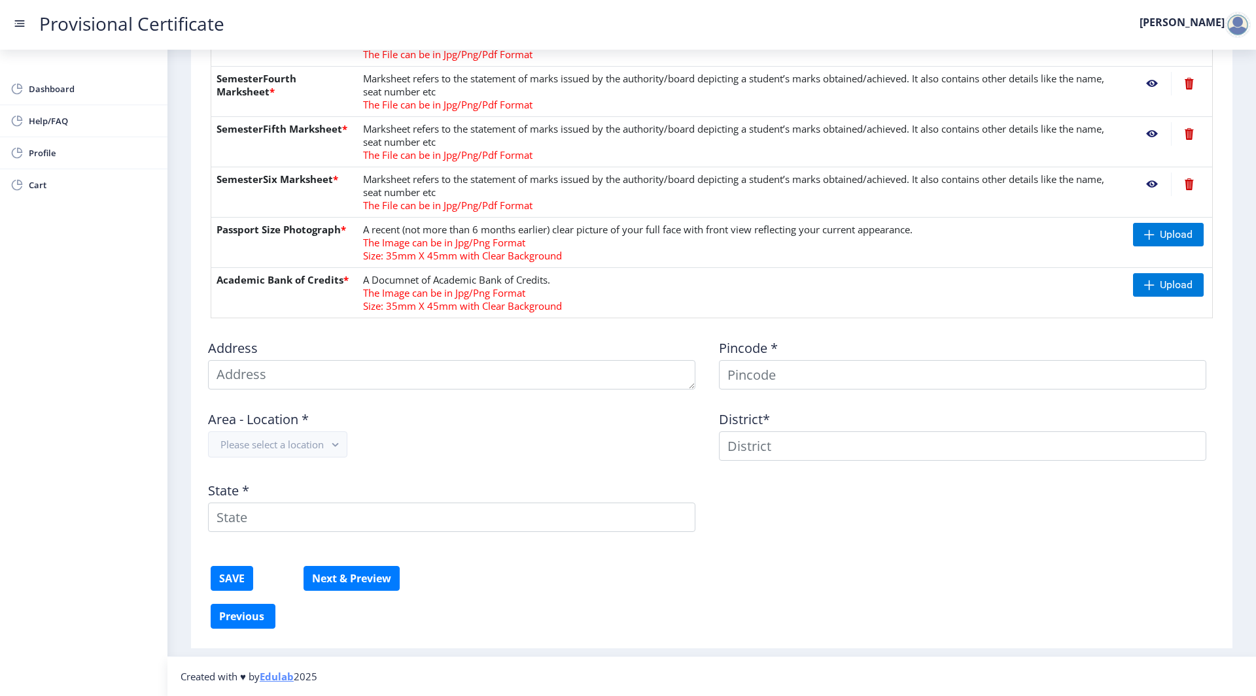
click at [1155, 184] on nb-action at bounding box center [1152, 185] width 38 height 24
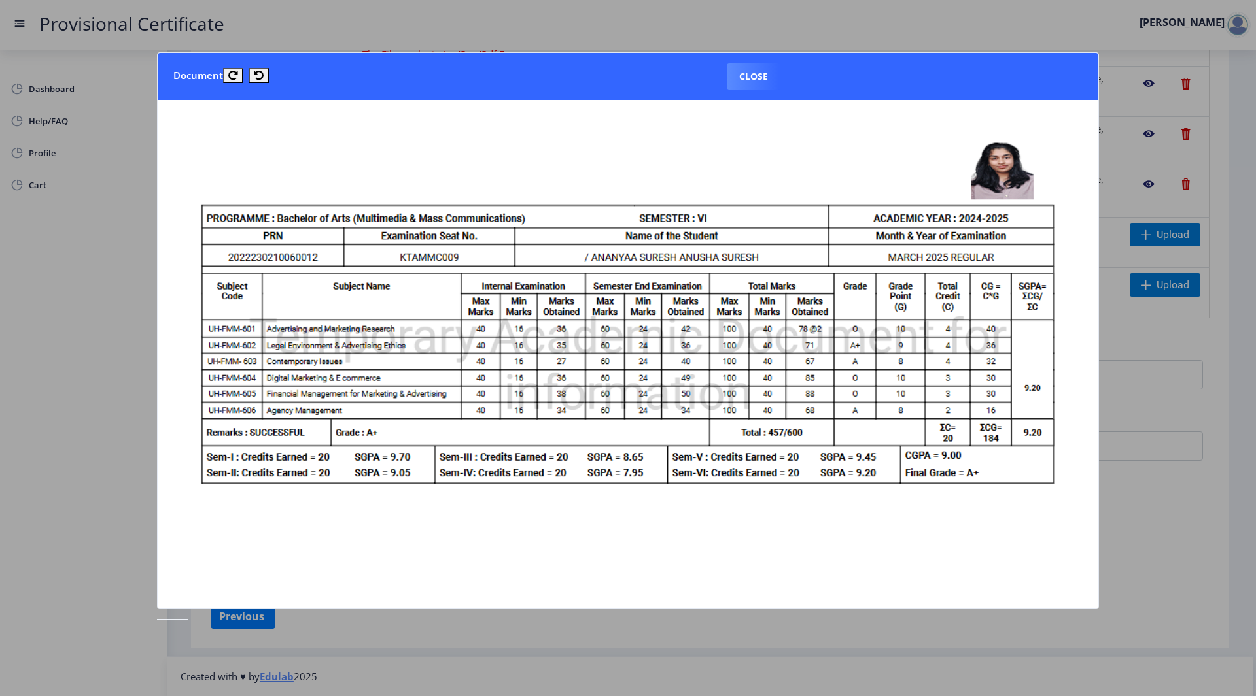
click at [1155, 184] on div at bounding box center [628, 348] width 1256 height 696
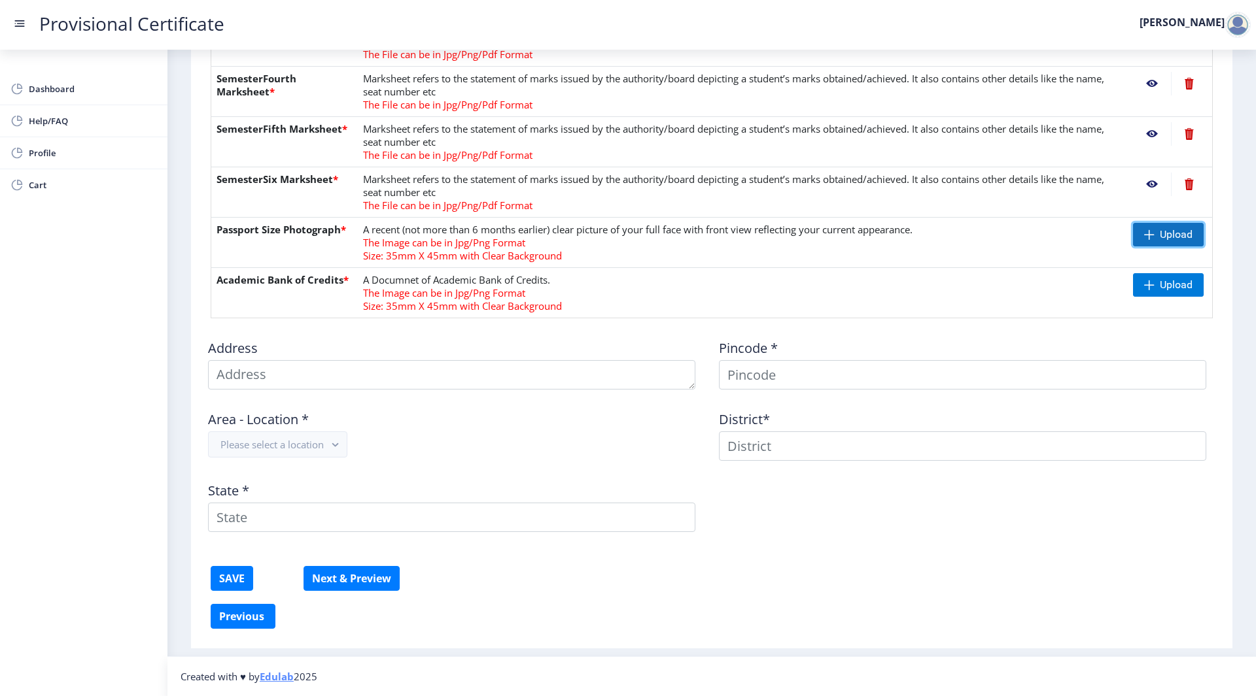
click at [1148, 232] on span at bounding box center [1149, 235] width 10 height 10
click at [440, 286] on span "The Image can be in Jpg/Png Format" at bounding box center [444, 292] width 162 height 13
click at [341, 280] on th "Academic Bank of Credits *" at bounding box center [284, 293] width 146 height 50
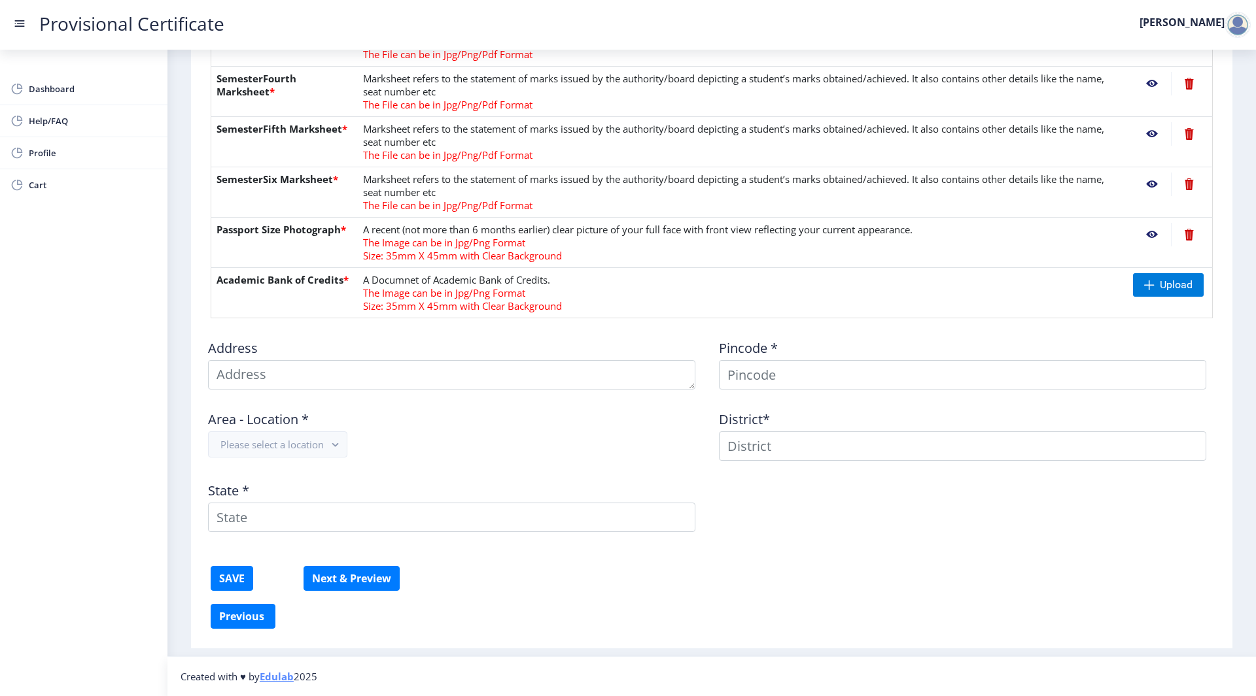
click at [341, 280] on th "Academic Bank of Credits *" at bounding box center [284, 293] width 146 height 50
copy th "Academic Bank of Credits *"
click at [385, 282] on td "A Documnet of Academic Bank of Credits. The Image can be in Jpg/Png Format Size…" at bounding box center [743, 293] width 770 height 50
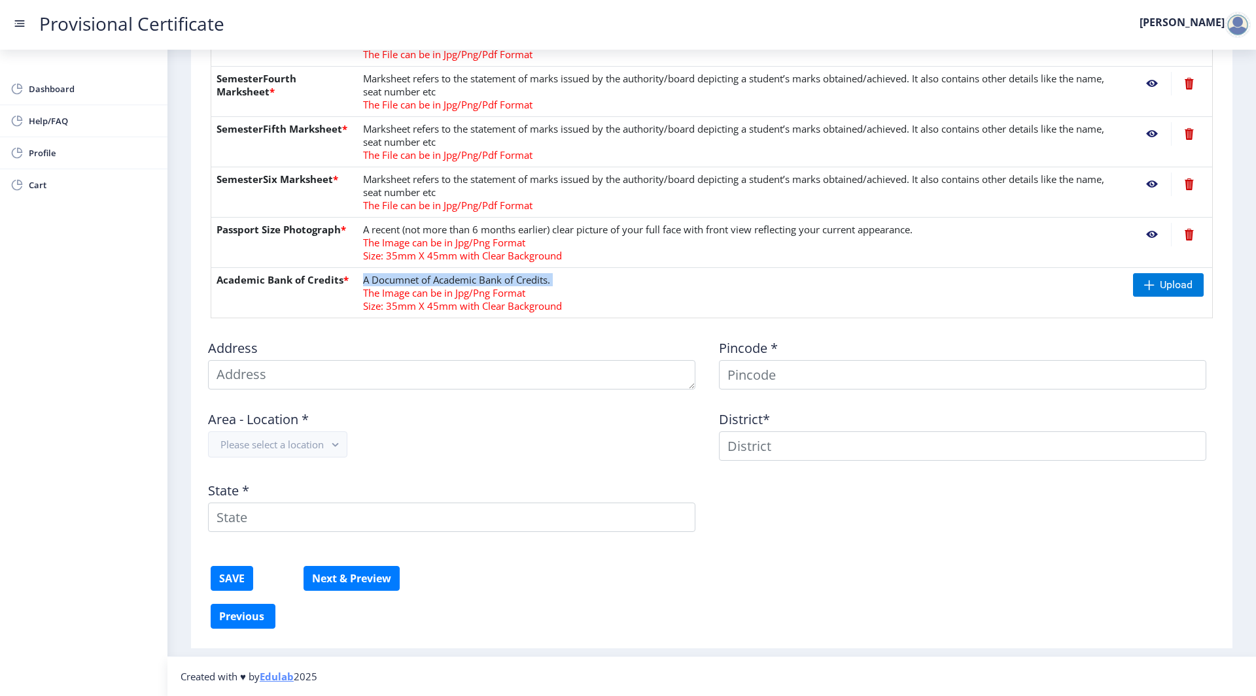
click at [385, 282] on td "A Documnet of Academic Bank of Credits. The Image can be in Jpg/Png Format Size…" at bounding box center [743, 293] width 770 height 50
click at [1185, 275] on span "Upload" at bounding box center [1168, 285] width 71 height 24
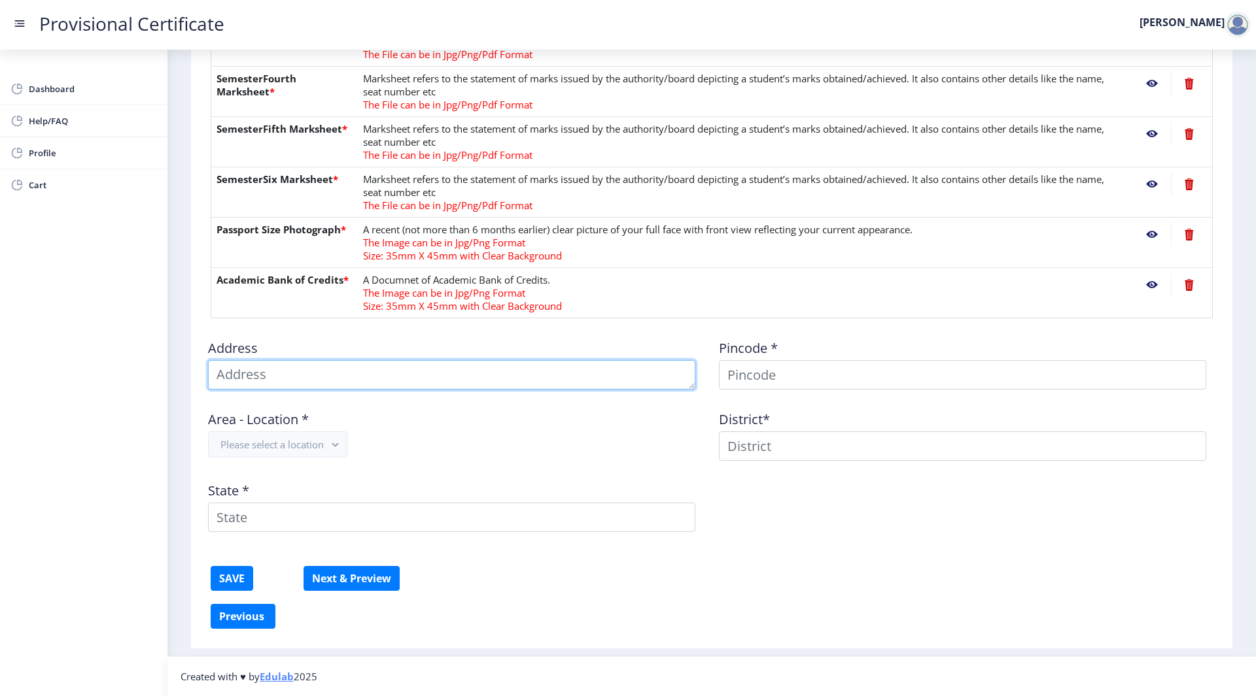
click at [384, 383] on textarea at bounding box center [451, 374] width 487 height 29
type textarea "[STREET_ADDRESS]"
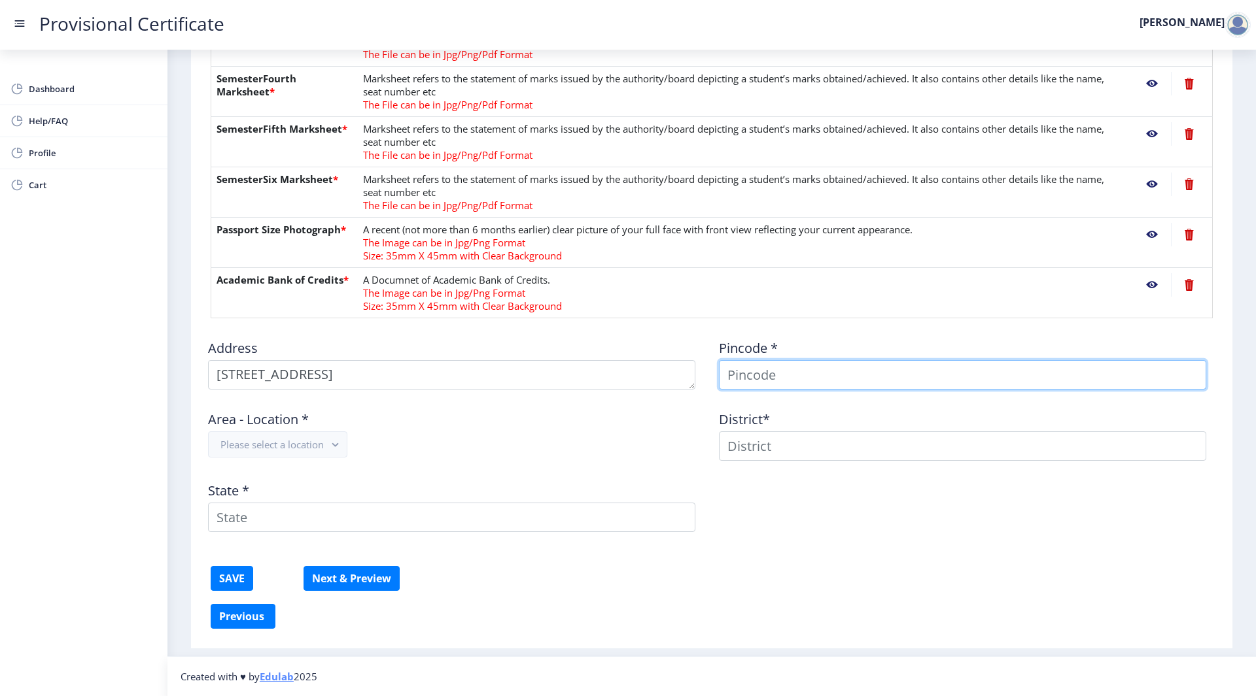
type input "[PERSON_NAME]"
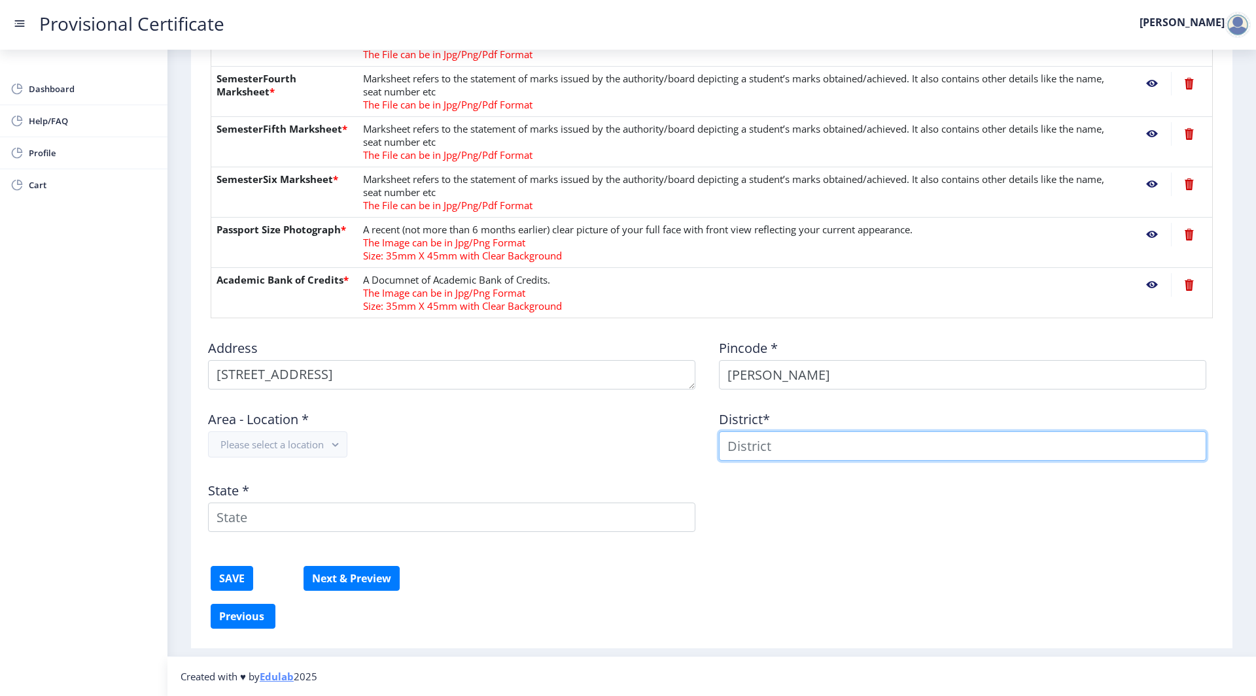
type input "[PERSON_NAME]"
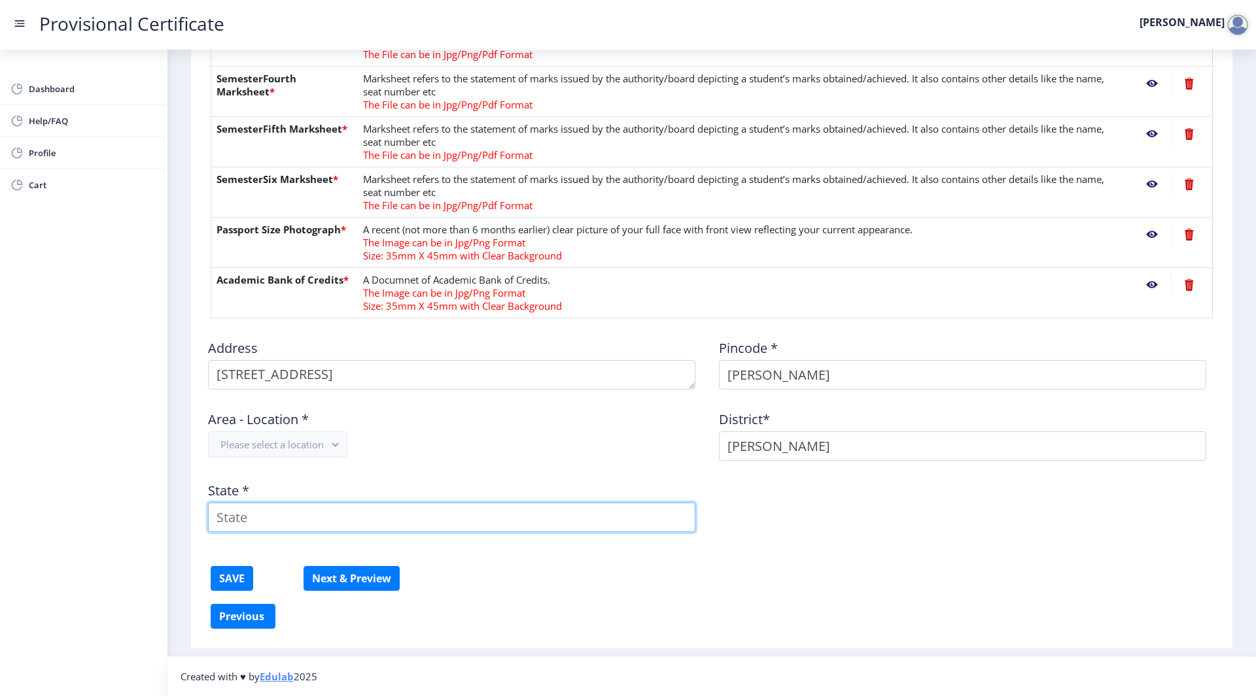
type input "[GEOGRAPHIC_DATA]"
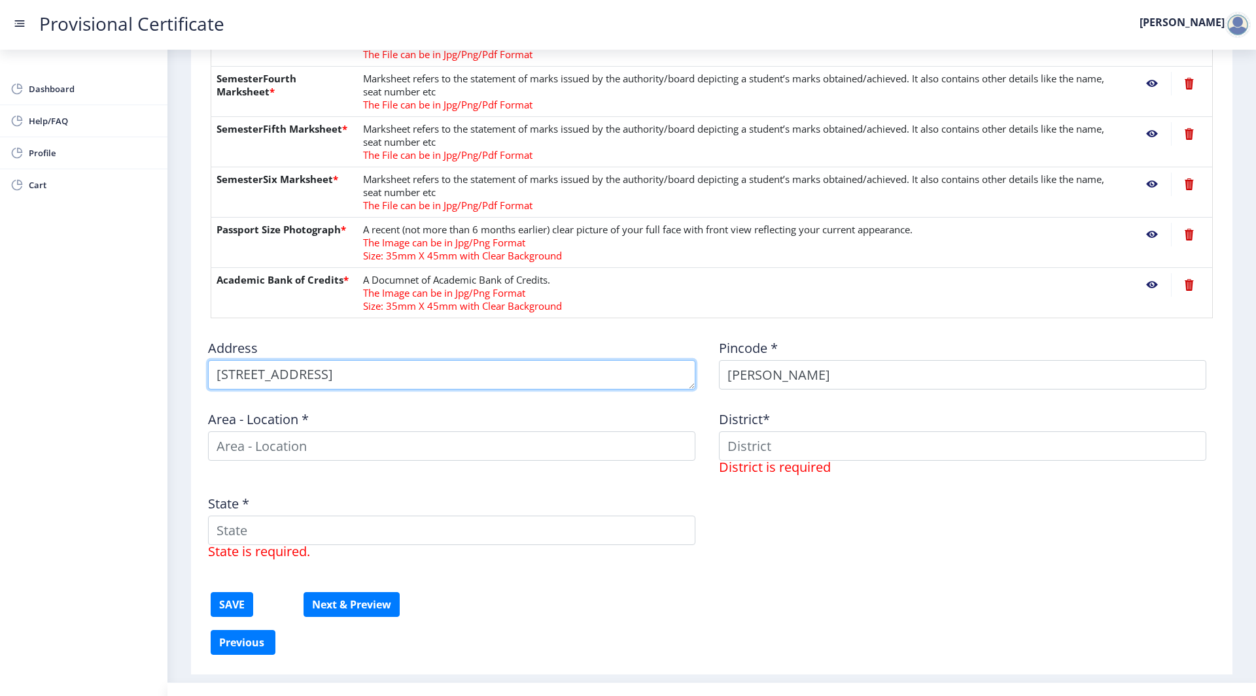
scroll to position [3, 0]
drag, startPoint x: 452, startPoint y: 370, endPoint x: 692, endPoint y: 371, distance: 240.6
click at [692, 371] on textarea at bounding box center [451, 374] width 487 height 29
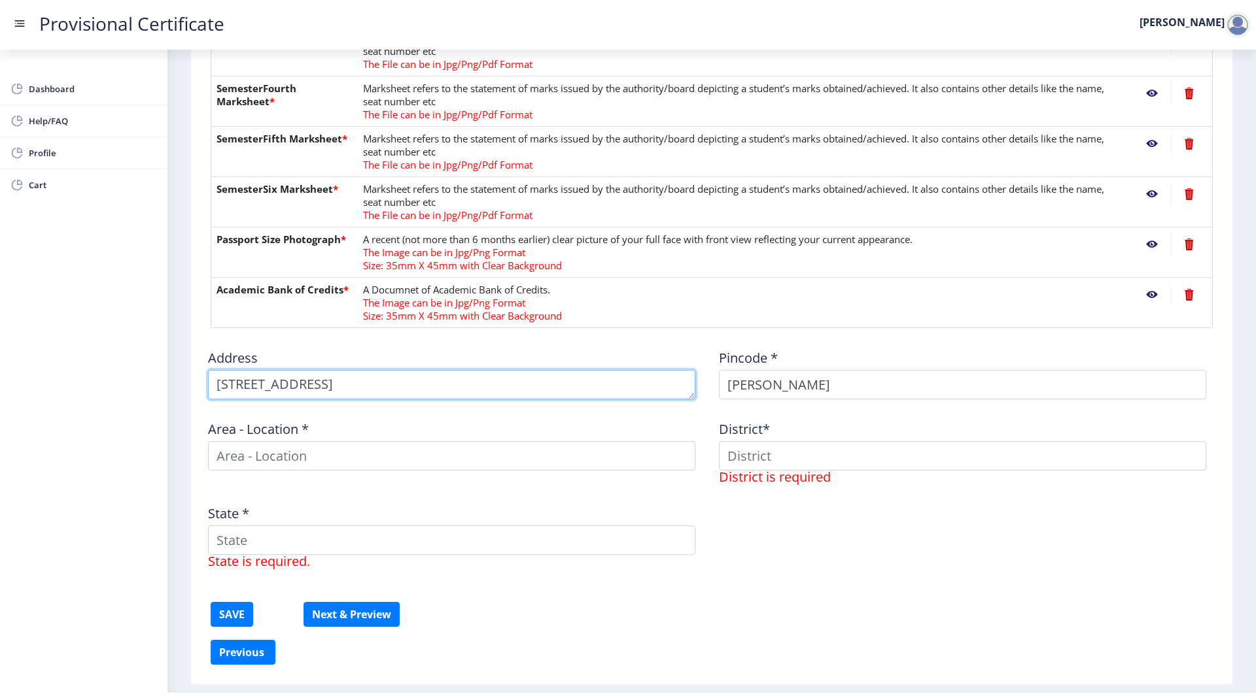
scroll to position [455, 0]
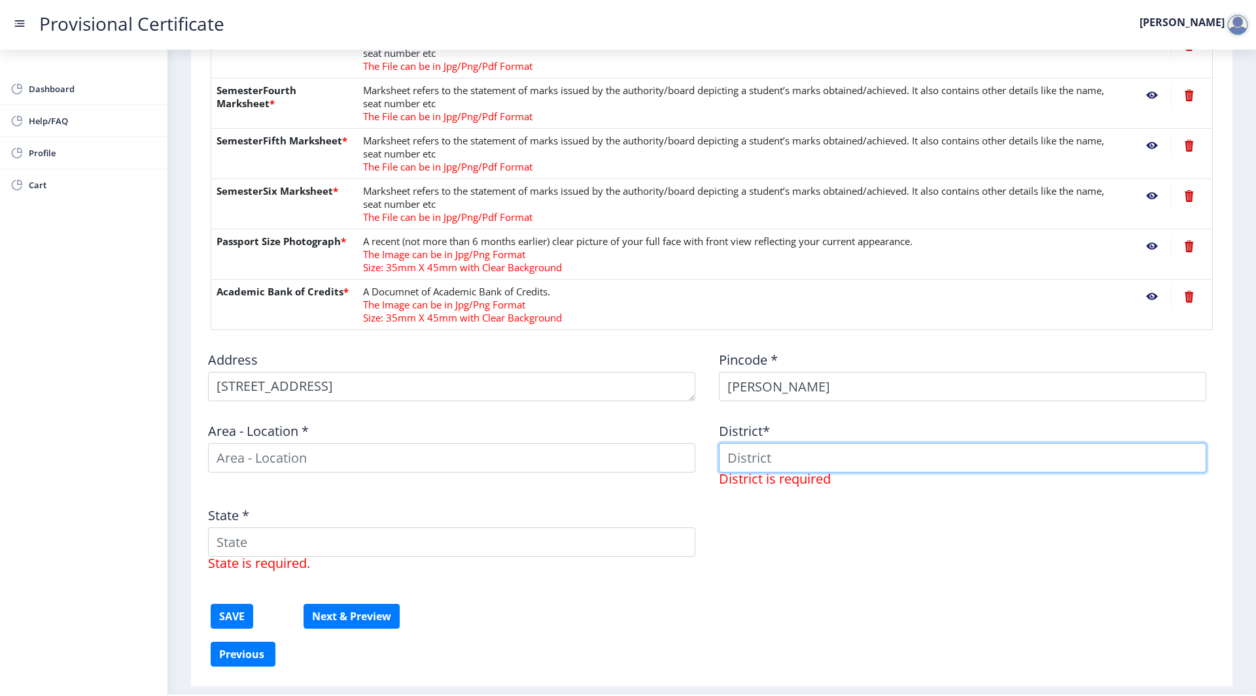
click at [790, 455] on input at bounding box center [962, 457] width 487 height 29
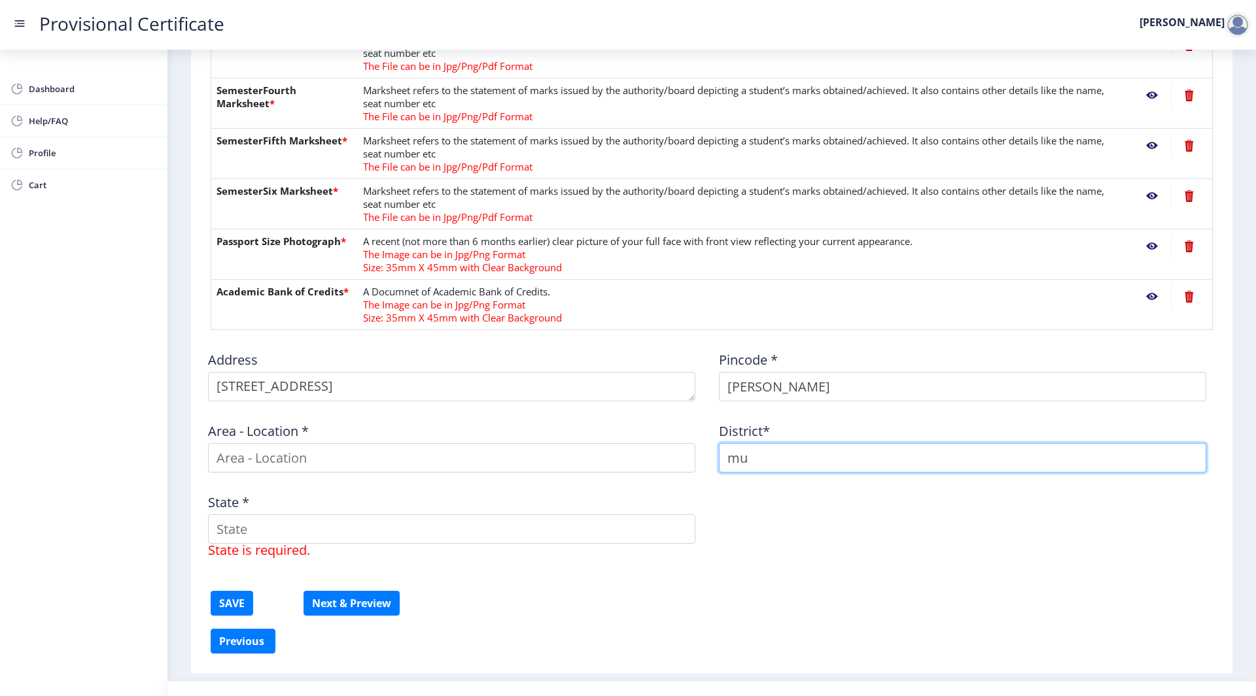
type input "m"
type input "Bo"
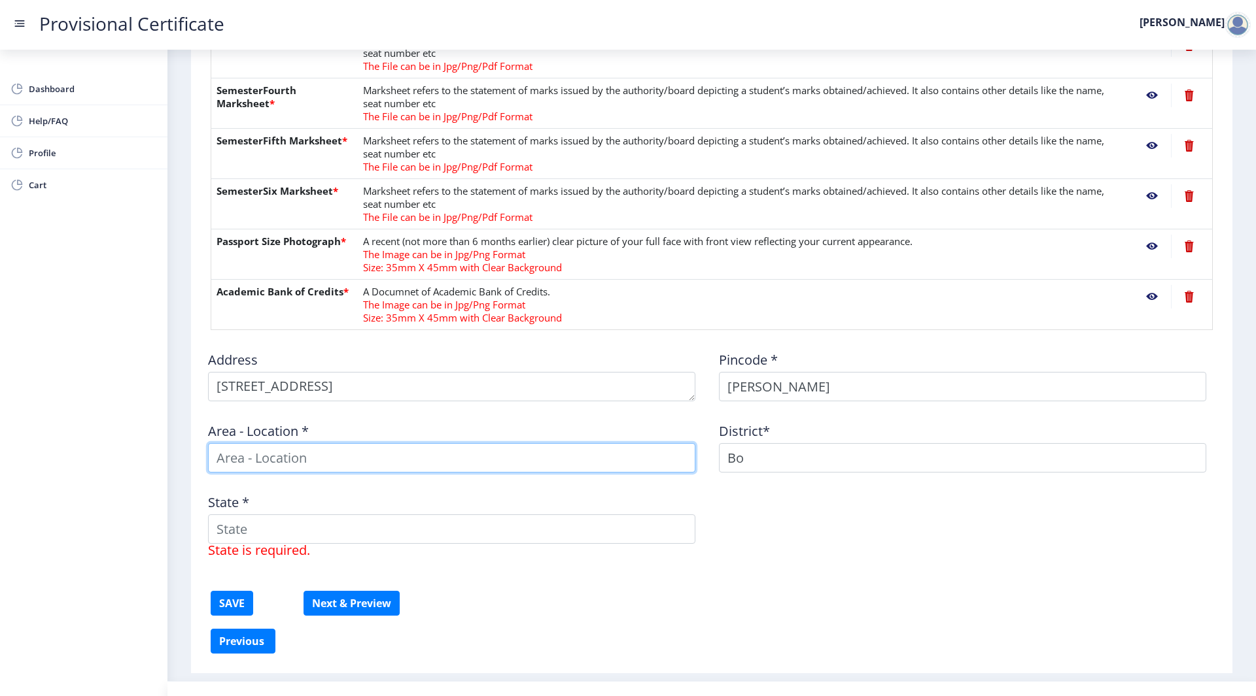
click at [542, 463] on input at bounding box center [451, 457] width 487 height 29
drag, startPoint x: 528, startPoint y: 494, endPoint x: 519, endPoint y: 530, distance: 37.1
click at [519, 530] on div "State * State is required." at bounding box center [456, 520] width 511 height 74
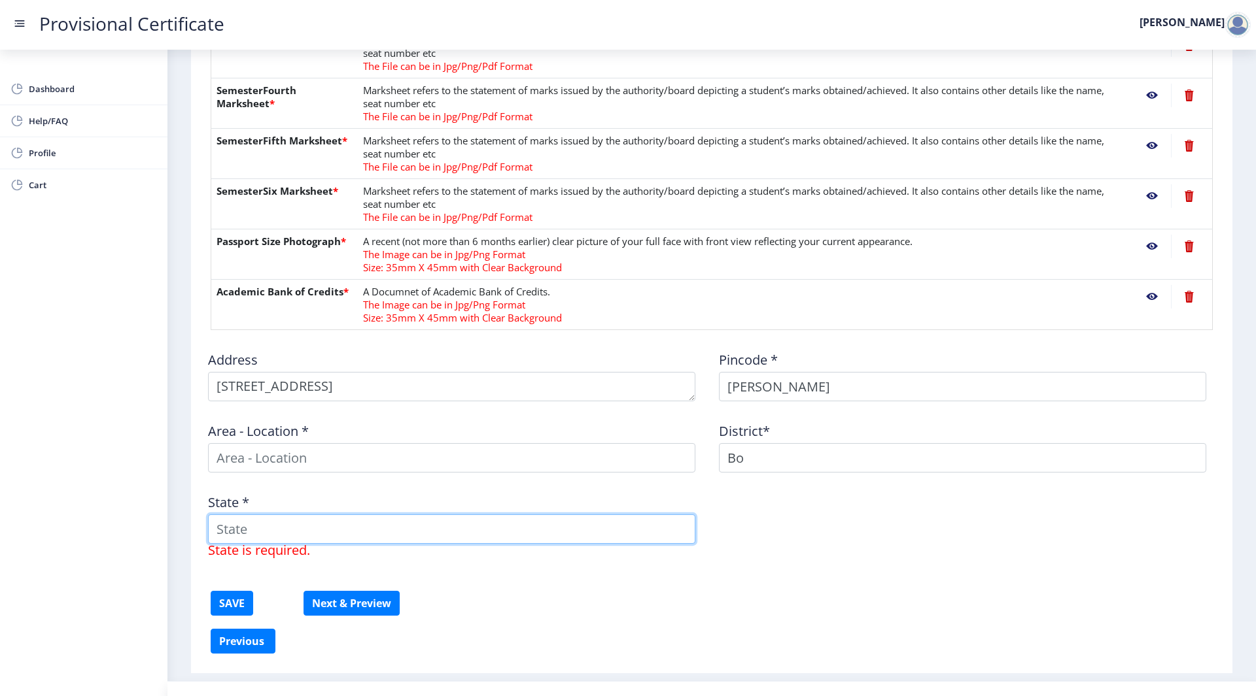
click at [519, 530] on input "State *" at bounding box center [451, 529] width 487 height 29
type input "[GEOGRAPHIC_DATA]"
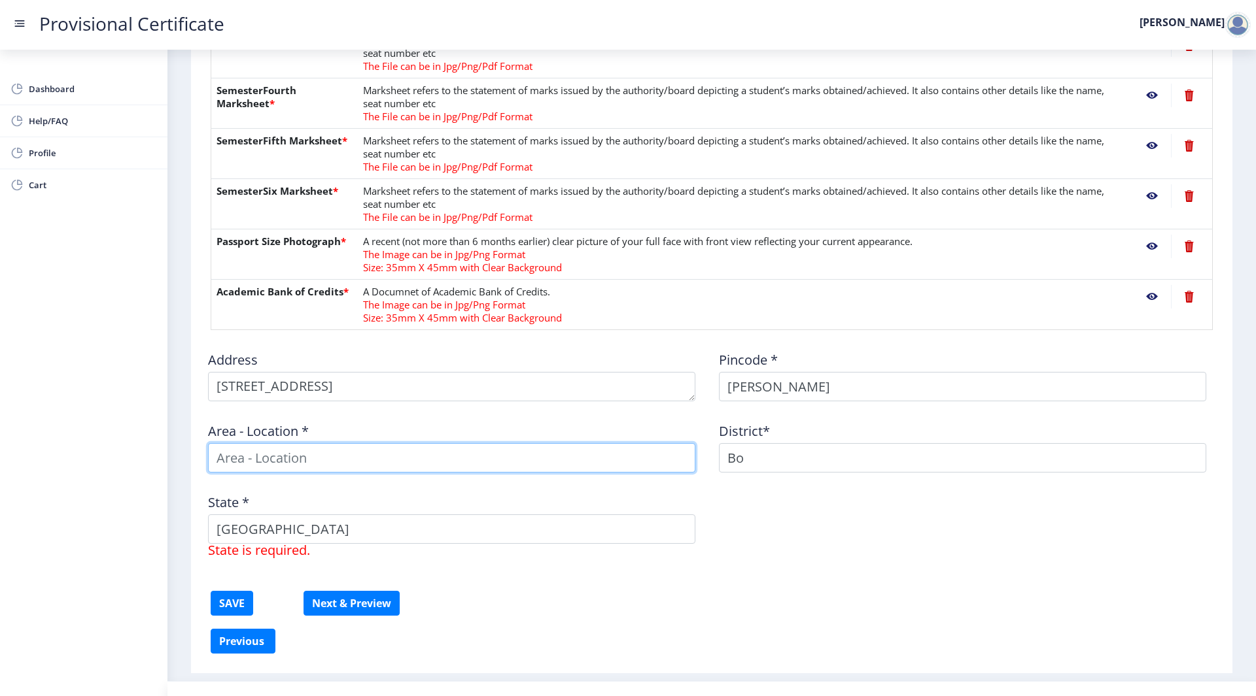
type input "[PERSON_NAME]"
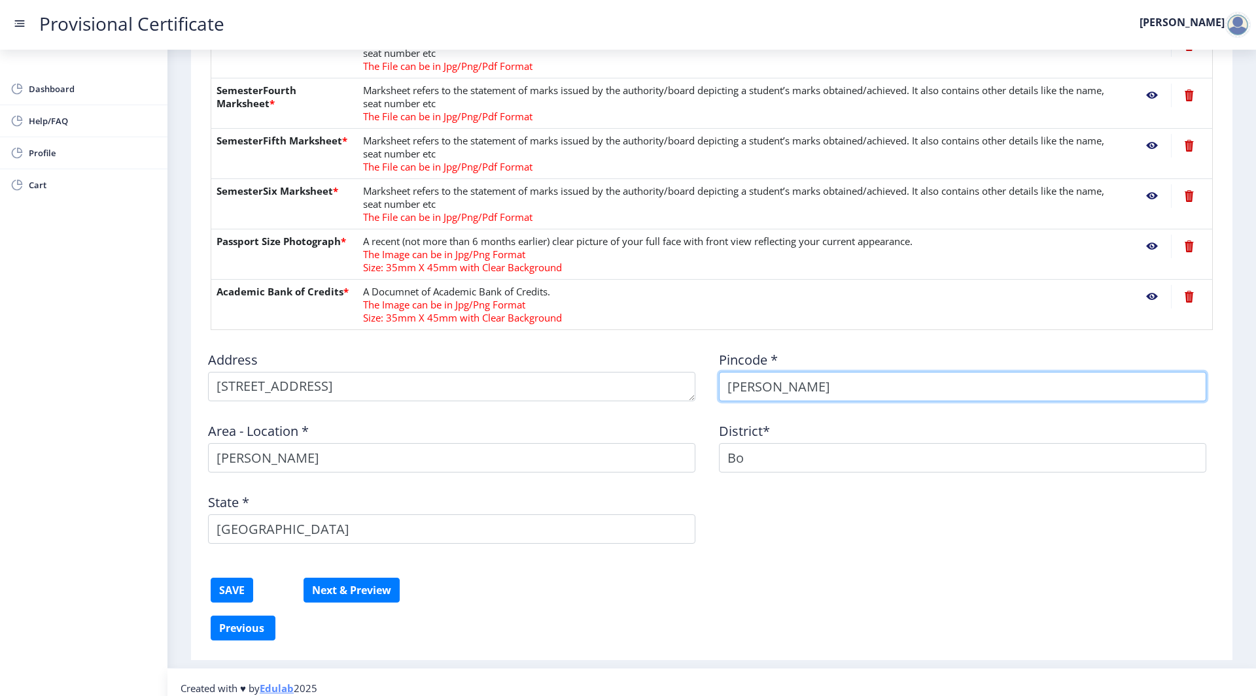
click at [823, 397] on input "[PERSON_NAME]" at bounding box center [962, 386] width 487 height 29
type input "A"
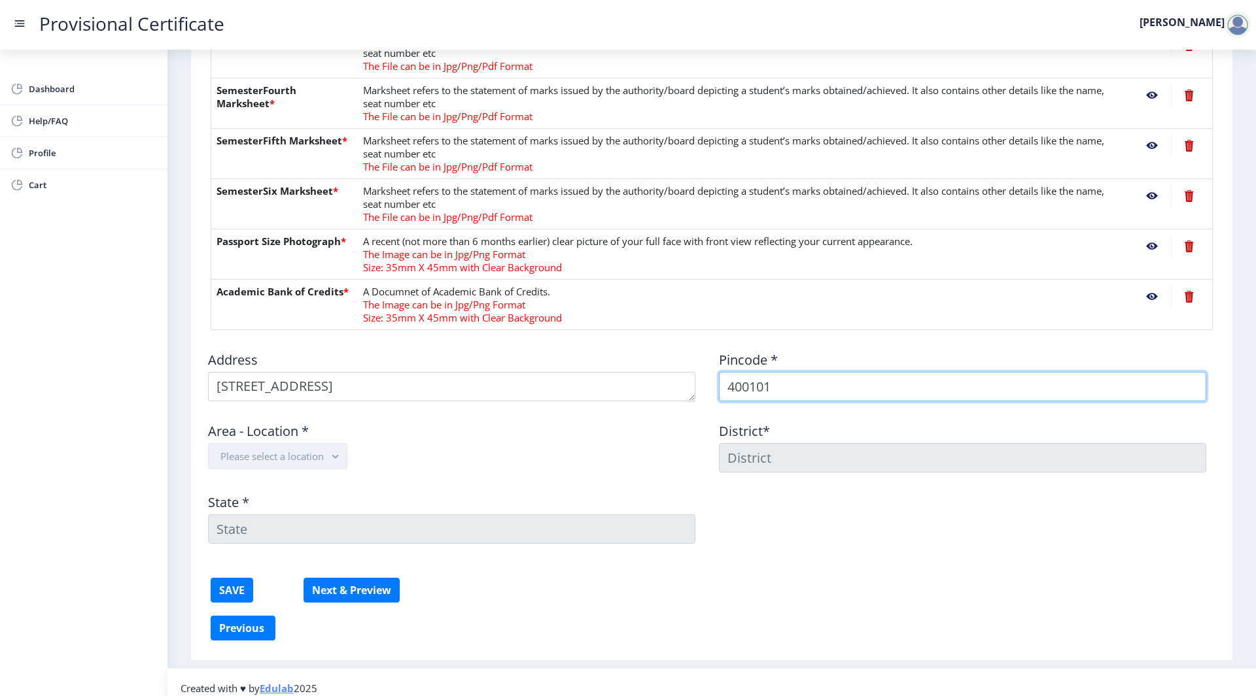
type input "400101"
click at [315, 447] on button "Please select a location" at bounding box center [277, 456] width 139 height 26
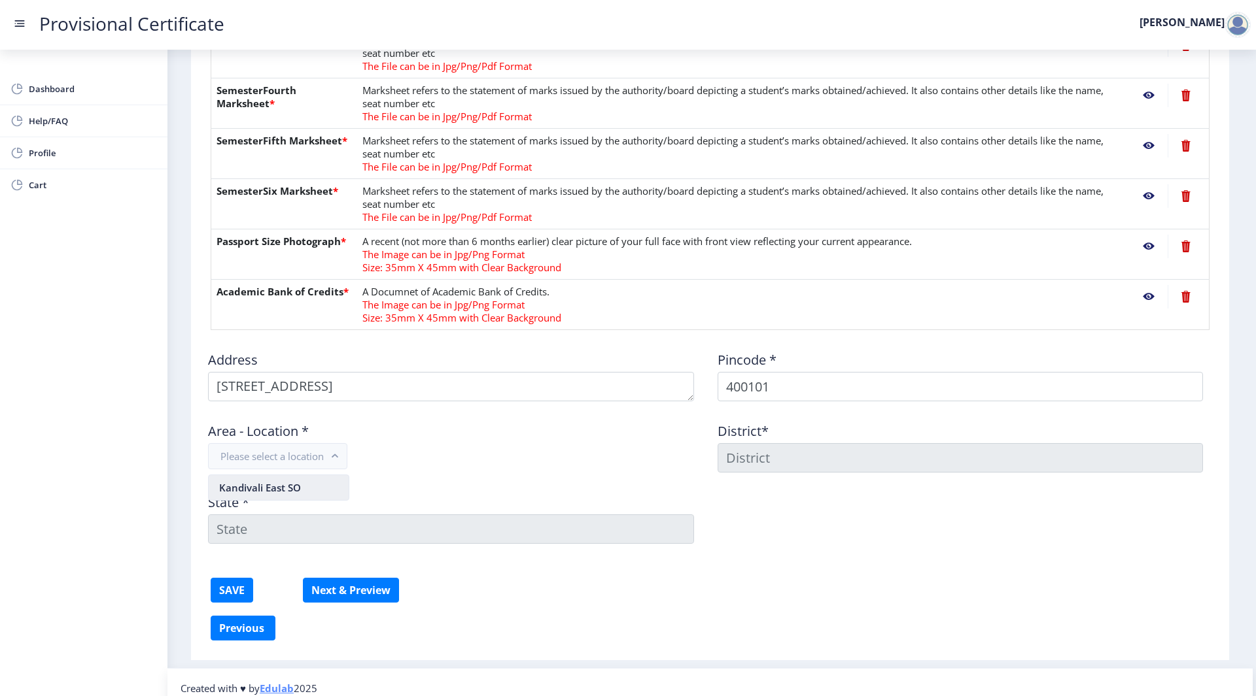
click at [307, 481] on nb-option "Kandivali East SO" at bounding box center [279, 487] width 140 height 25
type input "MUMBAI SUBURBAN"
type input "[GEOGRAPHIC_DATA]"
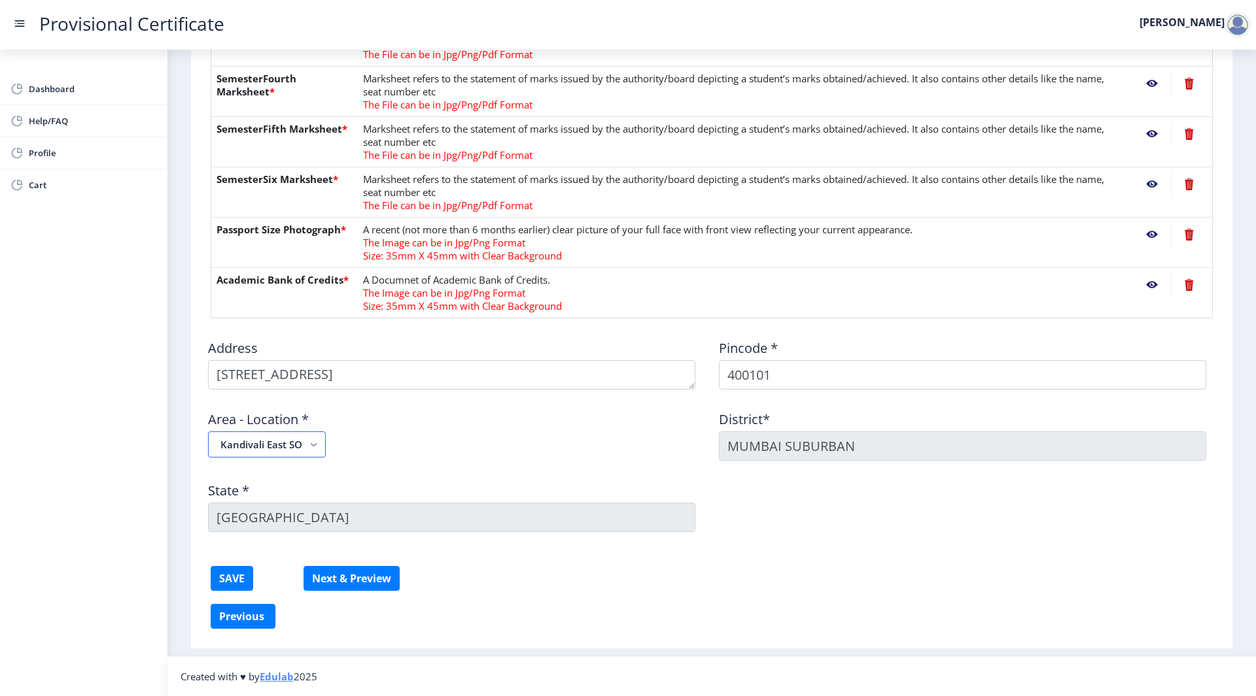
scroll to position [19, 0]
click at [235, 584] on button "SAVE" at bounding box center [232, 578] width 43 height 25
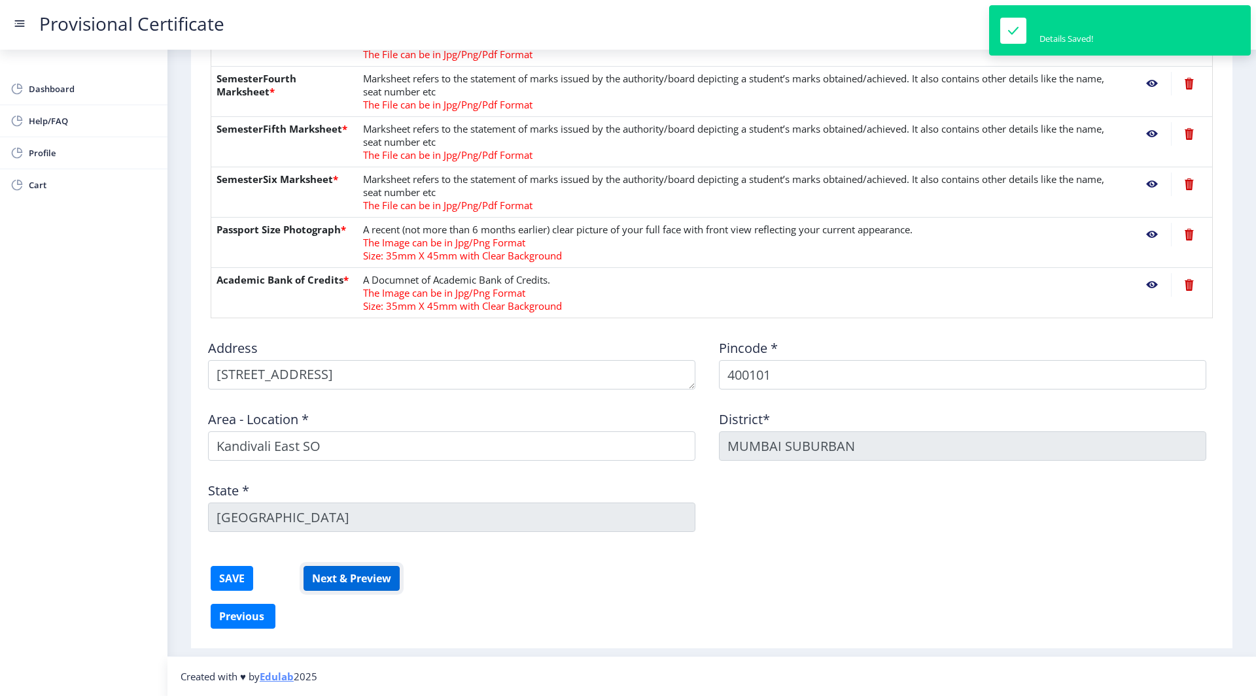
click at [375, 577] on button "Next & Preview" at bounding box center [351, 578] width 96 height 25
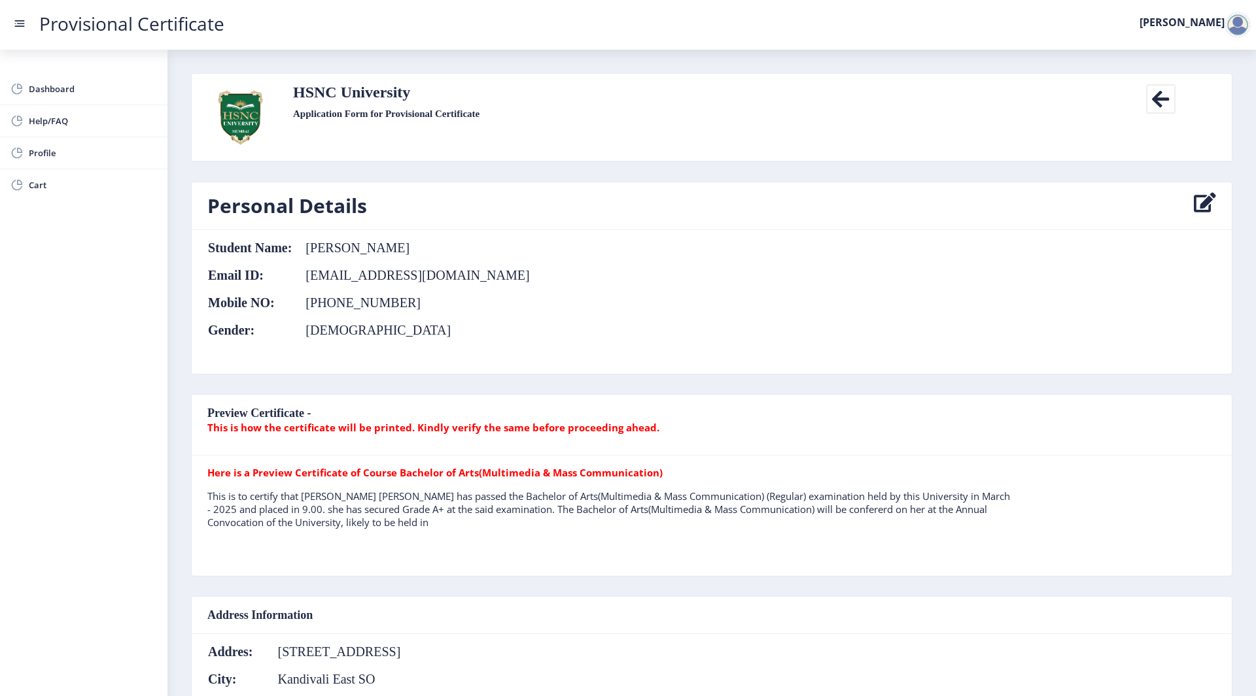
click at [311, 500] on p "This is to certify that [PERSON_NAME] [PERSON_NAME] has passed the Bachelor of …" at bounding box center [610, 509] width 807 height 39
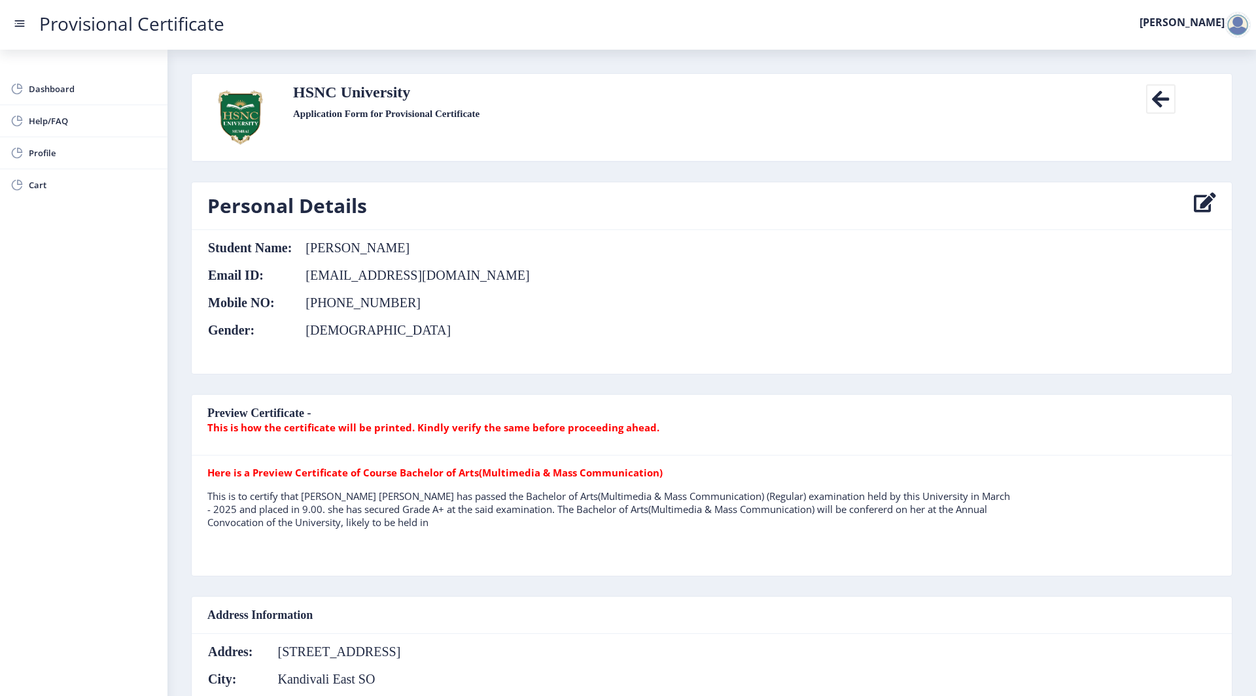
click at [296, 507] on p "This is to certify that [PERSON_NAME] [PERSON_NAME] has passed the Bachelor of …" at bounding box center [610, 509] width 807 height 39
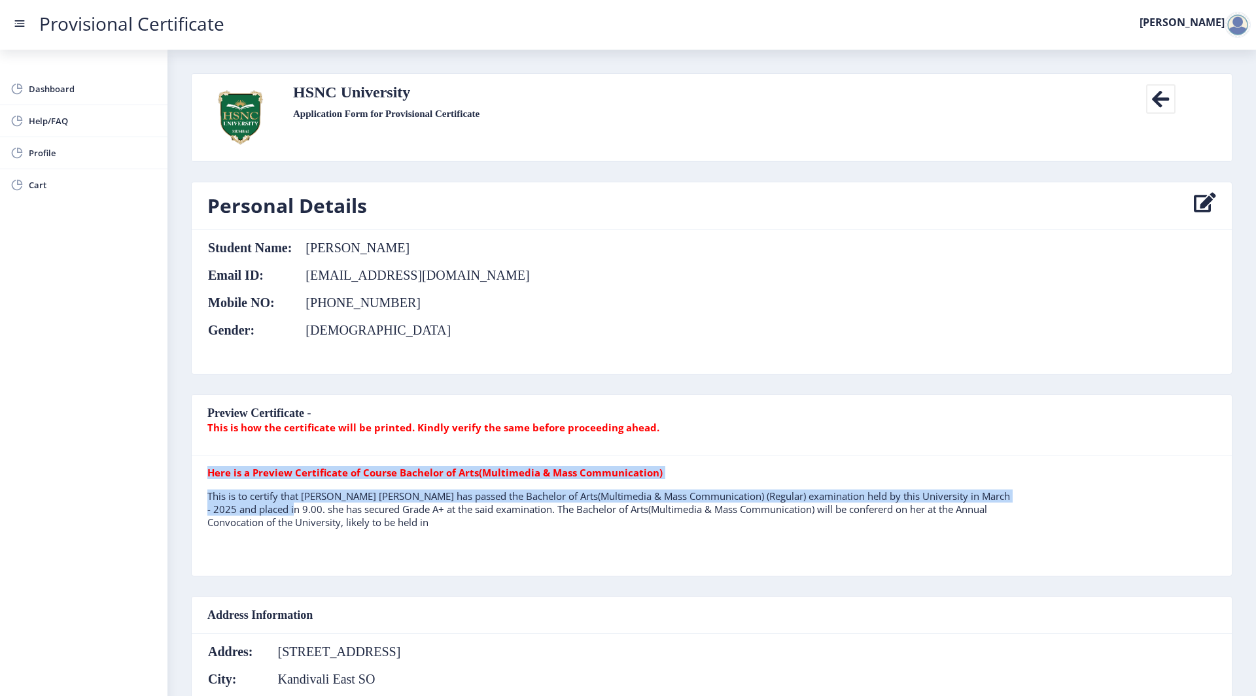
drag, startPoint x: 296, startPoint y: 507, endPoint x: 439, endPoint y: 526, distance: 143.8
click at [439, 526] on p "This is to certify that [PERSON_NAME] [PERSON_NAME] has passed the Bachelor of …" at bounding box center [610, 509] width 807 height 39
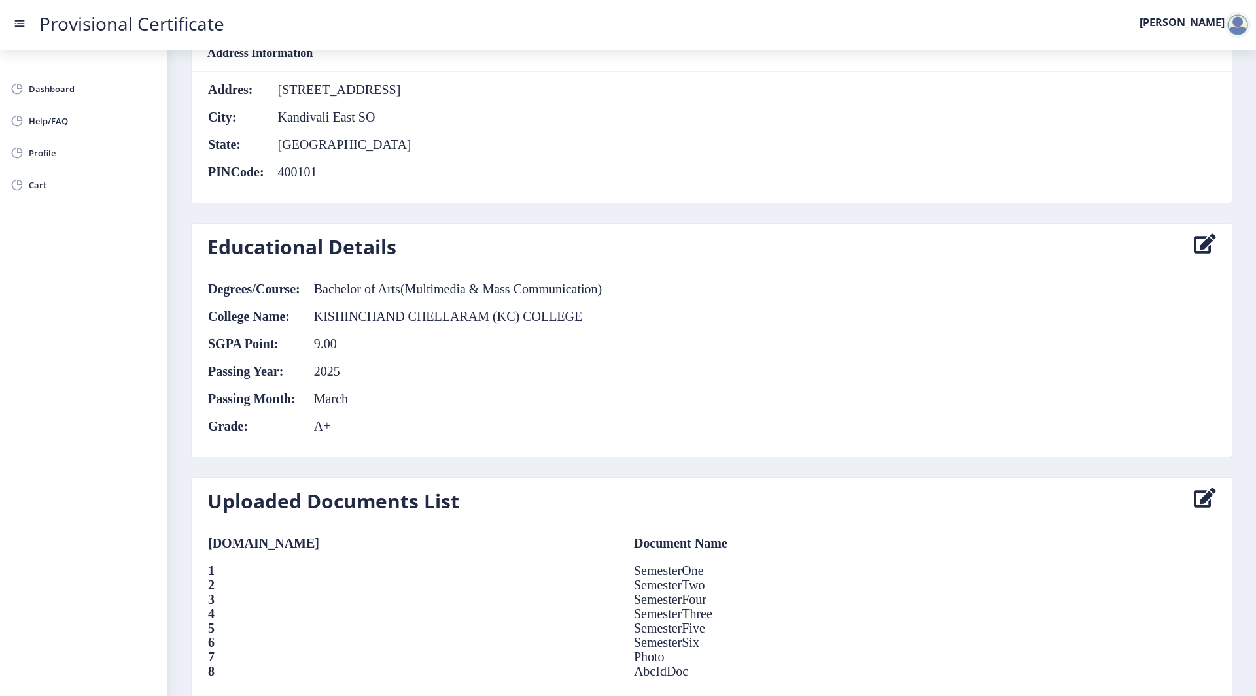
scroll to position [674, 0]
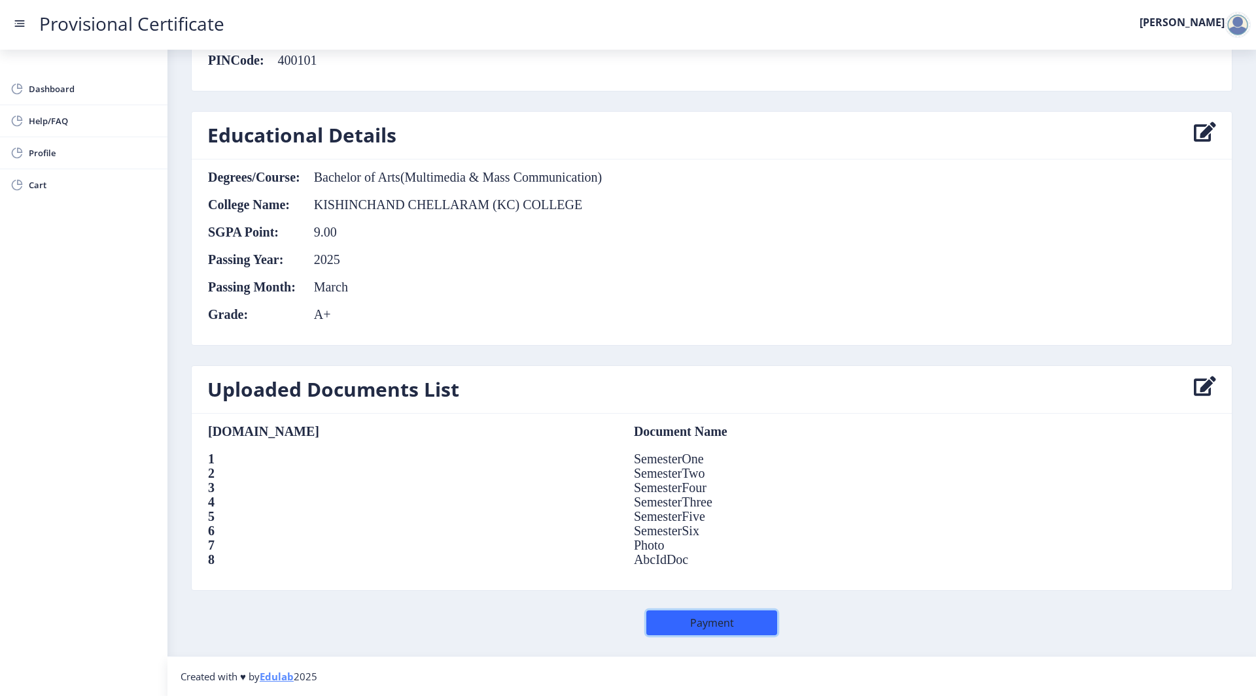
click at [730, 627] on button "Payment" at bounding box center [711, 623] width 131 height 25
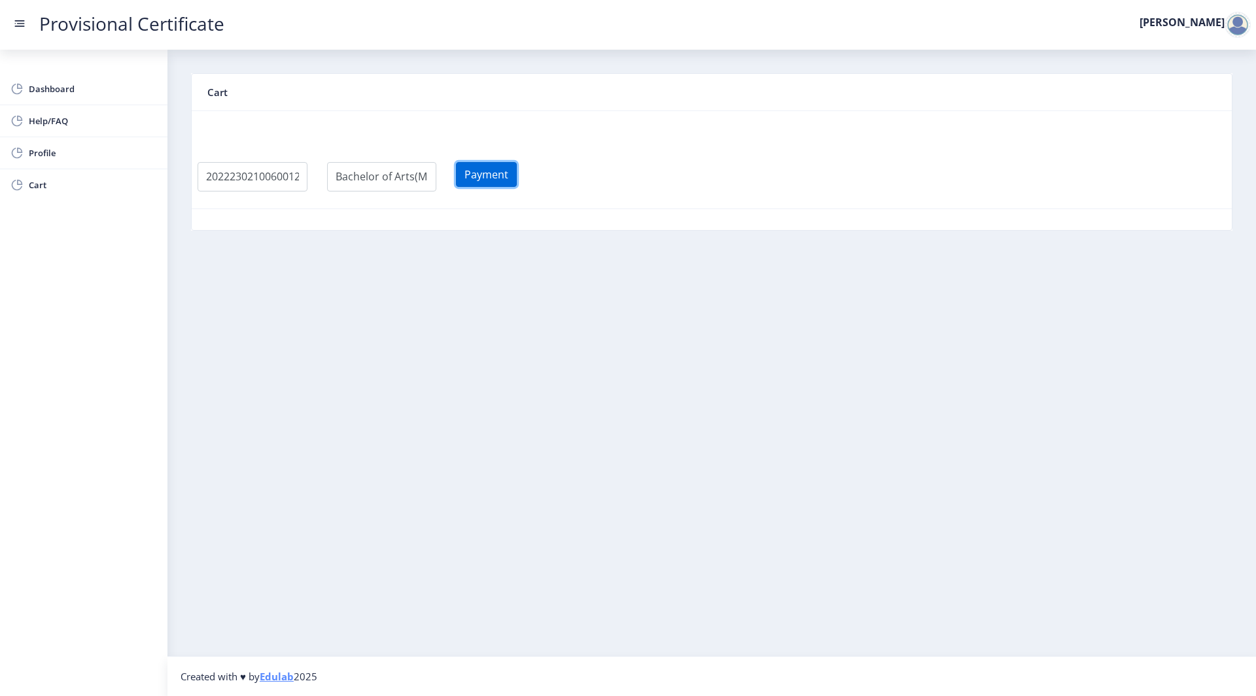
click at [488, 166] on button "Payment" at bounding box center [486, 174] width 61 height 25
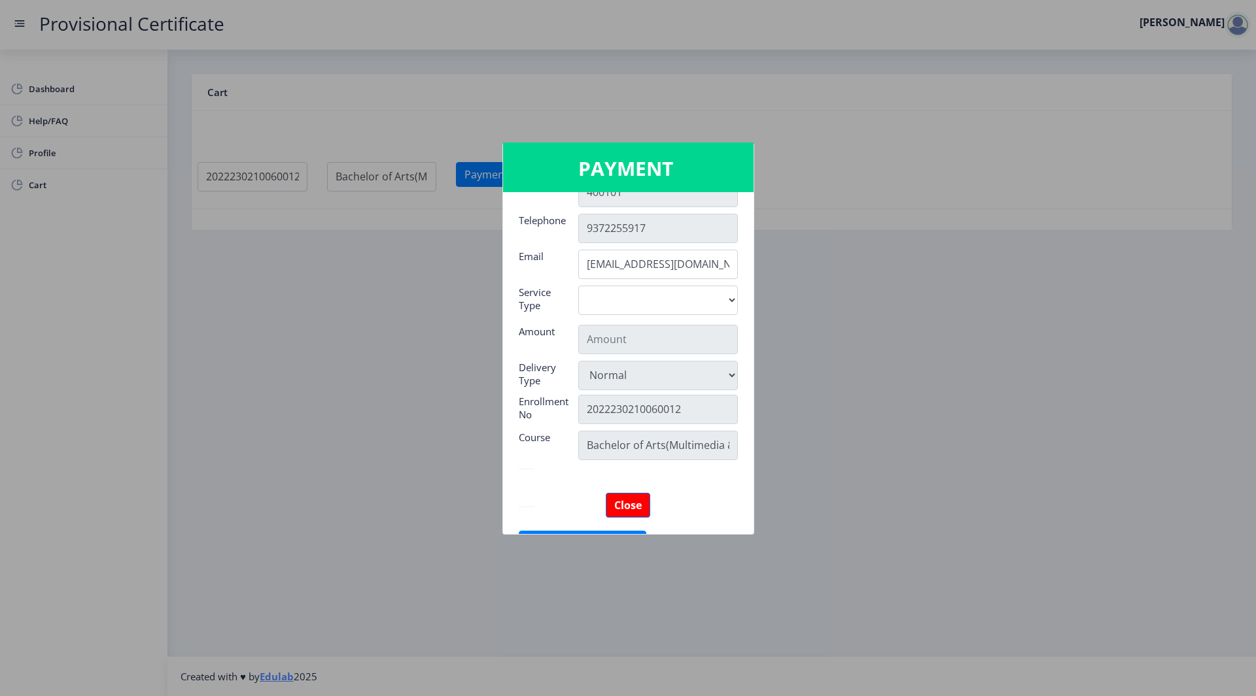
scroll to position [207, 0]
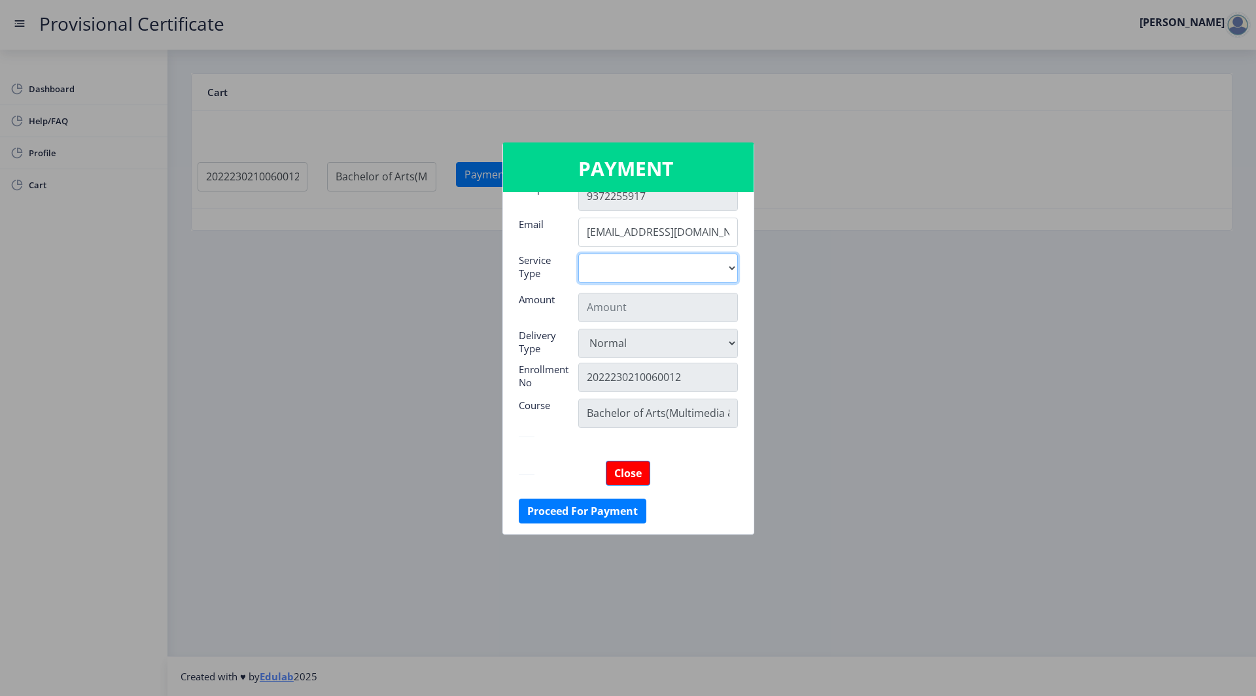
click at [677, 265] on select "Digital" at bounding box center [658, 268] width 160 height 29
select select "old"
click at [578, 254] on select "Digital" at bounding box center [658, 268] width 160 height 29
type input "795"
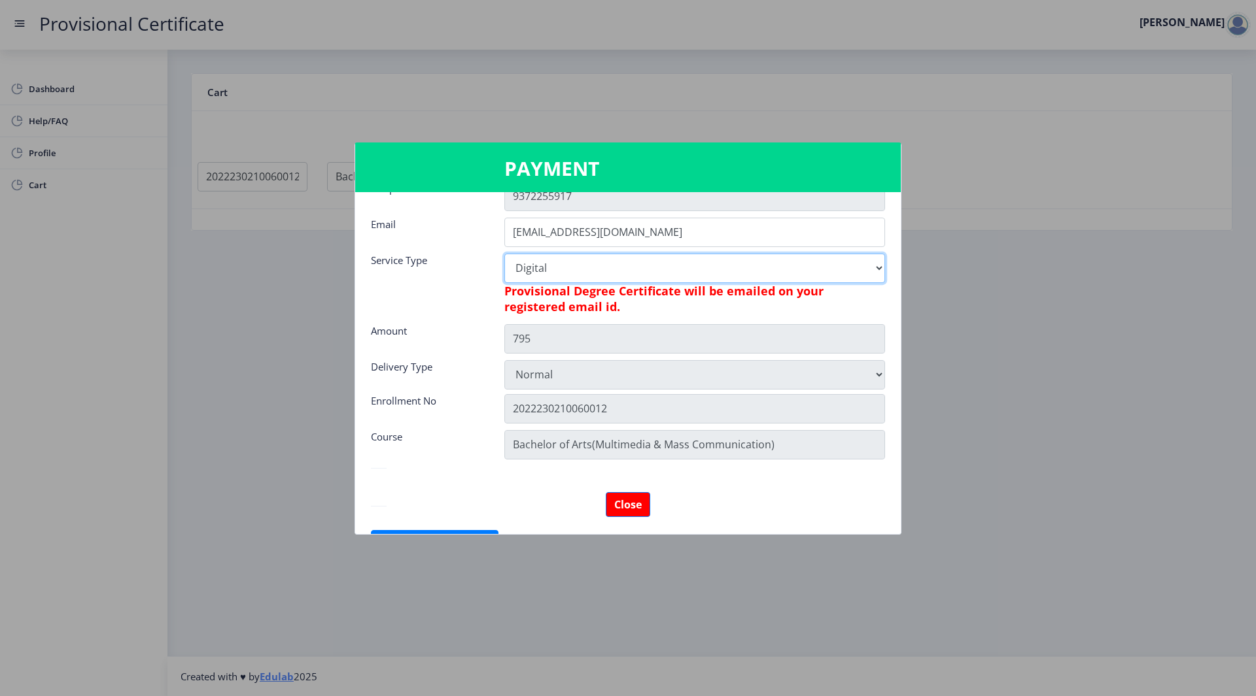
scroll to position [239, 0]
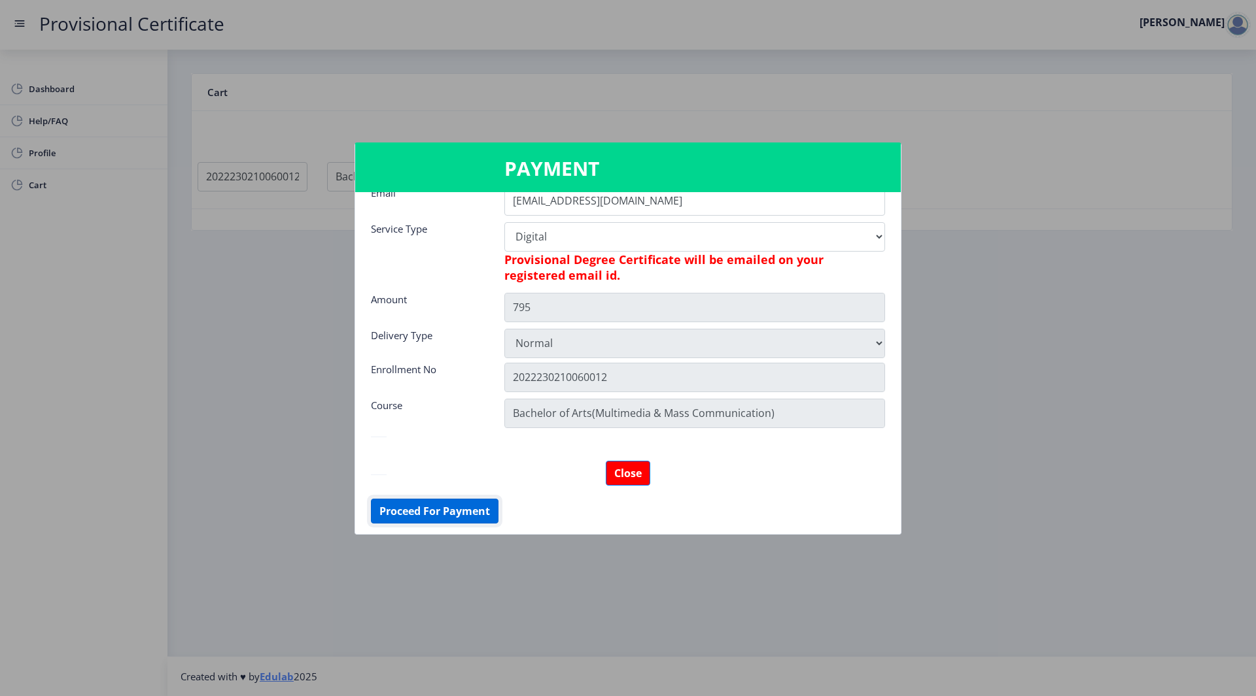
click at [472, 515] on button "Proceed For Payment" at bounding box center [435, 511] width 128 height 25
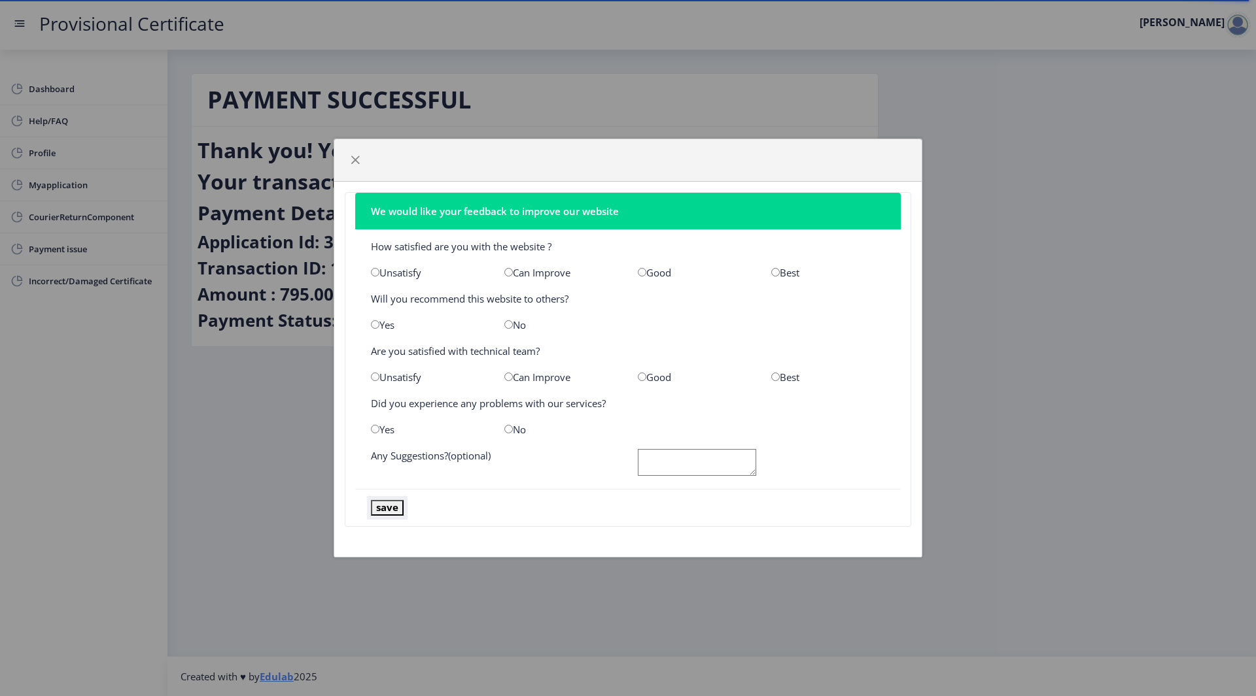
click at [386, 513] on button "save" at bounding box center [387, 507] width 33 height 15
click at [350, 150] on button "button" at bounding box center [355, 160] width 21 height 21
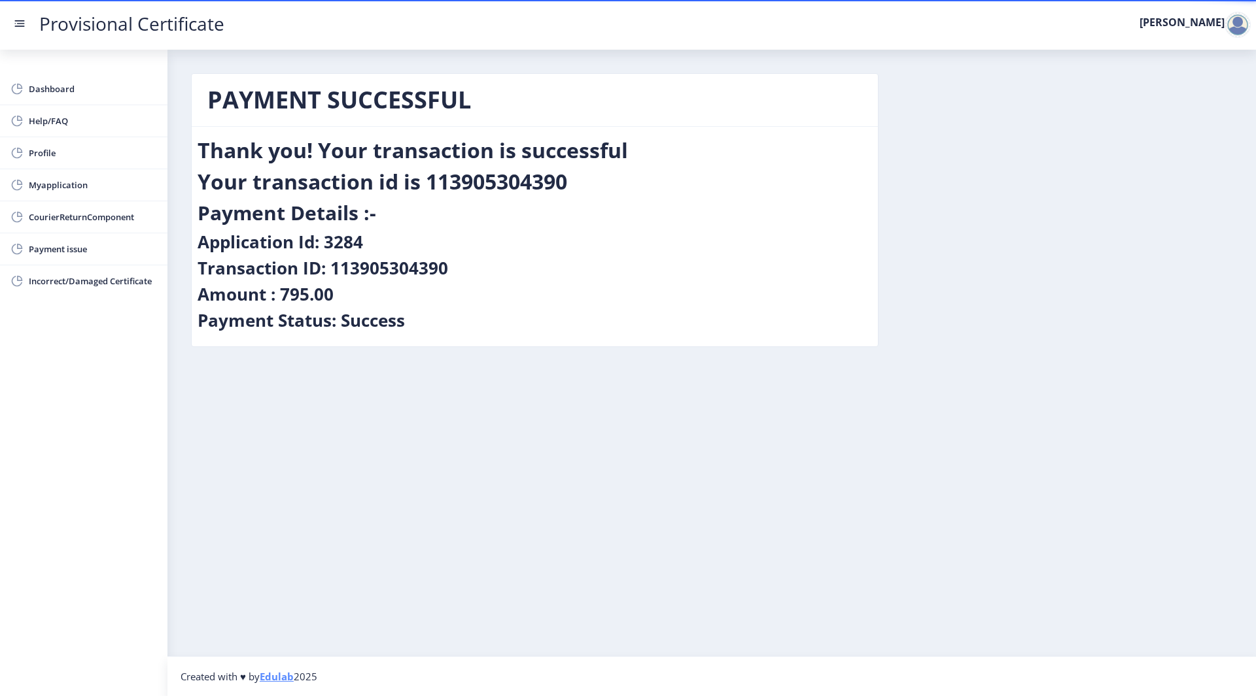
click at [271, 229] on div "Payment Details :-" at bounding box center [534, 215] width 674 height 31
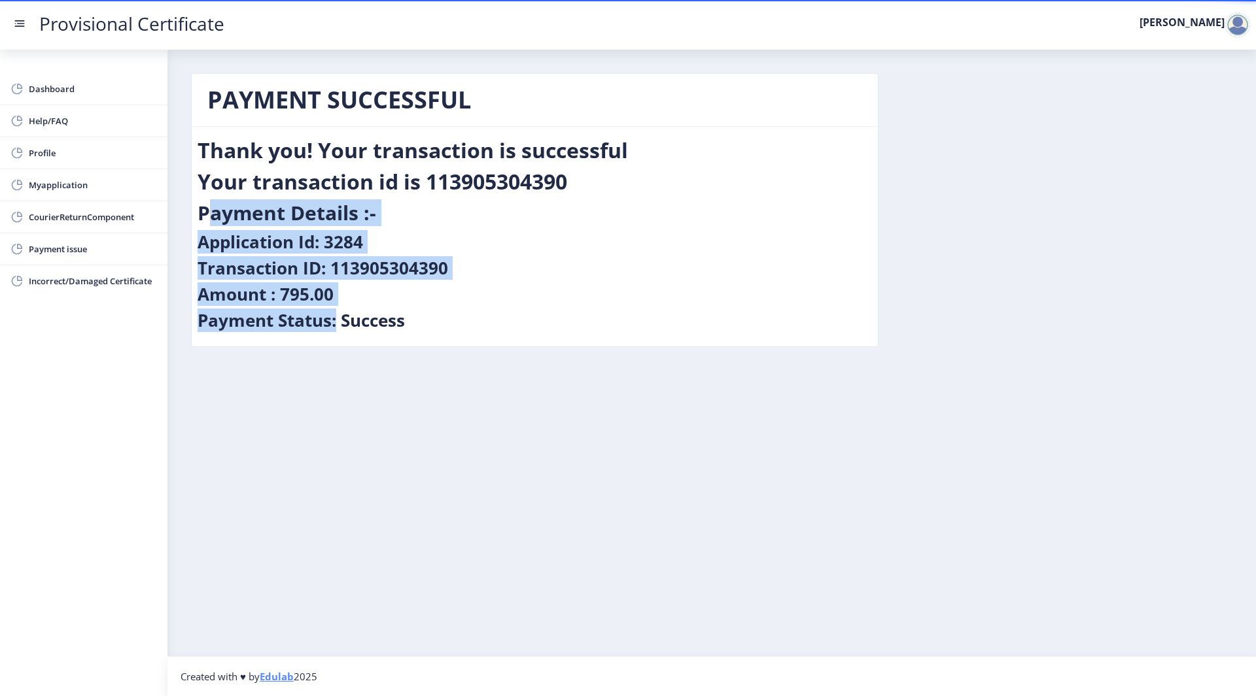
drag, startPoint x: 271, startPoint y: 229, endPoint x: 288, endPoint y: 322, distance: 94.9
click at [288, 322] on nb-card-body "Thank you! Your transaction is successful Your transaction id is 113905304390 P…" at bounding box center [535, 237] width 686 height 220
click at [288, 322] on h4 "Payment Status: Success" at bounding box center [300, 320] width 207 height 21
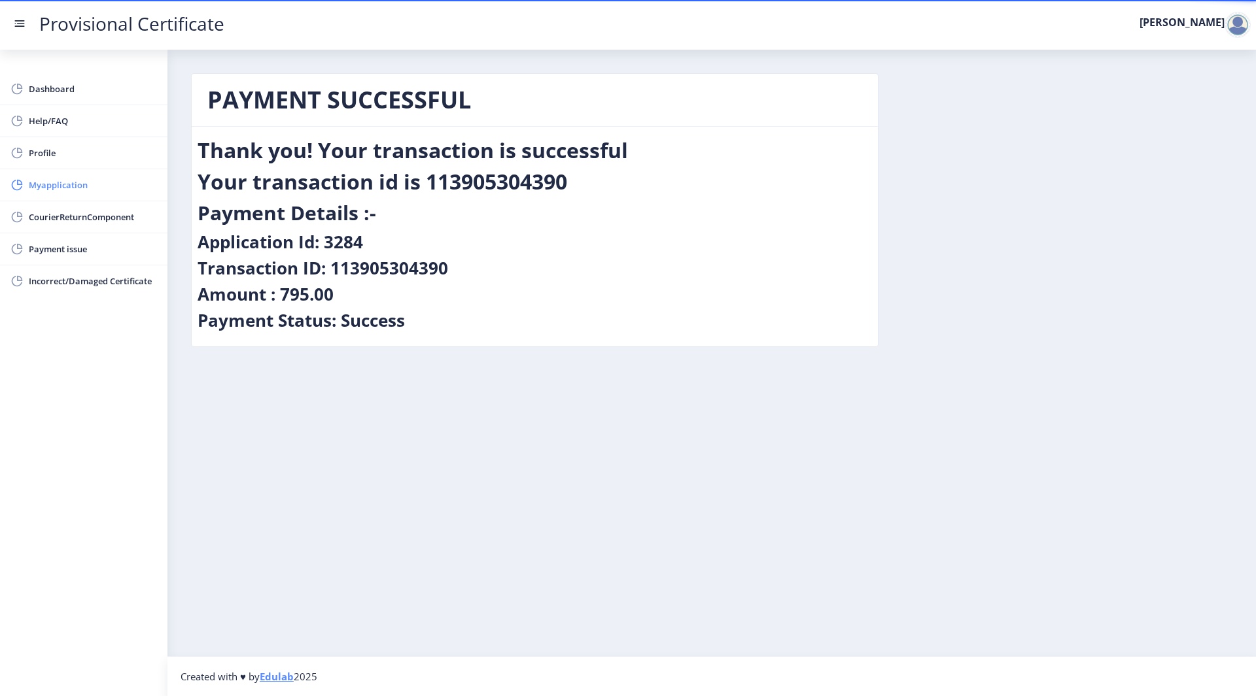
click at [112, 191] on span "Myapplication" at bounding box center [93, 185] width 128 height 16
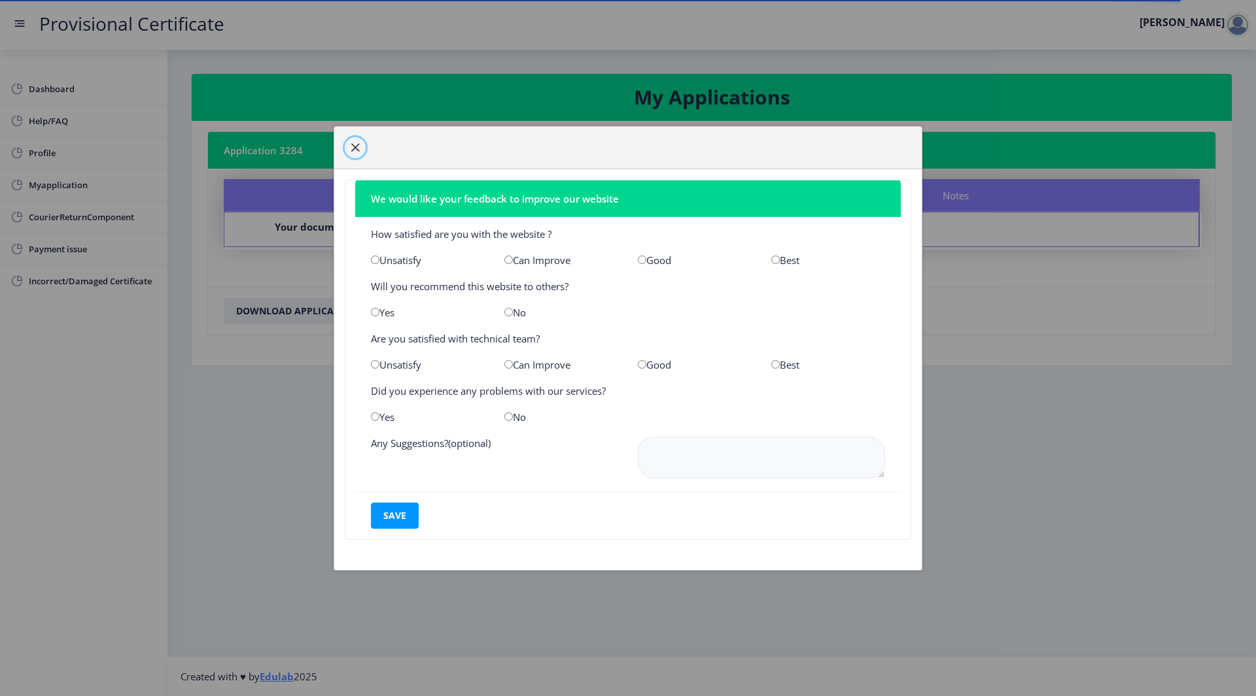
click at [362, 139] on button "button" at bounding box center [355, 147] width 21 height 21
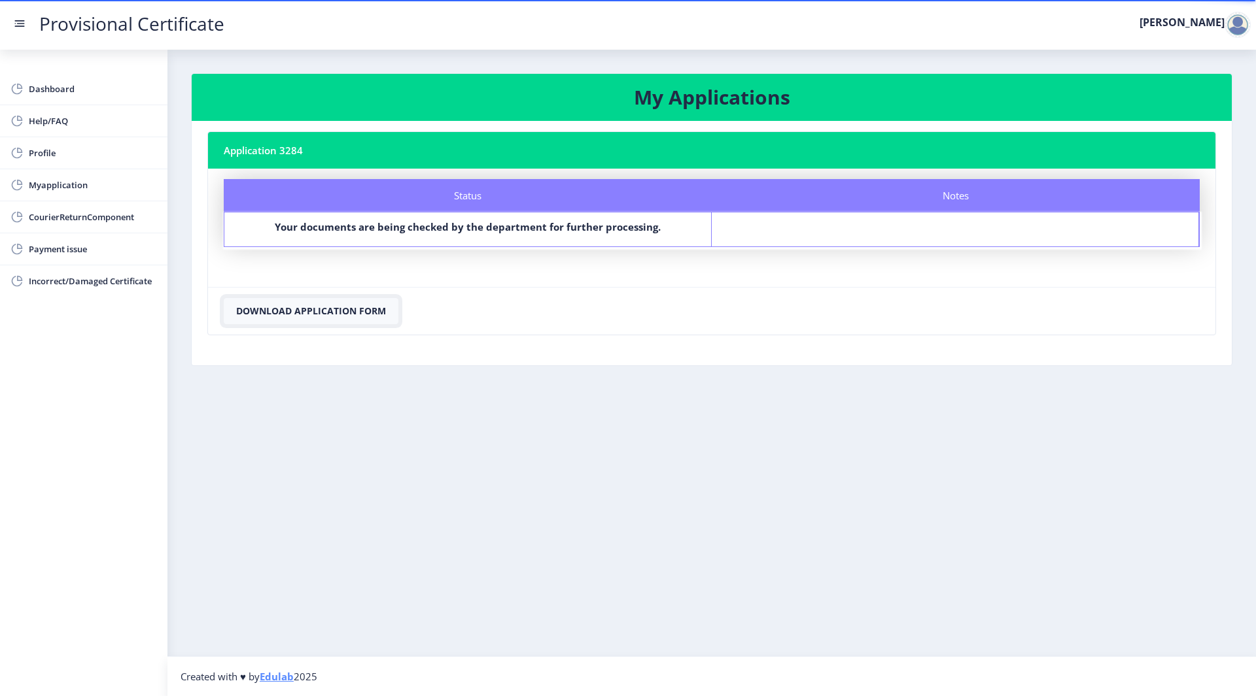
click at [347, 313] on button "Download Application Form" at bounding box center [311, 311] width 175 height 26
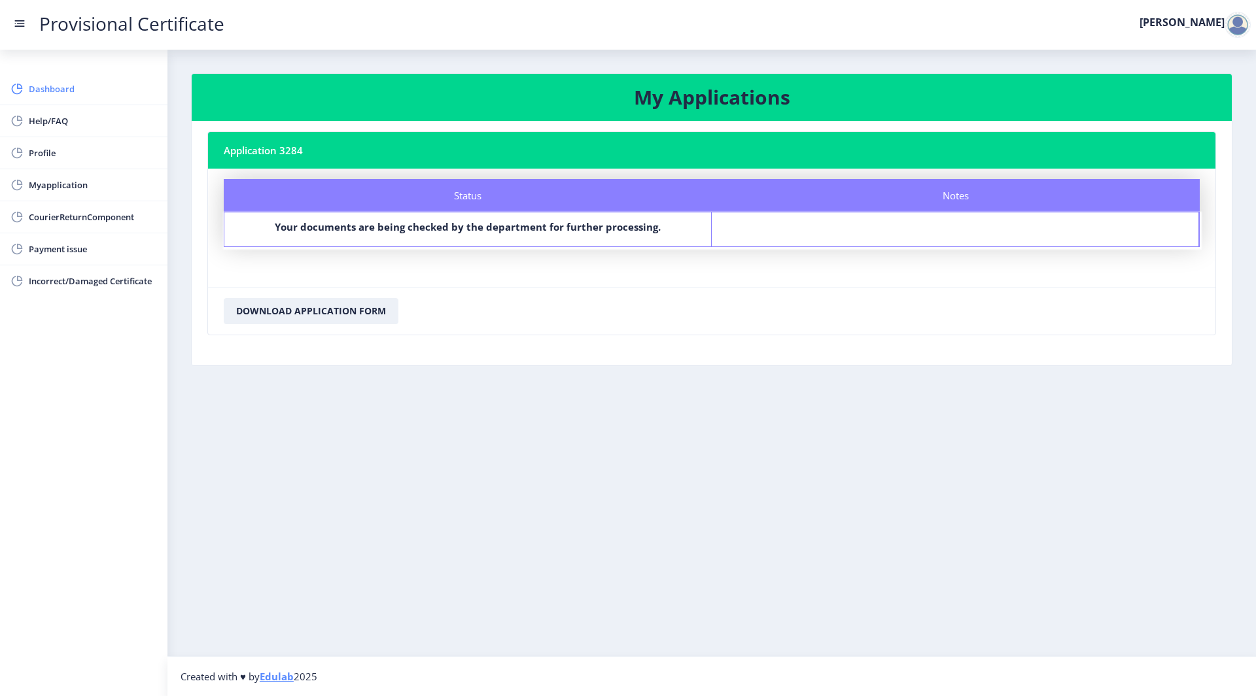
click at [116, 74] on link "Dashboard" at bounding box center [83, 88] width 167 height 31
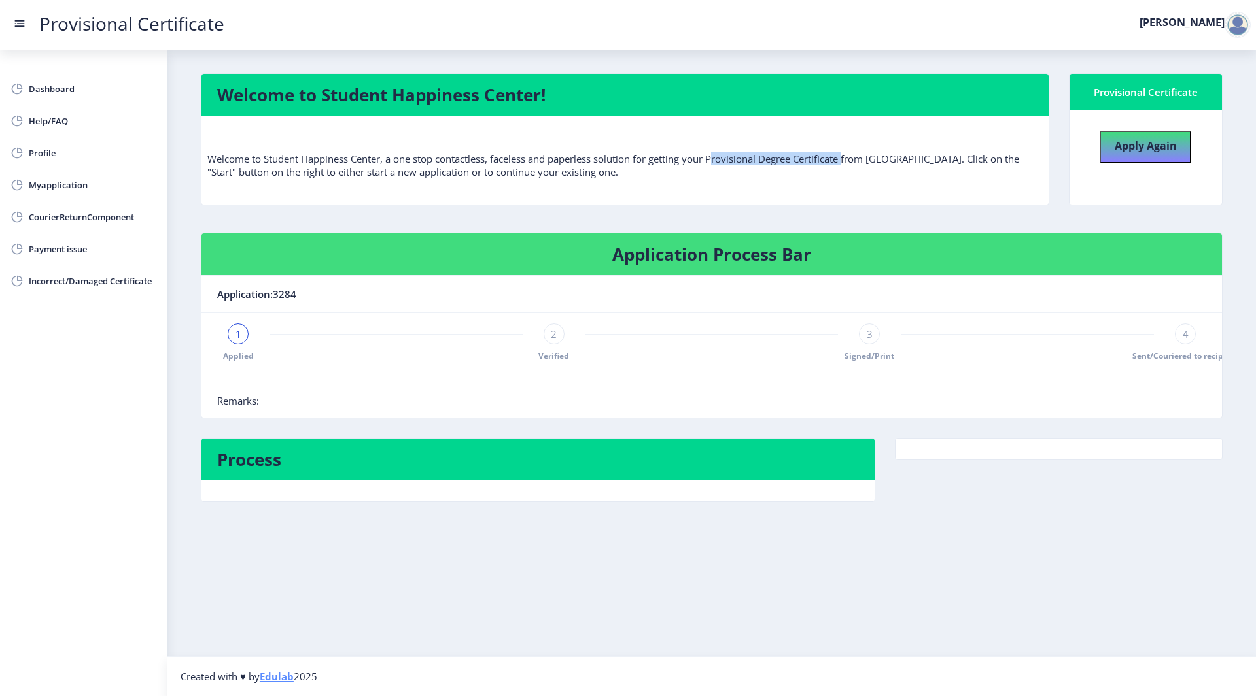
drag, startPoint x: 716, startPoint y: 159, endPoint x: 847, endPoint y: 155, distance: 131.5
click at [847, 155] on p "Welcome to Student Happiness Center, a one stop contactless, faceless and paper…" at bounding box center [624, 152] width 835 height 52
copy p "Provisional Degree Certificate"
click at [863, 166] on p "Welcome to Student Happiness Center, a one stop contactless, faceless and paper…" at bounding box center [624, 152] width 835 height 52
click at [118, 117] on span "Help/FAQ" at bounding box center [93, 121] width 128 height 16
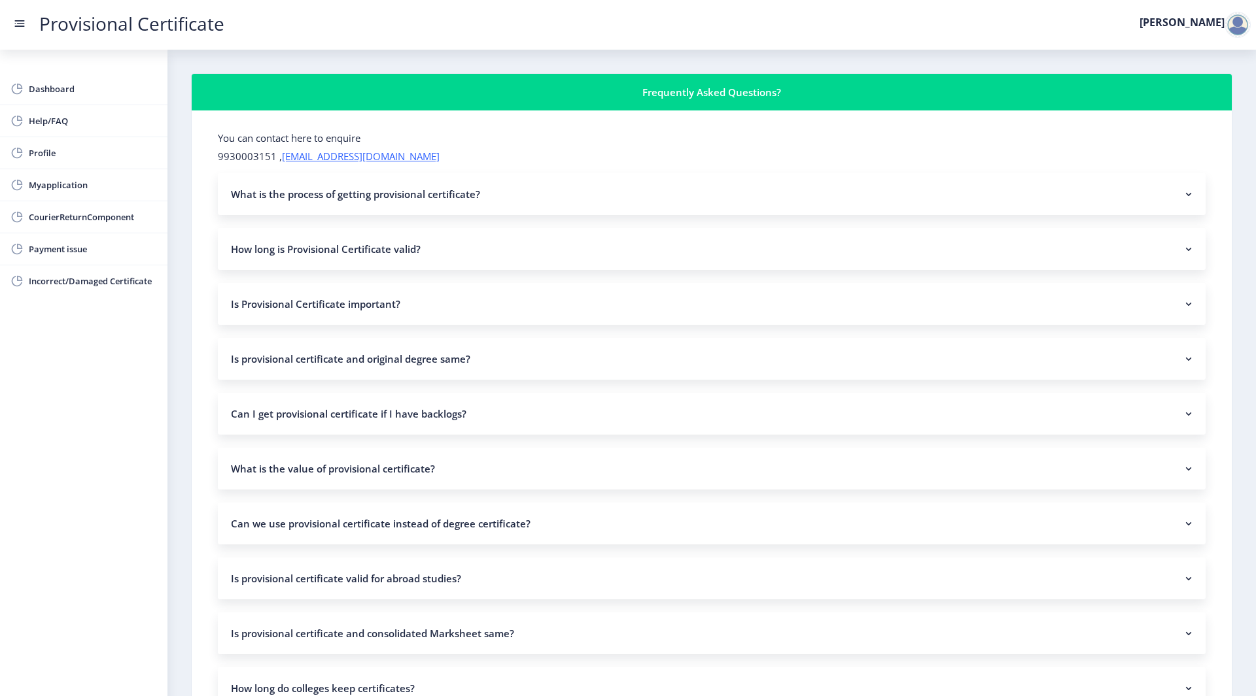
click at [419, 253] on nb-accordion-item-header "How long is Provisional Certificate valid?" at bounding box center [711, 249] width 987 height 42
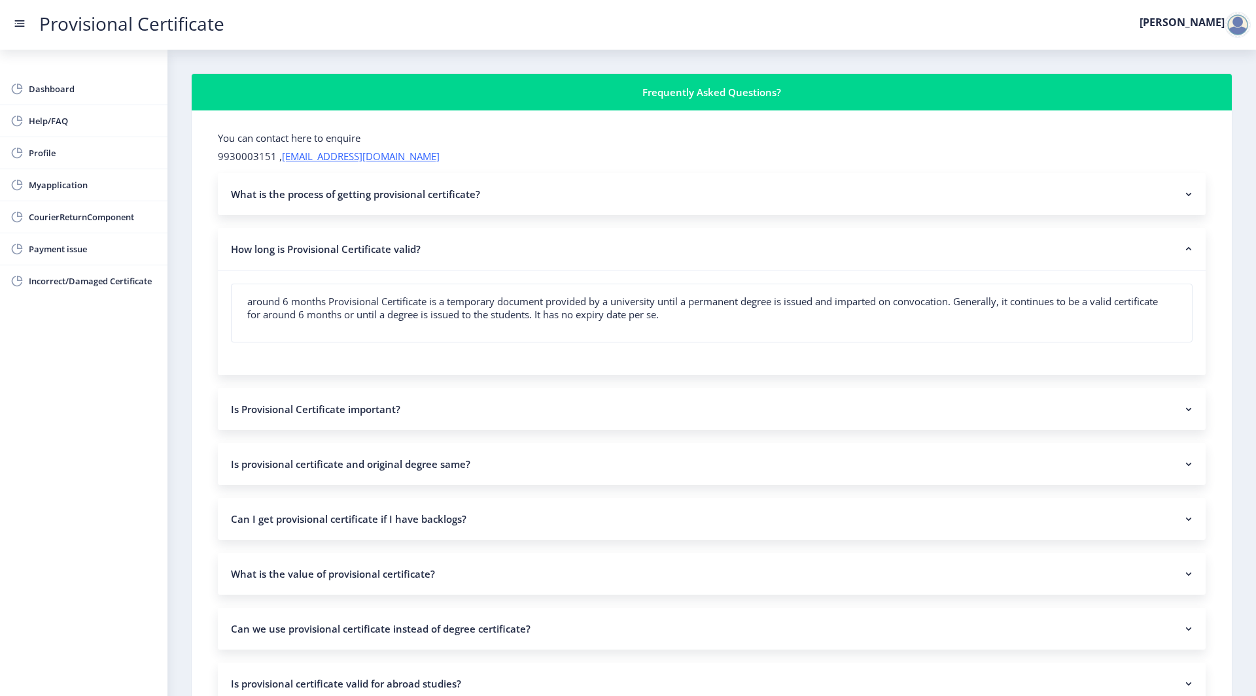
click at [419, 253] on nb-accordion-item-header "How long is Provisional Certificate valid?" at bounding box center [711, 249] width 987 height 43
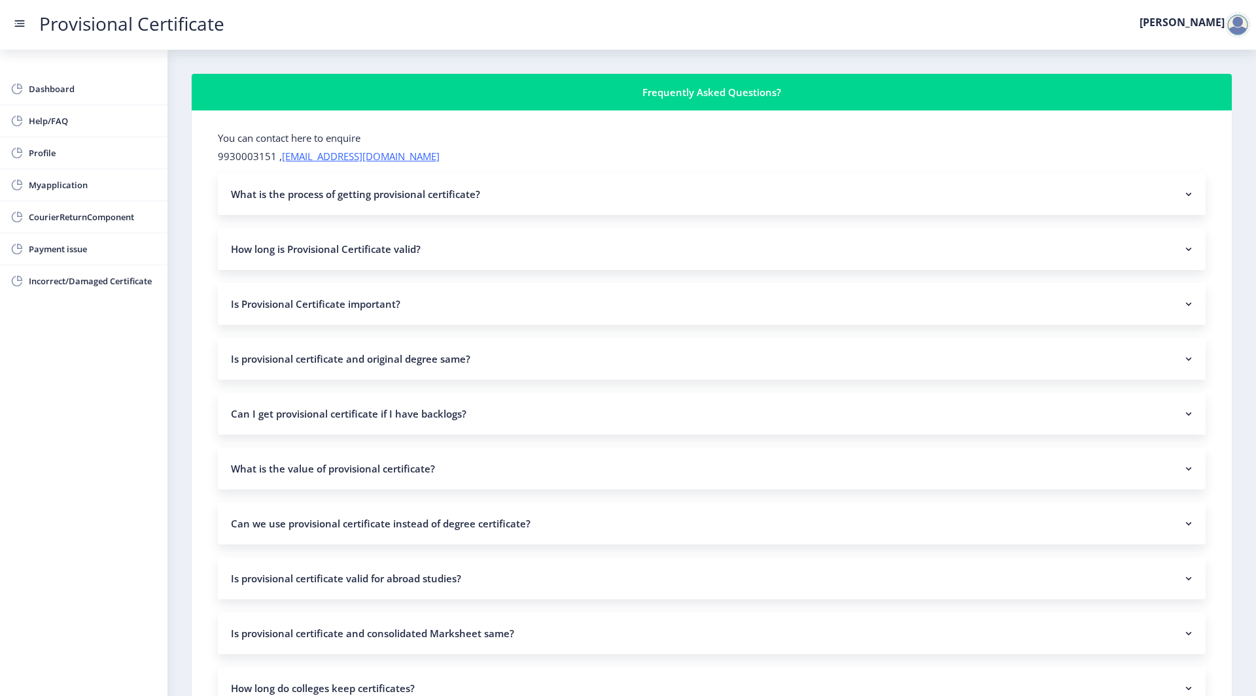
click at [419, 253] on nb-accordion-item-header "How long is Provisional Certificate valid?" at bounding box center [711, 249] width 987 height 42
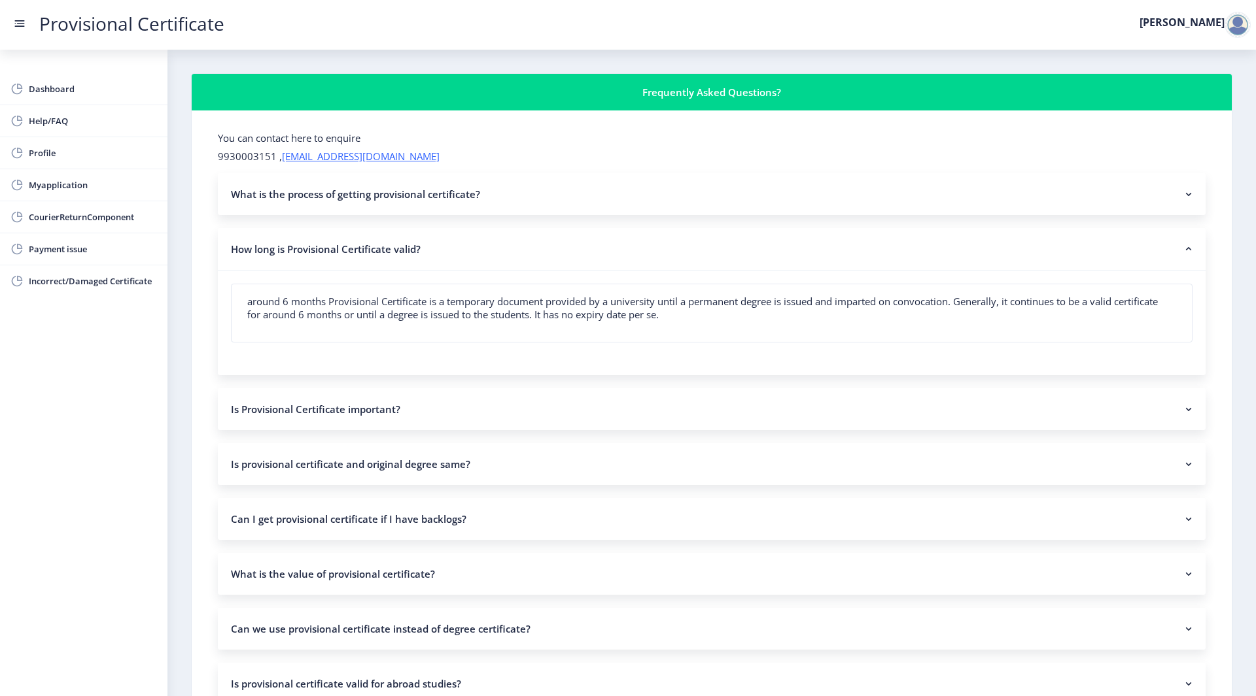
click at [419, 253] on nb-accordion-item-header "How long is Provisional Certificate valid?" at bounding box center [711, 249] width 987 height 43
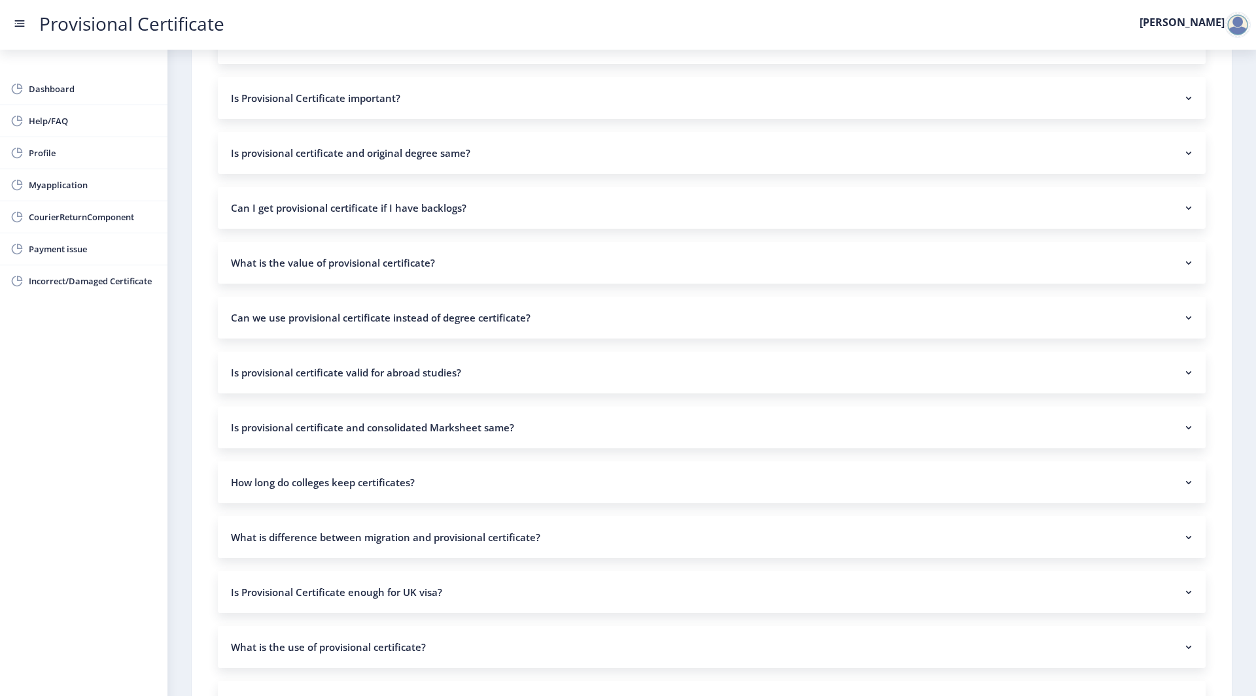
scroll to position [207, 0]
click at [419, 311] on nb-accordion-item-header "Can we use provisional certificate instead of degree certificate?" at bounding box center [711, 317] width 987 height 42
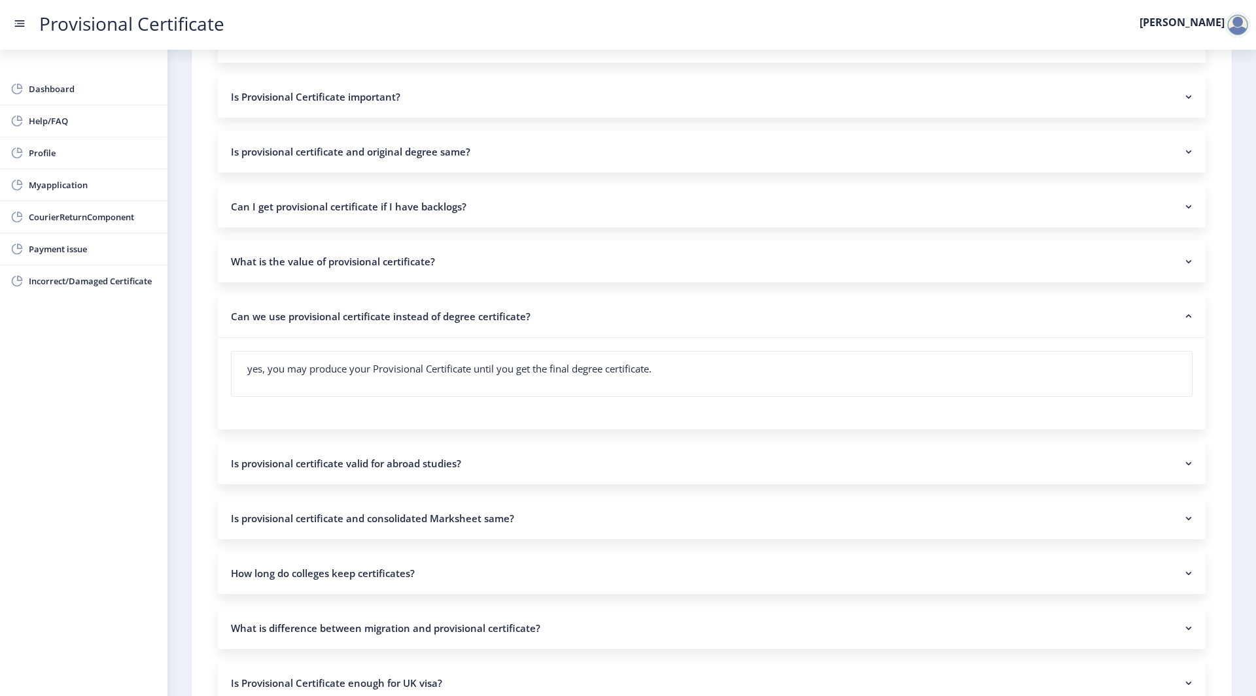
click at [419, 311] on nb-accordion-item-header "Can we use provisional certificate instead of degree certificate?" at bounding box center [711, 317] width 987 height 43
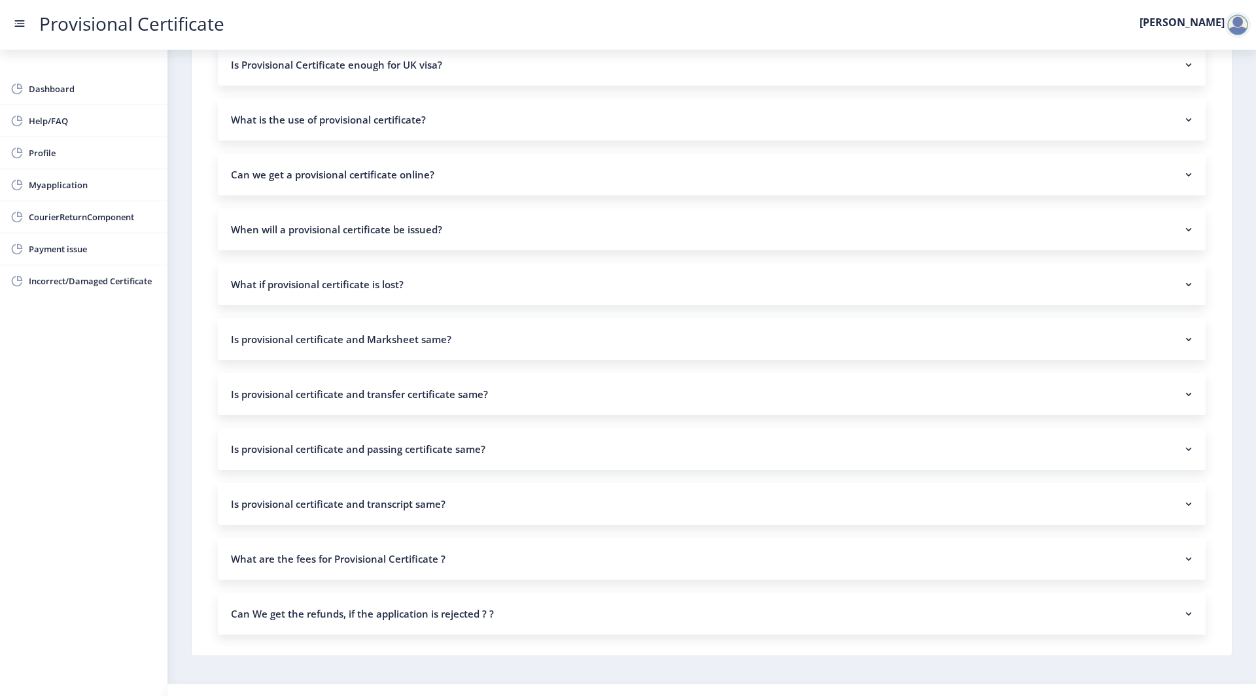
scroll to position [761, 0]
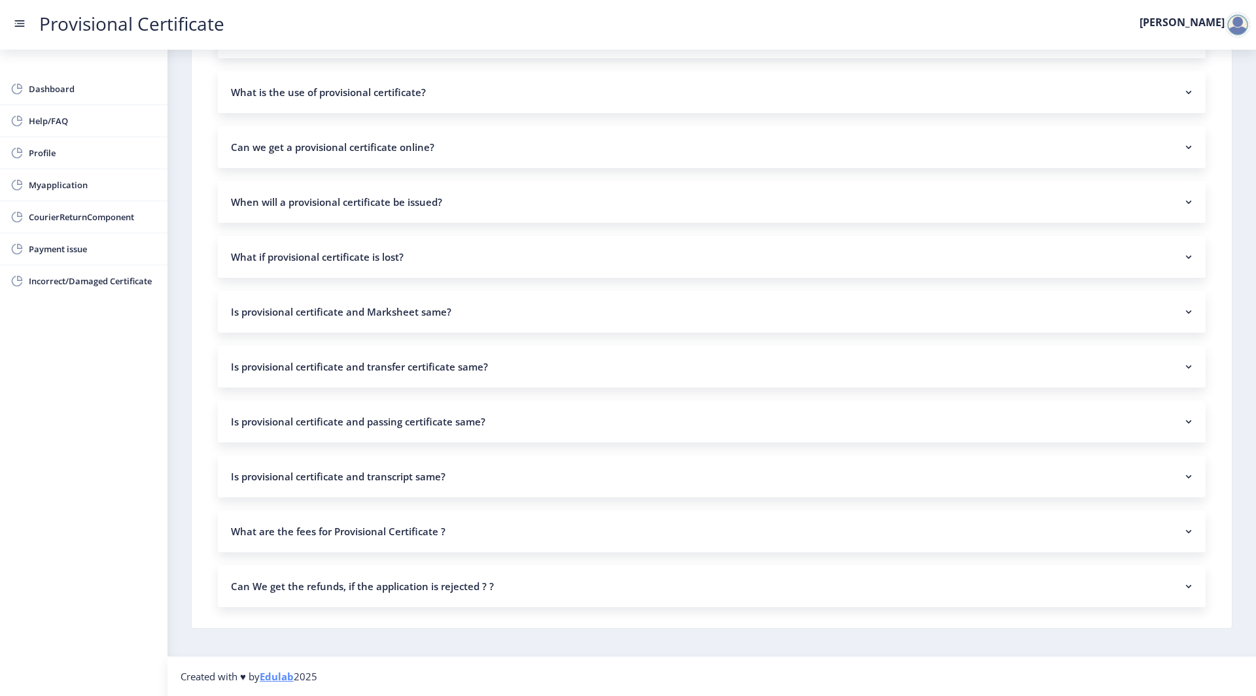
click at [413, 154] on nb-accordion-item-header "Can we get a provisional certificate online?" at bounding box center [711, 147] width 987 height 42
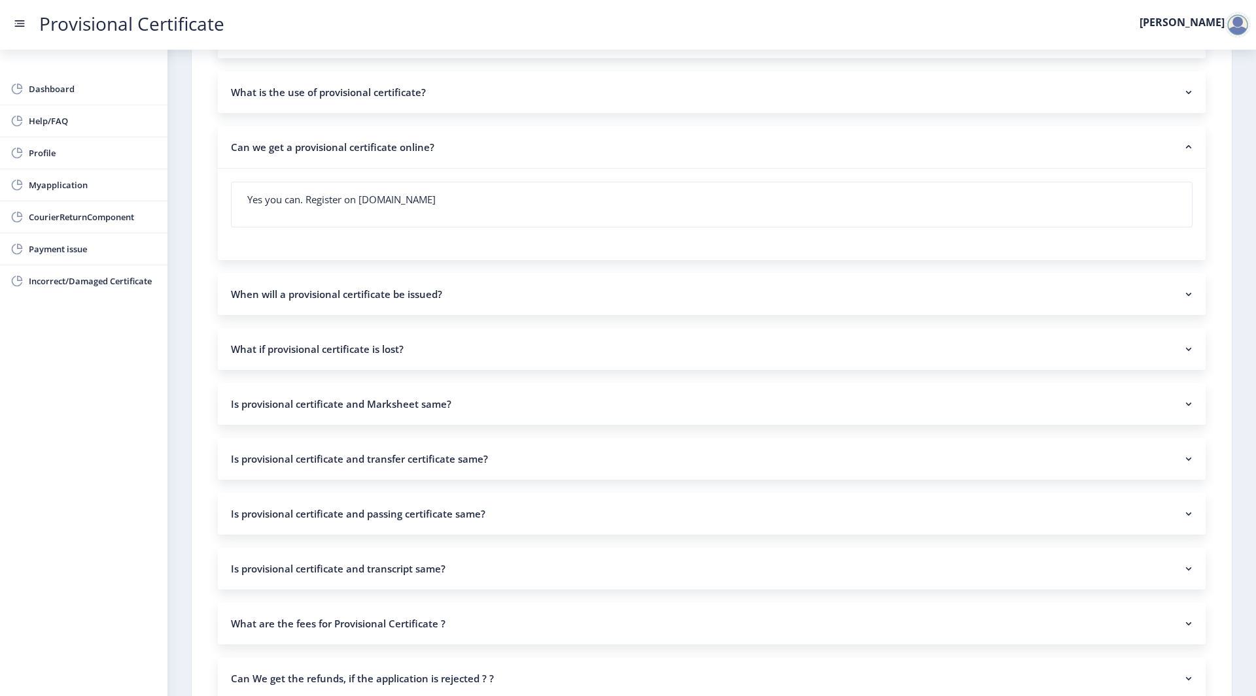
click at [413, 154] on nb-accordion-item-header "Can we get a provisional certificate online?" at bounding box center [711, 147] width 987 height 43
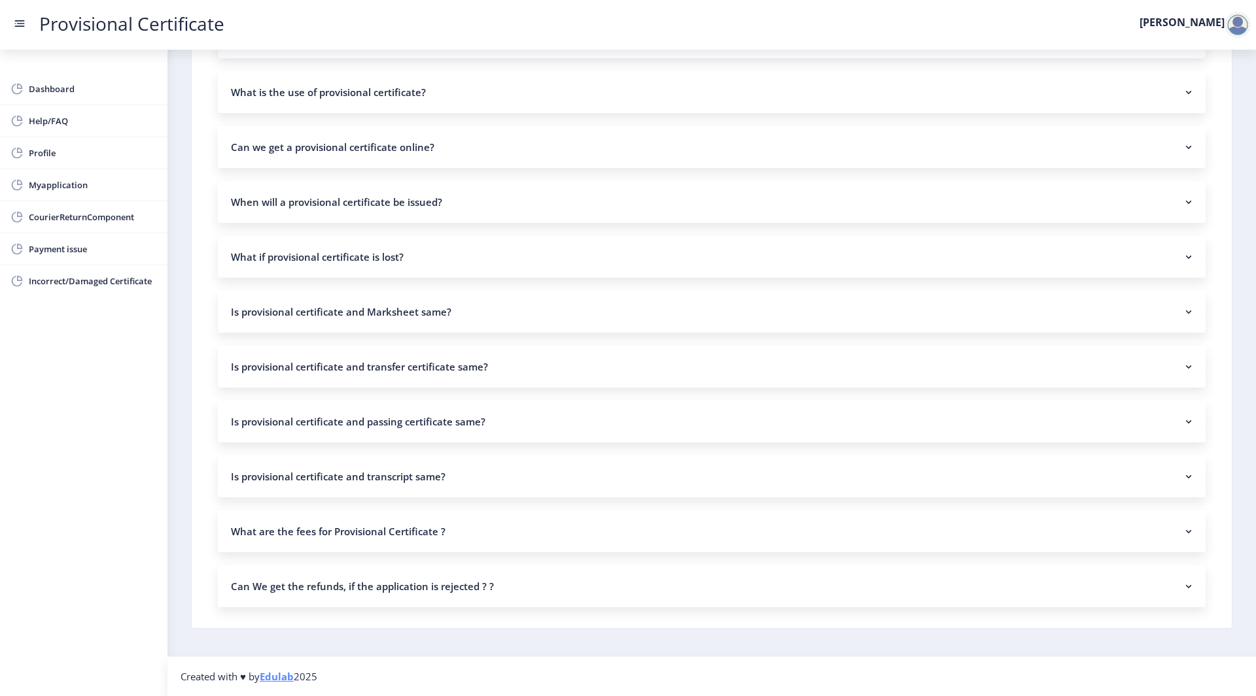
click at [353, 595] on nb-accordion-item-header "Can We get the refunds, if the application is rejected ? ?" at bounding box center [711, 587] width 987 height 42
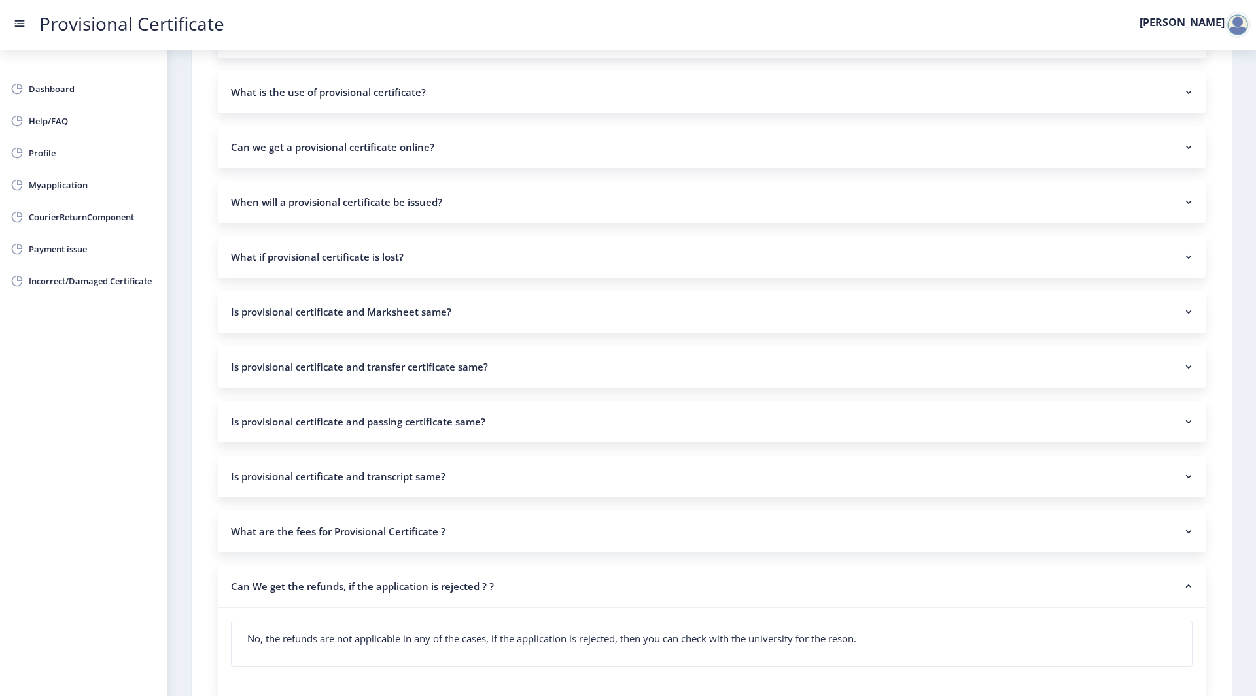
click at [375, 535] on nb-accordion-item-header "What are the fees for Provisional Certificate ?" at bounding box center [711, 532] width 987 height 42
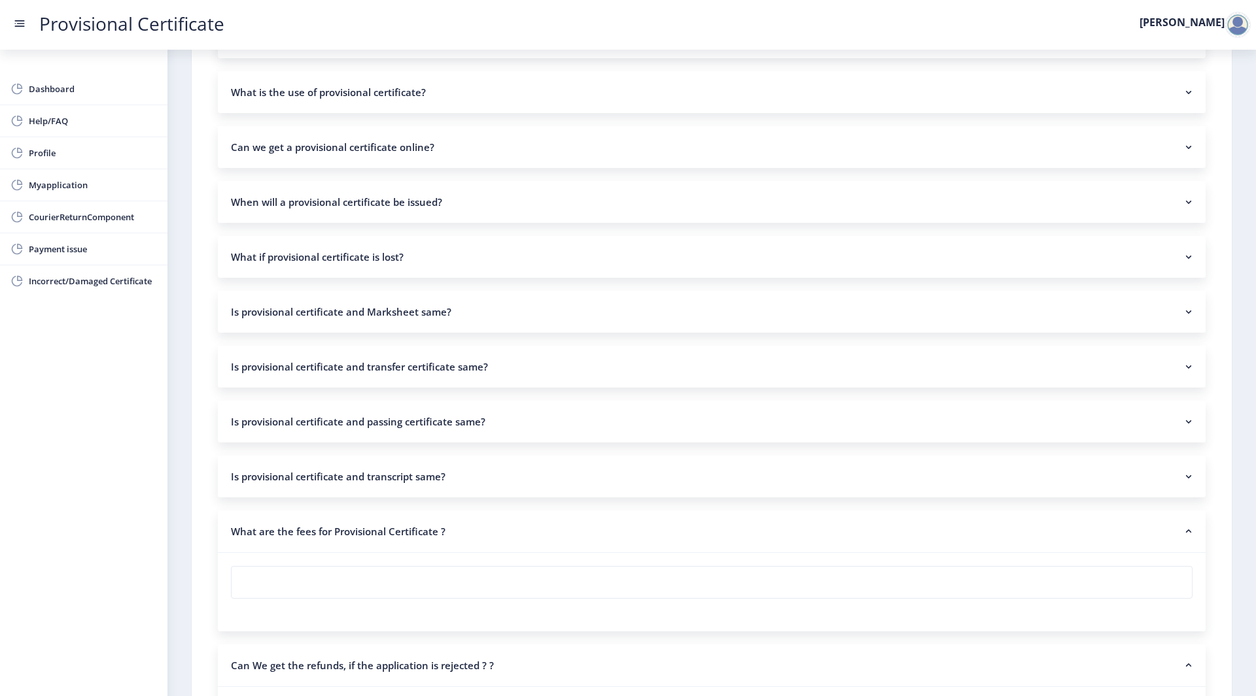
click at [406, 483] on nb-accordion-item-header "Is provisional certificate and transcript same?" at bounding box center [711, 477] width 987 height 42
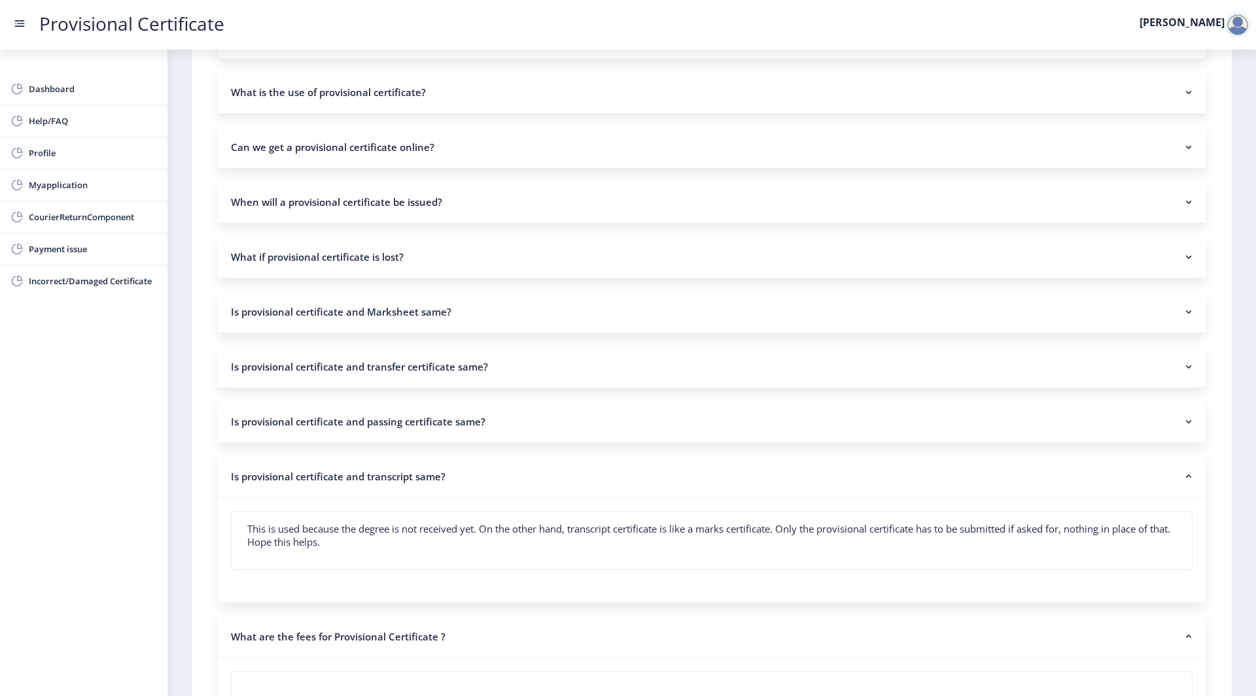
click at [418, 424] on nb-accordion-item-header "Is provisional certificate and passing certificate same?" at bounding box center [711, 422] width 987 height 42
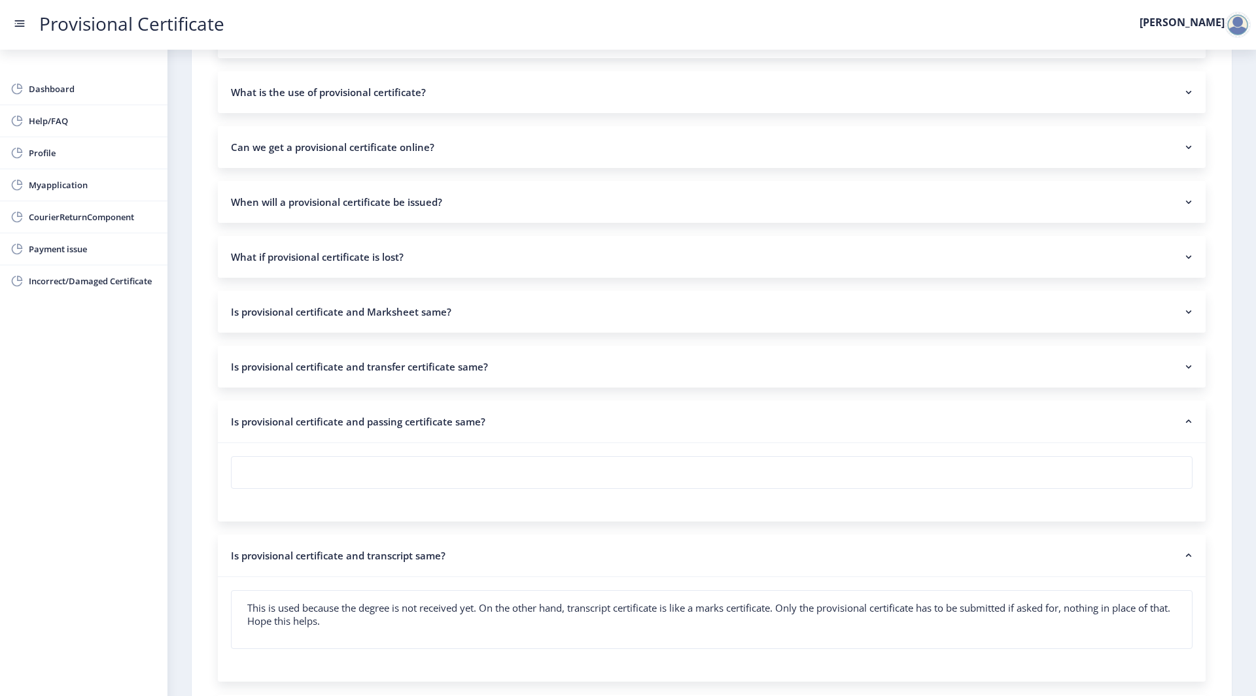
click at [438, 371] on nb-accordion-item-header "Is provisional certificate and transfer certificate same?" at bounding box center [711, 367] width 987 height 42
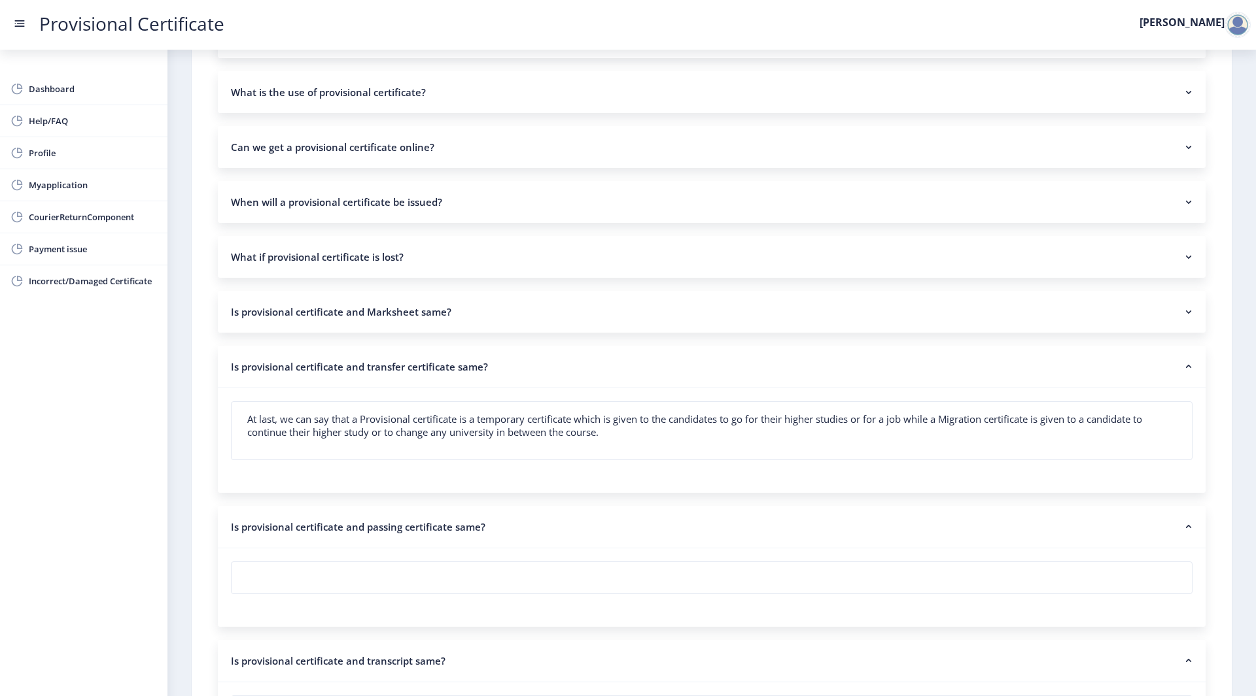
click at [438, 371] on nb-accordion-item-header "Is provisional certificate and transfer certificate same?" at bounding box center [711, 367] width 987 height 43
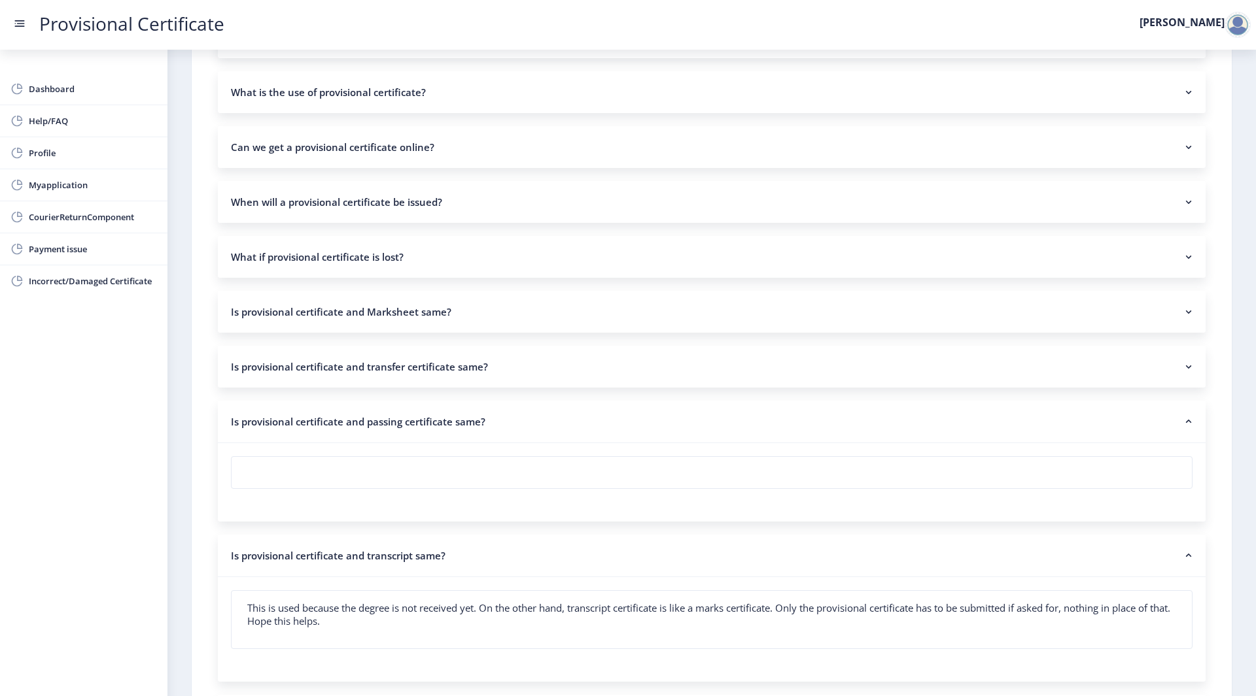
click at [438, 371] on nb-accordion-item-header "Is provisional certificate and transfer certificate same?" at bounding box center [711, 367] width 987 height 42
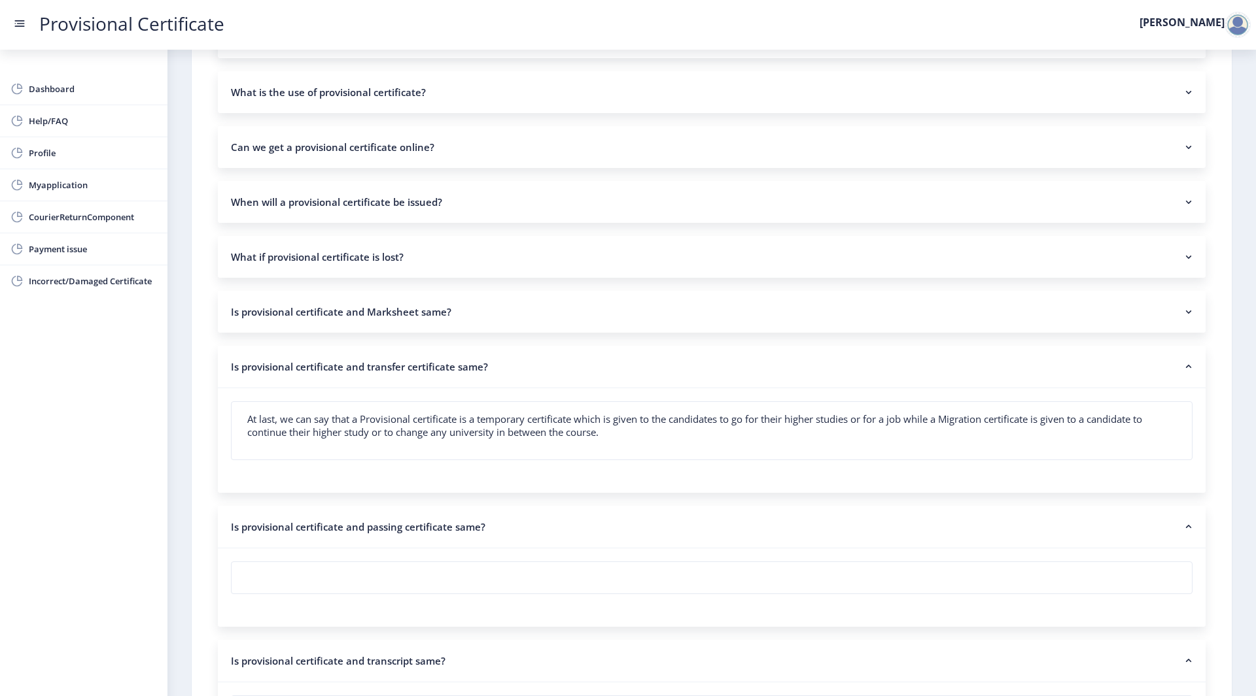
click at [484, 303] on nb-accordion-item-header "Is provisional certificate and Marksheet same?" at bounding box center [711, 312] width 987 height 42
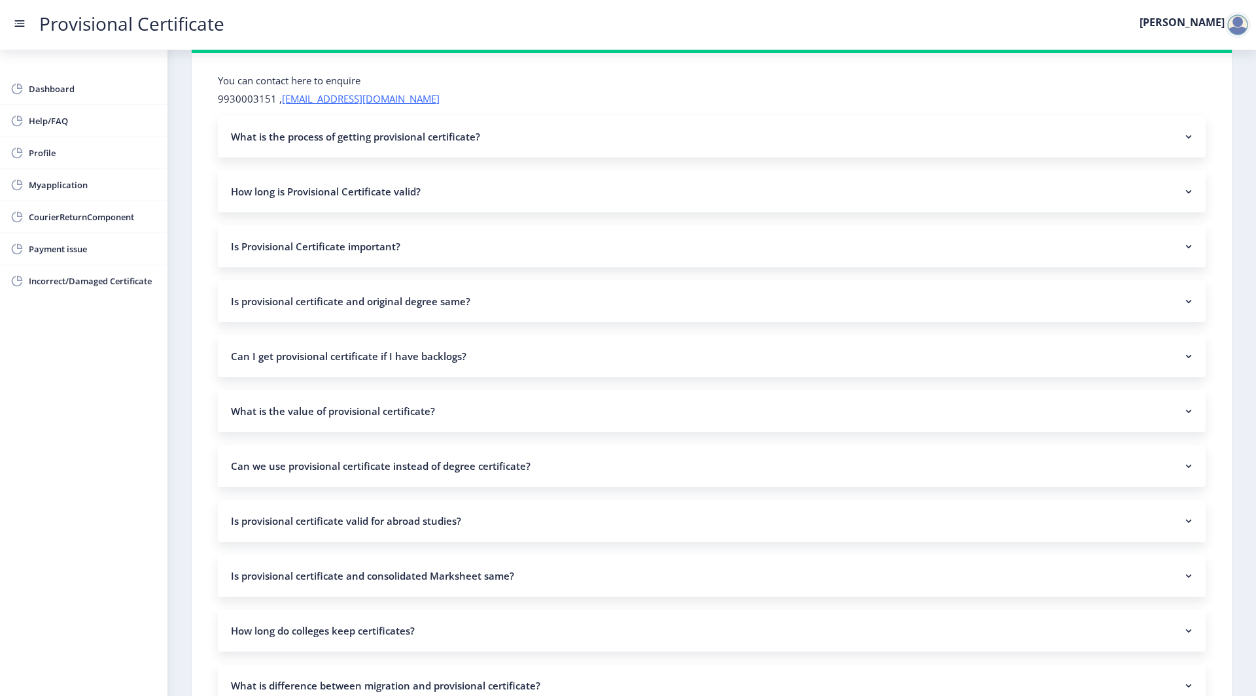
scroll to position [57, 0]
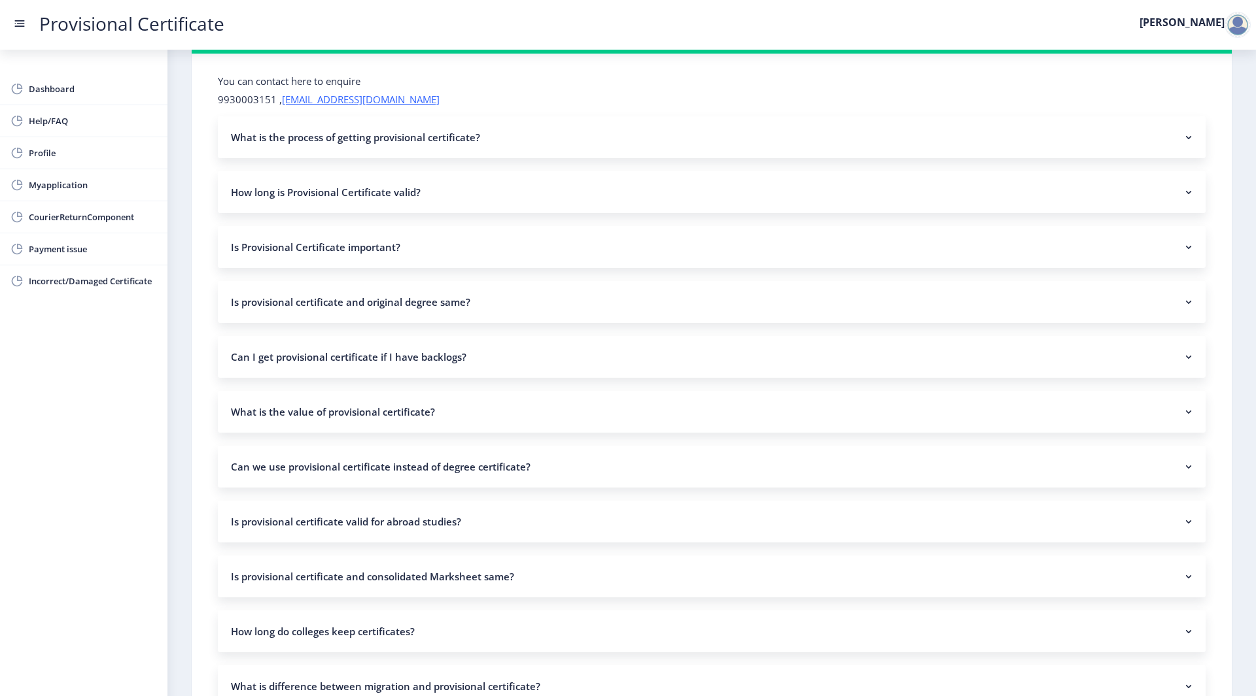
click at [371, 372] on nb-accordion-item-header "Can I get provisional certificate if I have backlogs?" at bounding box center [711, 357] width 987 height 42
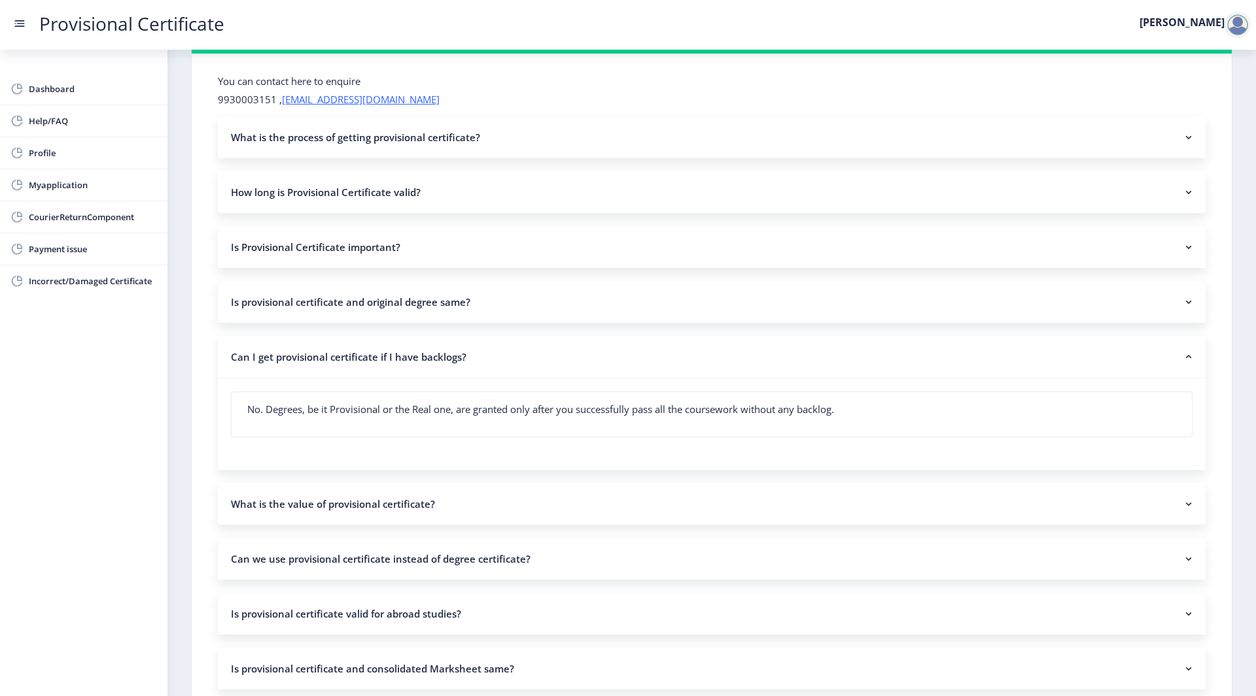
click at [371, 372] on nb-accordion-item-header "Can I get provisional certificate if I have backlogs?" at bounding box center [711, 357] width 987 height 43
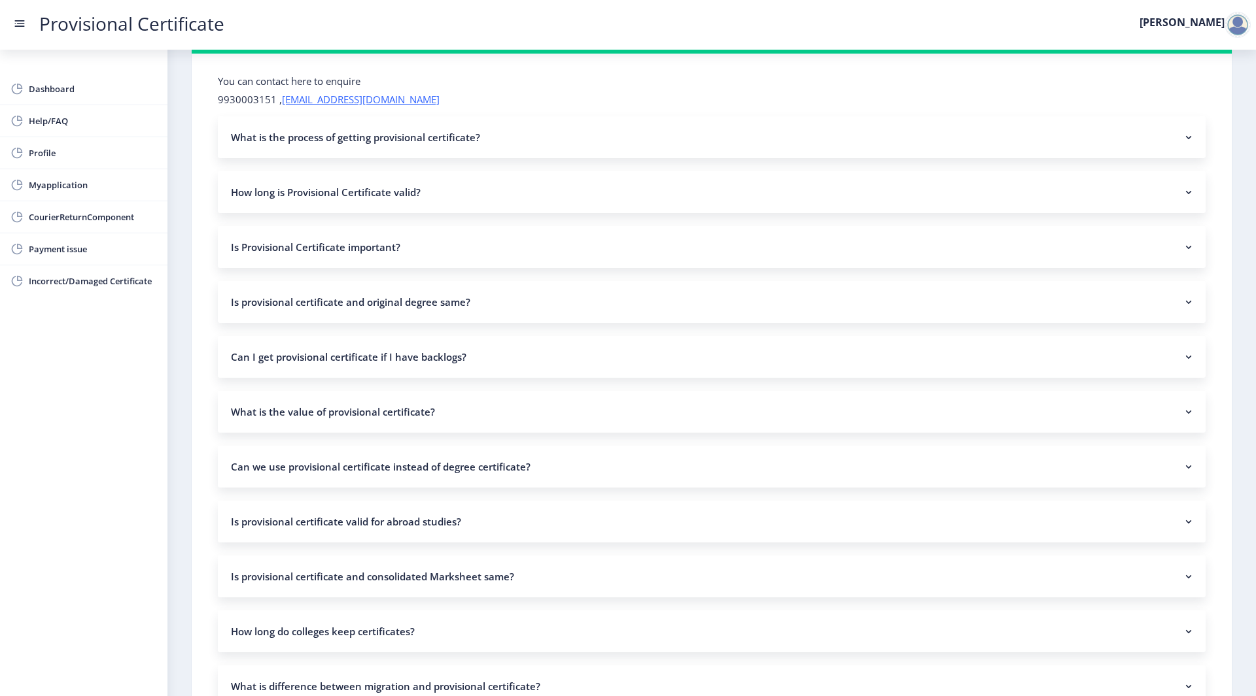
click at [368, 130] on nb-accordion-item-header "What is the process of getting provisional certificate?" at bounding box center [711, 137] width 987 height 42
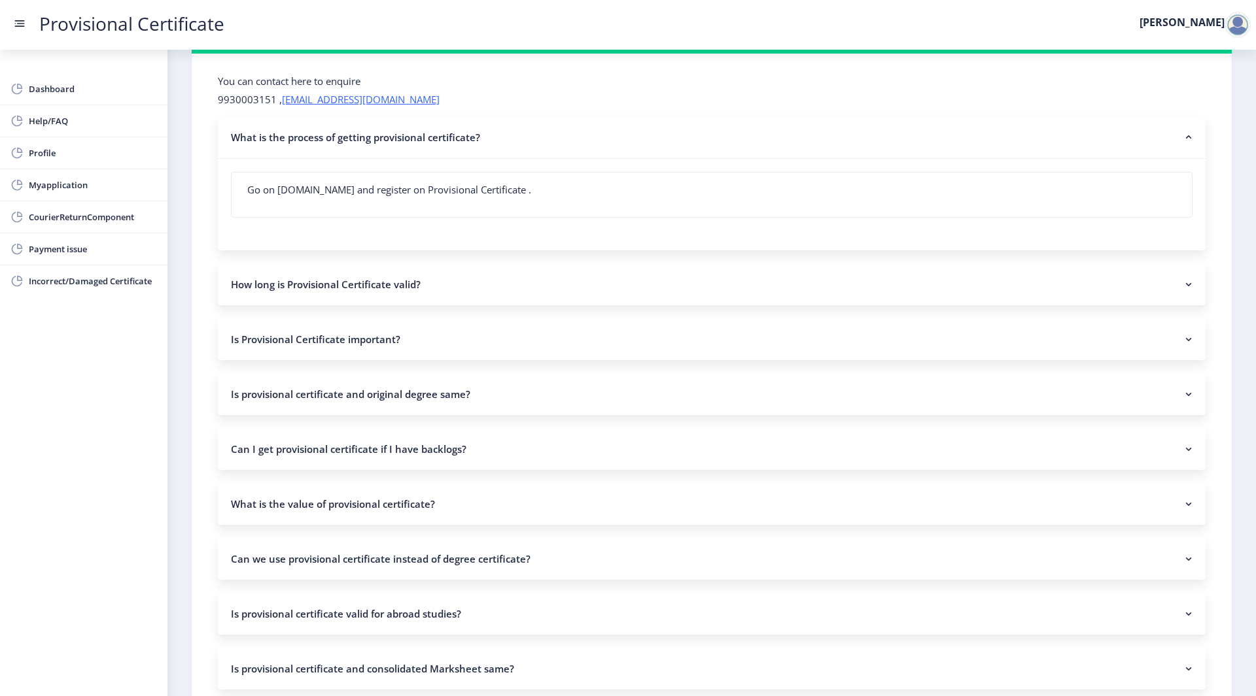
click at [368, 130] on nb-accordion-item-header "What is the process of getting provisional certificate?" at bounding box center [711, 137] width 987 height 43
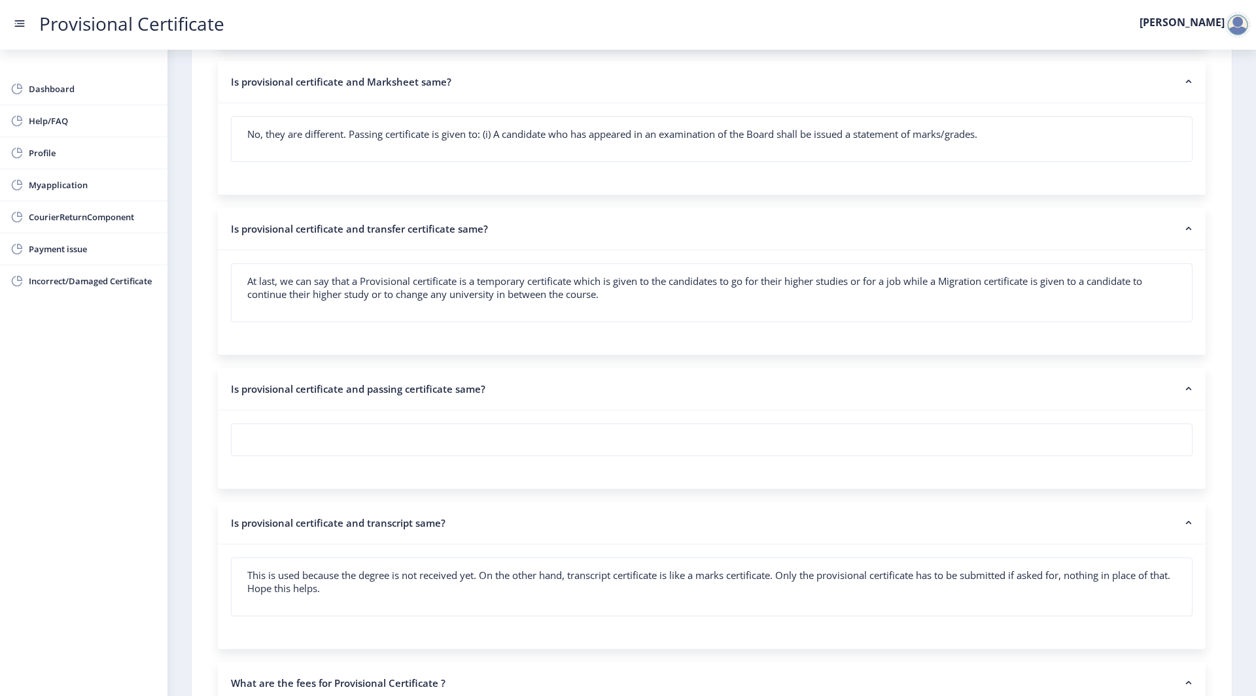
scroll to position [998, 0]
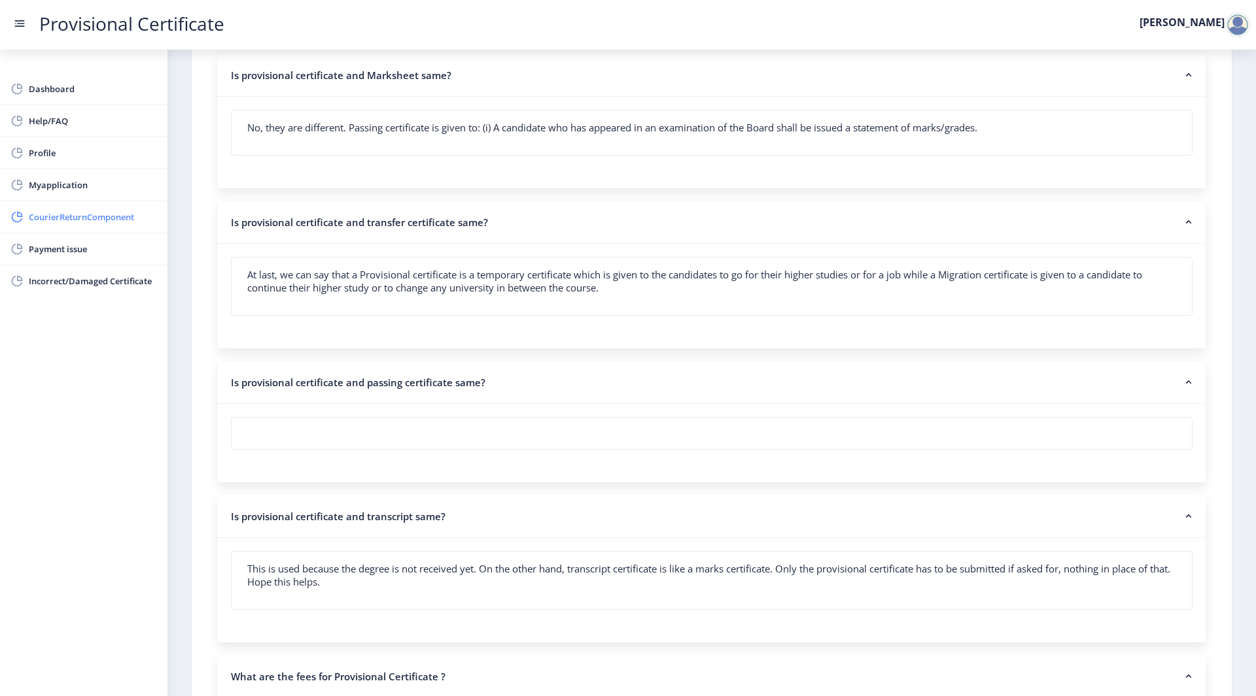
click at [157, 212] on link "CourierReturnComponent" at bounding box center [83, 216] width 167 height 31
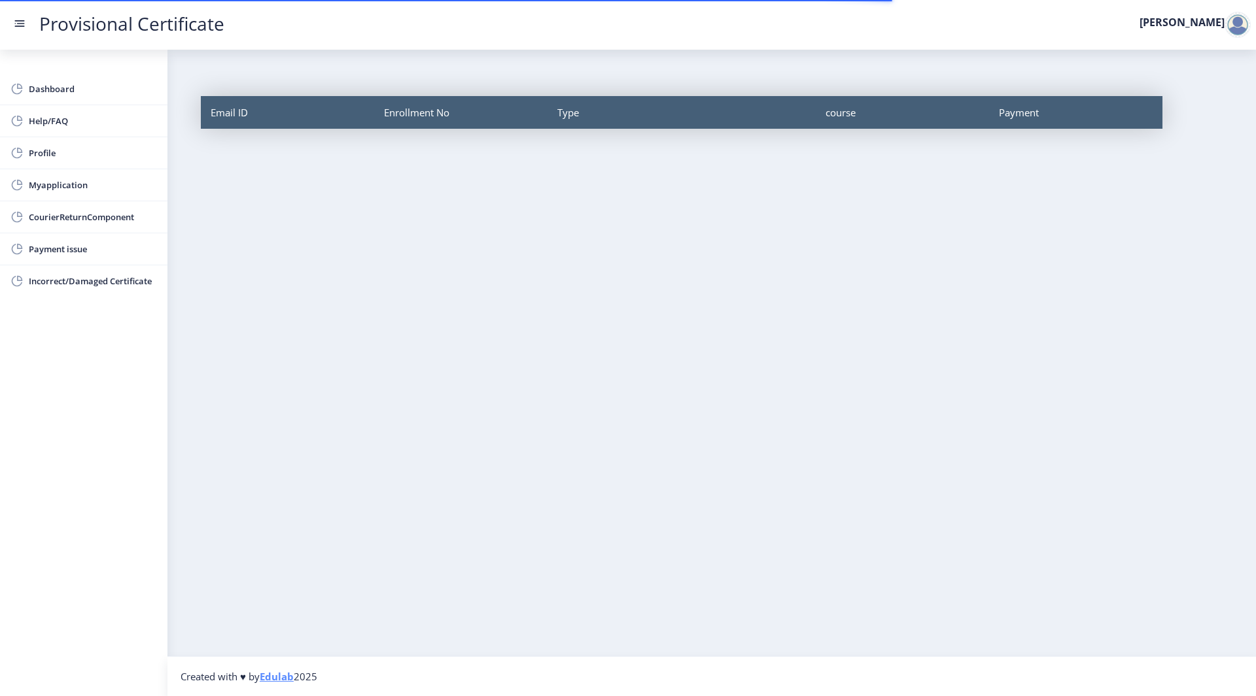
click at [264, 109] on div "Email ID" at bounding box center [287, 112] width 173 height 33
click at [1238, 35] on div at bounding box center [1237, 25] width 26 height 26
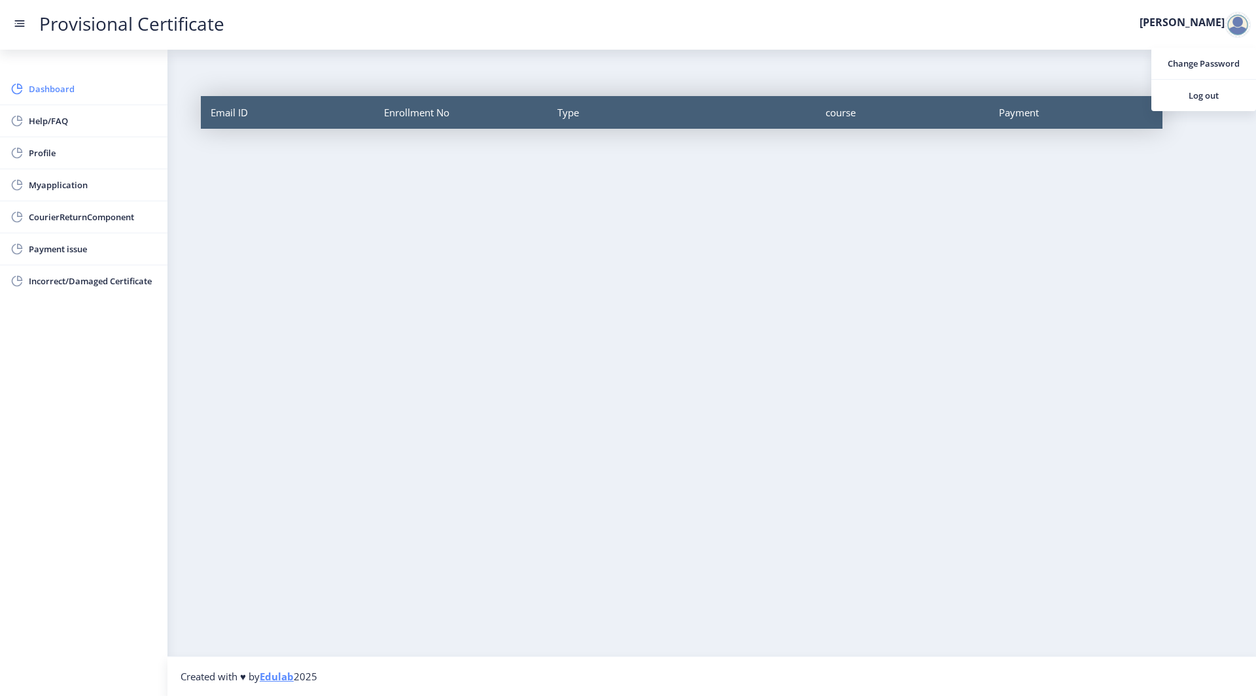
click at [123, 94] on span "Dashboard" at bounding box center [93, 89] width 128 height 16
